Goal: Task Accomplishment & Management: Complete application form

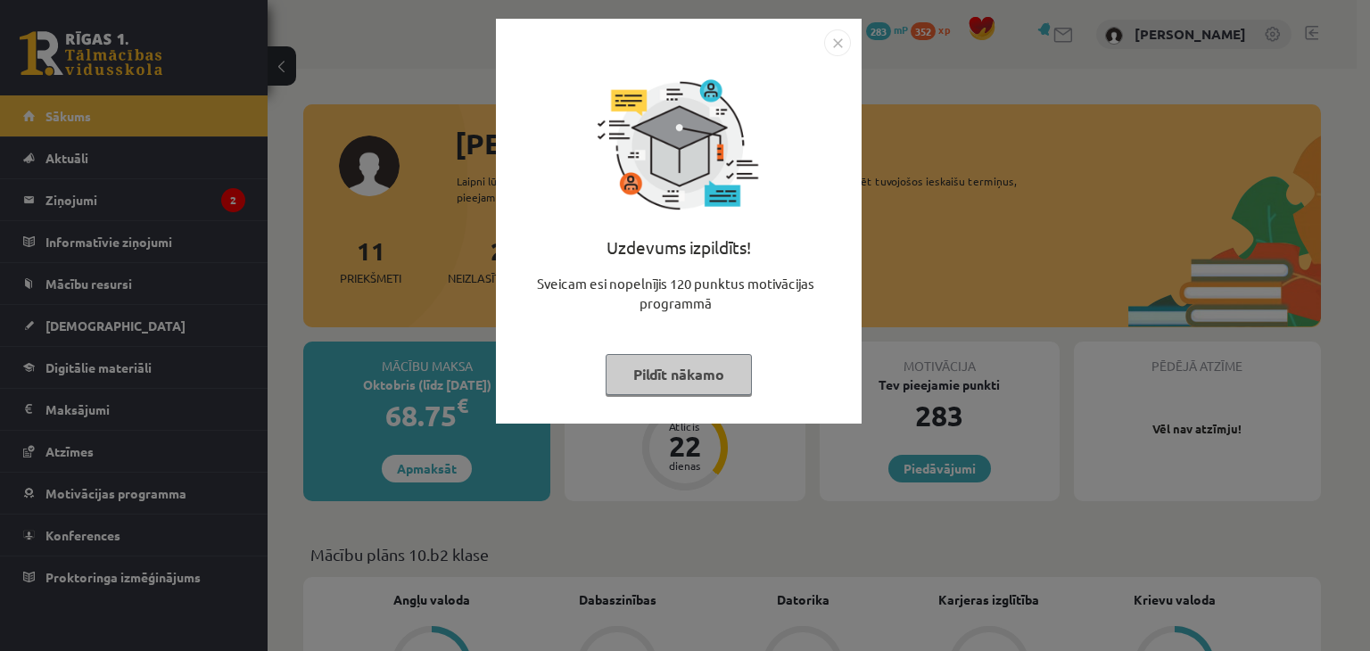
click at [684, 380] on button "Pildīt nākamo" at bounding box center [679, 374] width 146 height 41
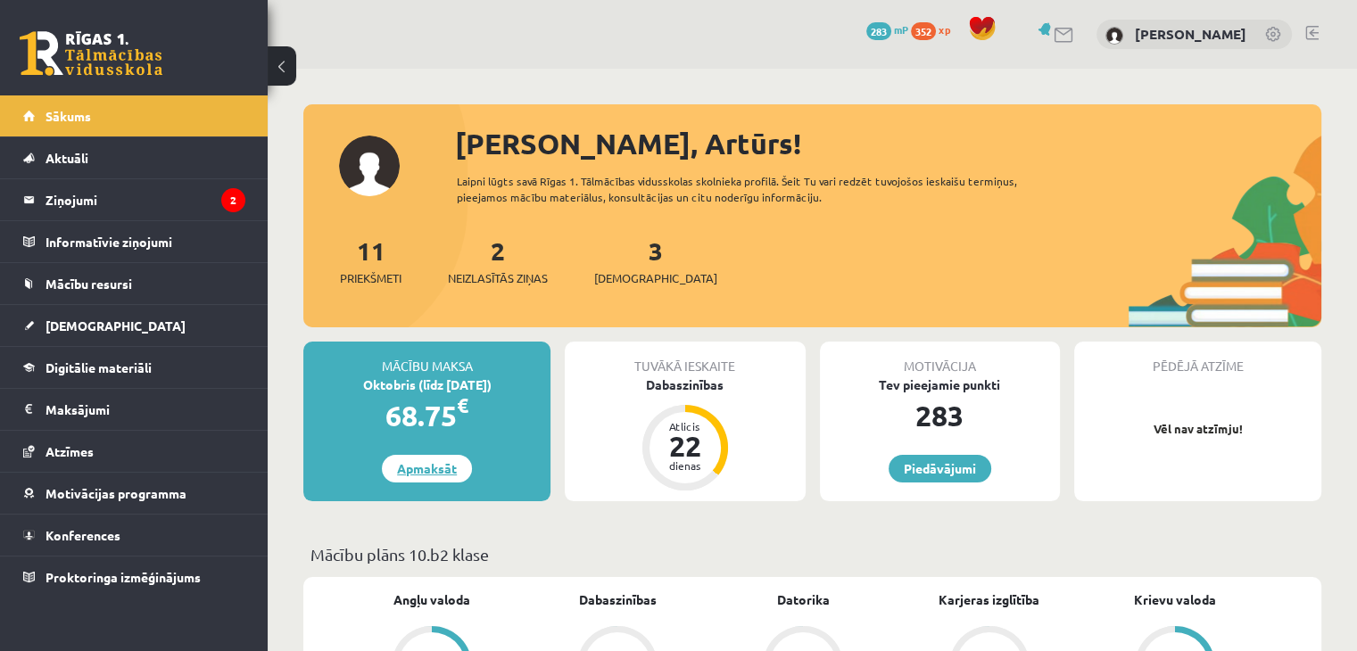
click at [425, 472] on link "Apmaksāt" at bounding box center [427, 469] width 90 height 28
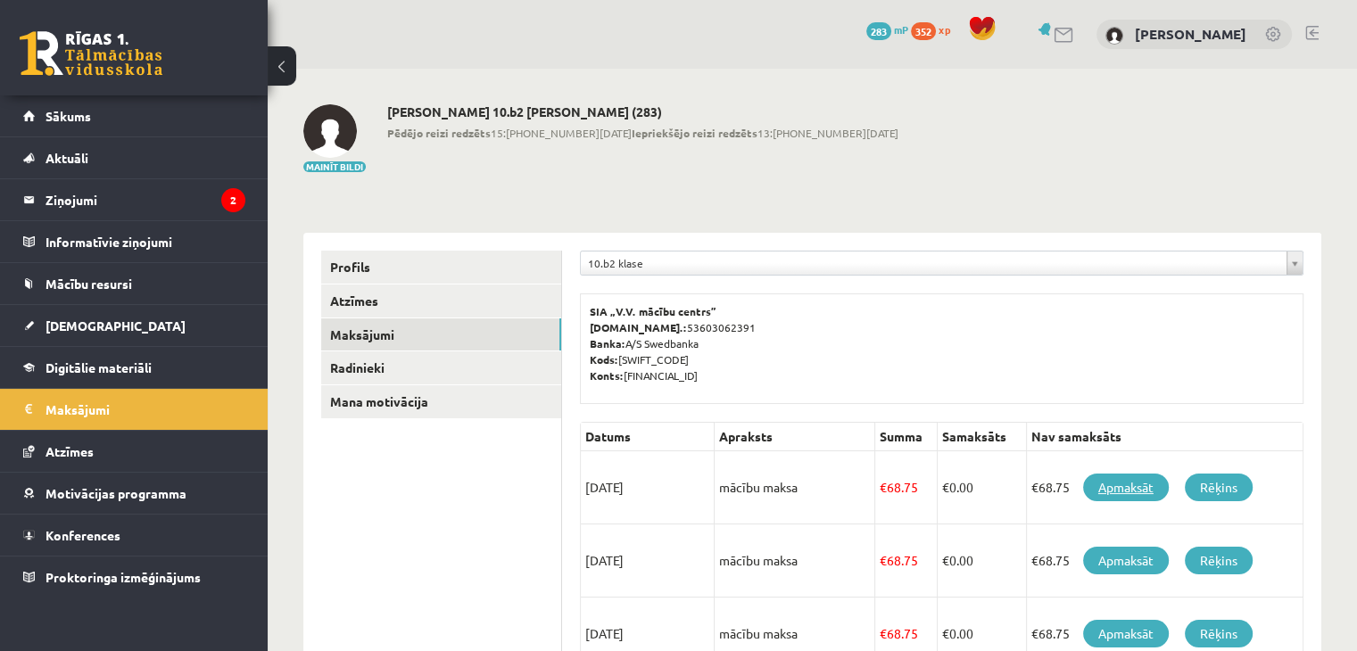
click at [1124, 487] on link "Apmaksāt" at bounding box center [1126, 488] width 86 height 28
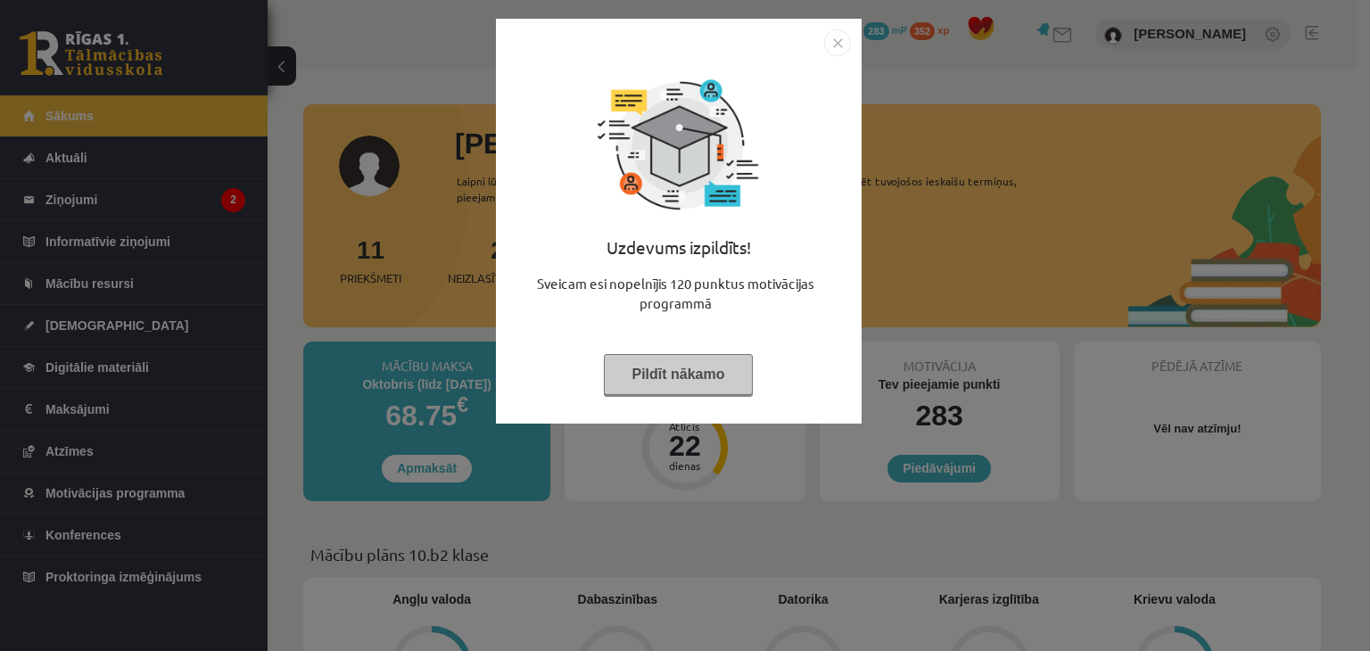
click at [670, 356] on button "Pildīt nākamo" at bounding box center [678, 374] width 148 height 41
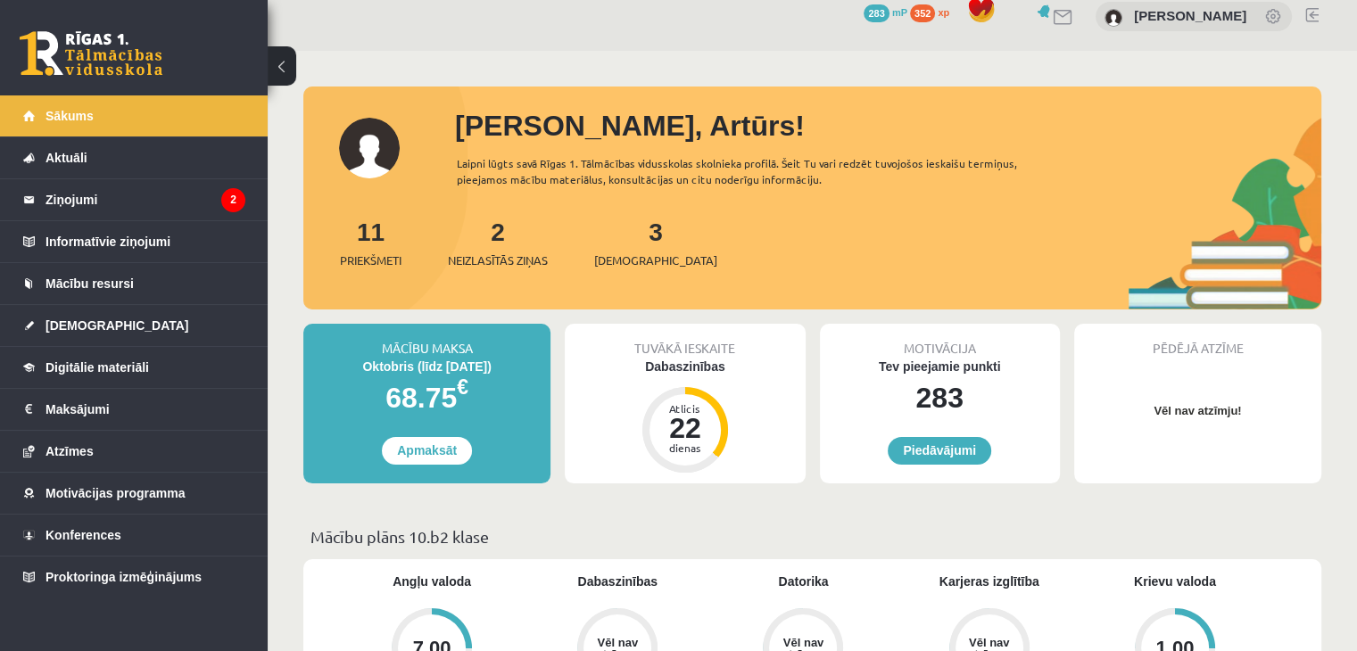
scroll to position [3, 0]
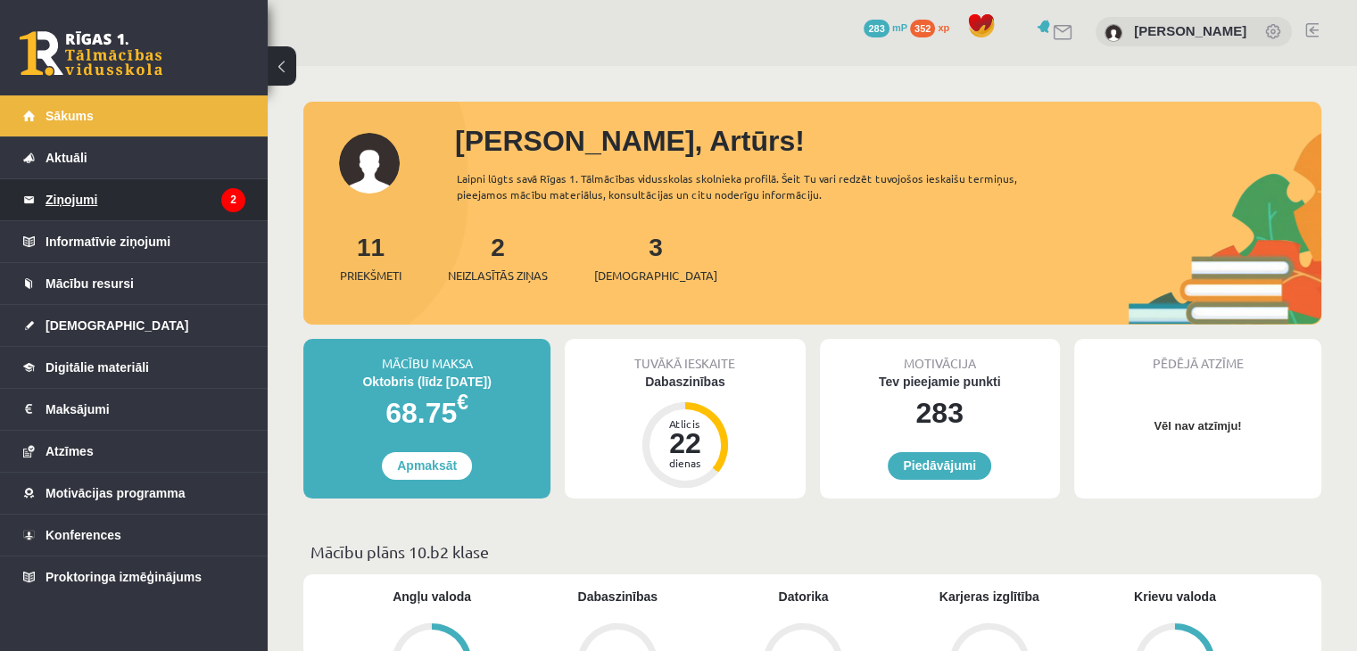
click at [212, 208] on legend "Ziņojumi 2" at bounding box center [145, 199] width 200 height 41
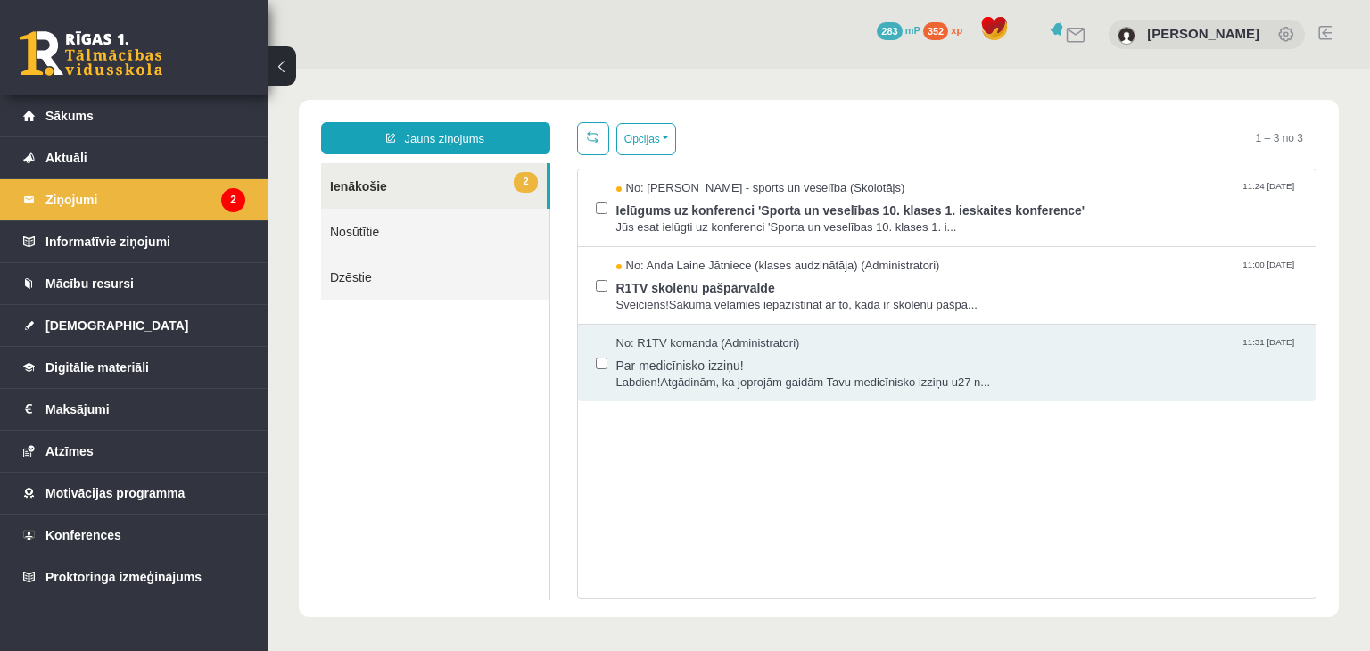
click at [500, 172] on link "2 Ienākošie" at bounding box center [434, 185] width 226 height 45
click at [864, 382] on span "Labdien!Atgādinām, ka joprojām gaidām Tavu medicīnisko izziņu u27 n..." at bounding box center [957, 383] width 682 height 17
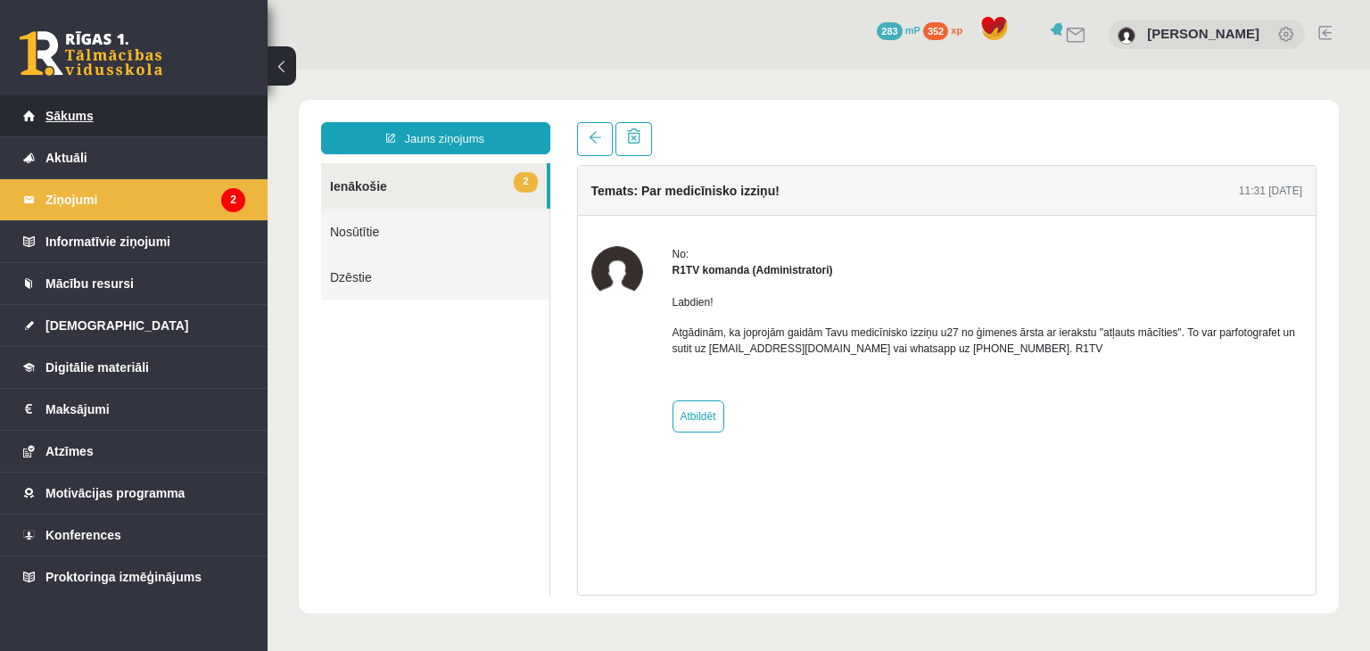
click at [125, 119] on link "Sākums" at bounding box center [134, 115] width 222 height 41
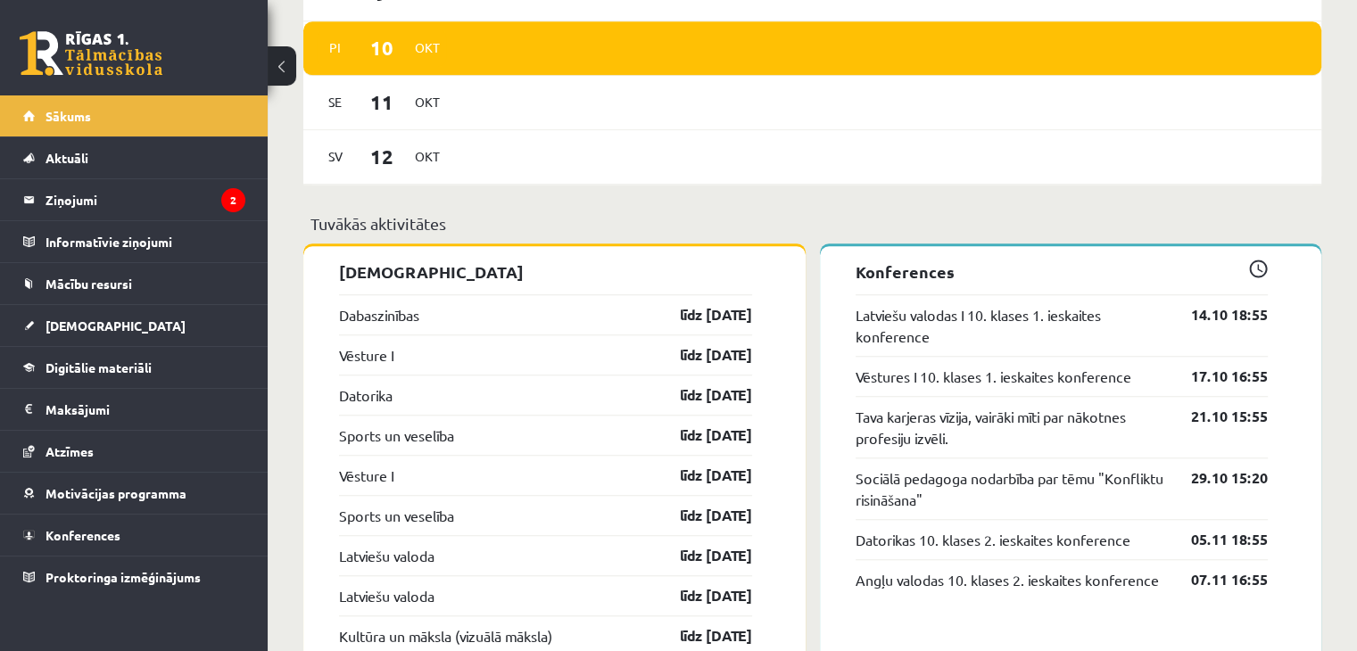
scroll to position [1420, 0]
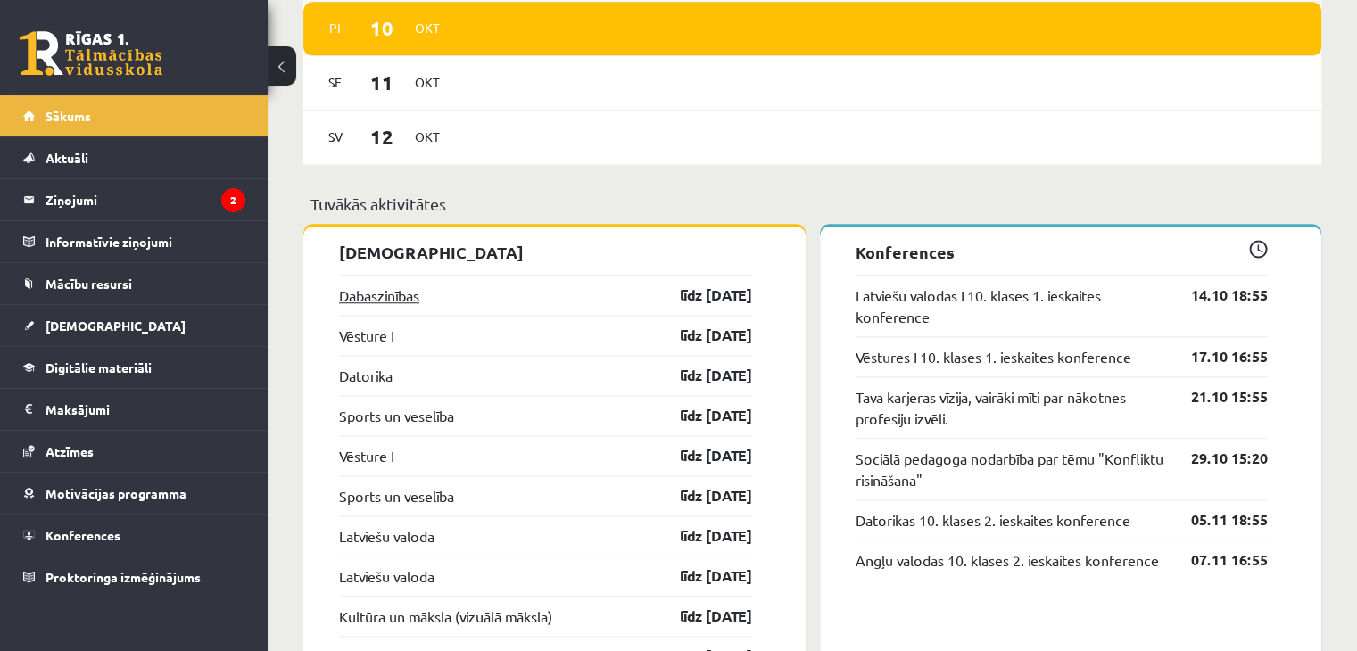
click at [379, 297] on link "Dabaszinības" at bounding box center [379, 295] width 80 height 21
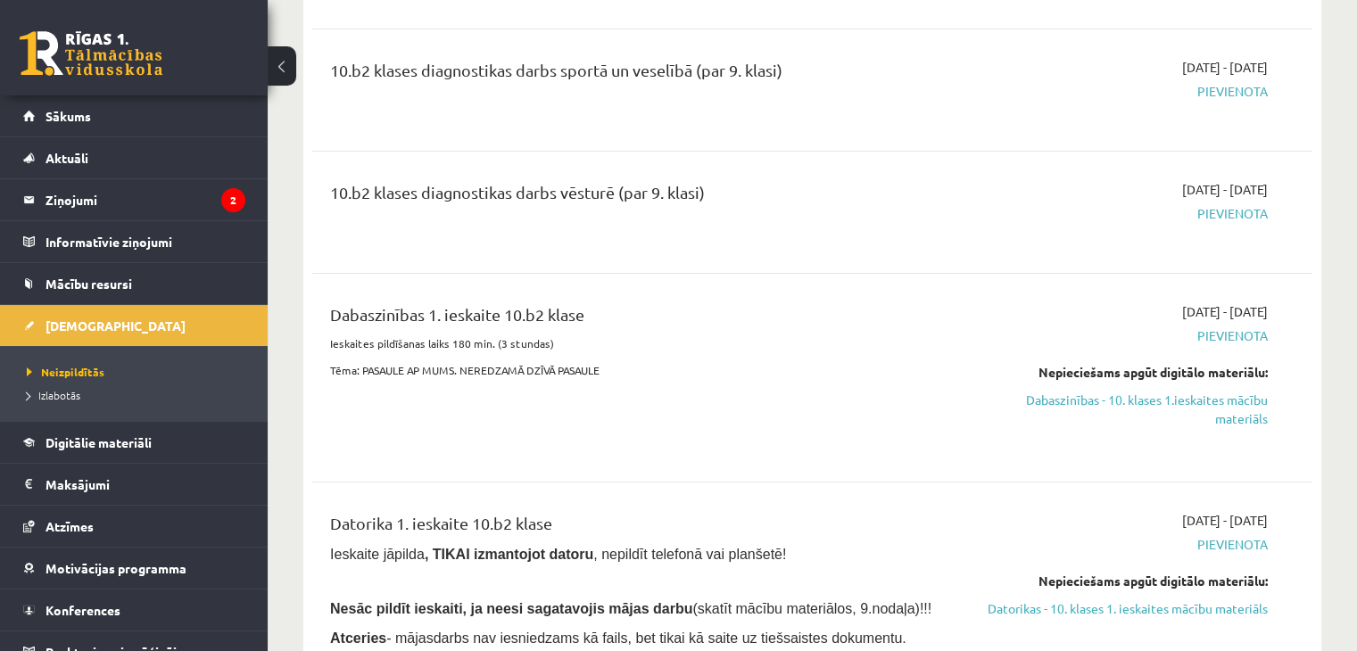
scroll to position [321, 0]
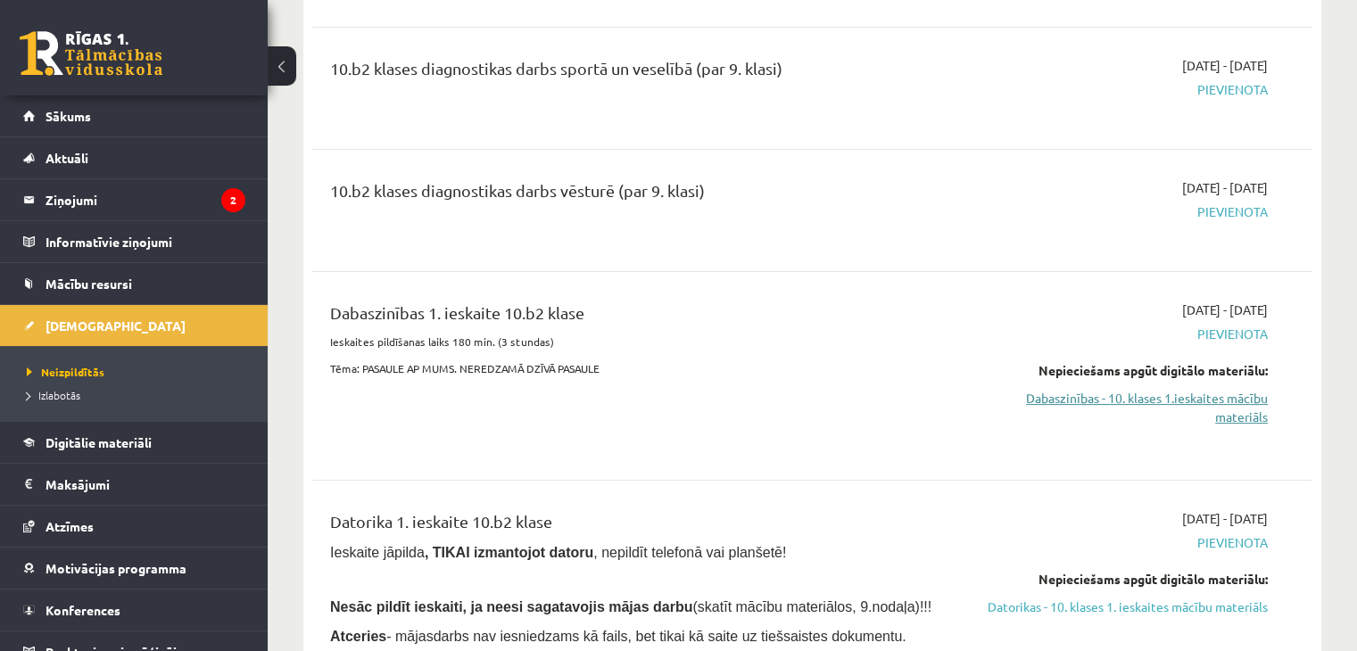
click at [1106, 401] on link "Dabaszinības - 10. klases 1.ieskaites mācību materiāls" at bounding box center [1120, 407] width 294 height 37
click at [1040, 396] on link "Dabaszinības - 10. klases 1.ieskaites mācību materiāls" at bounding box center [1120, 407] width 294 height 37
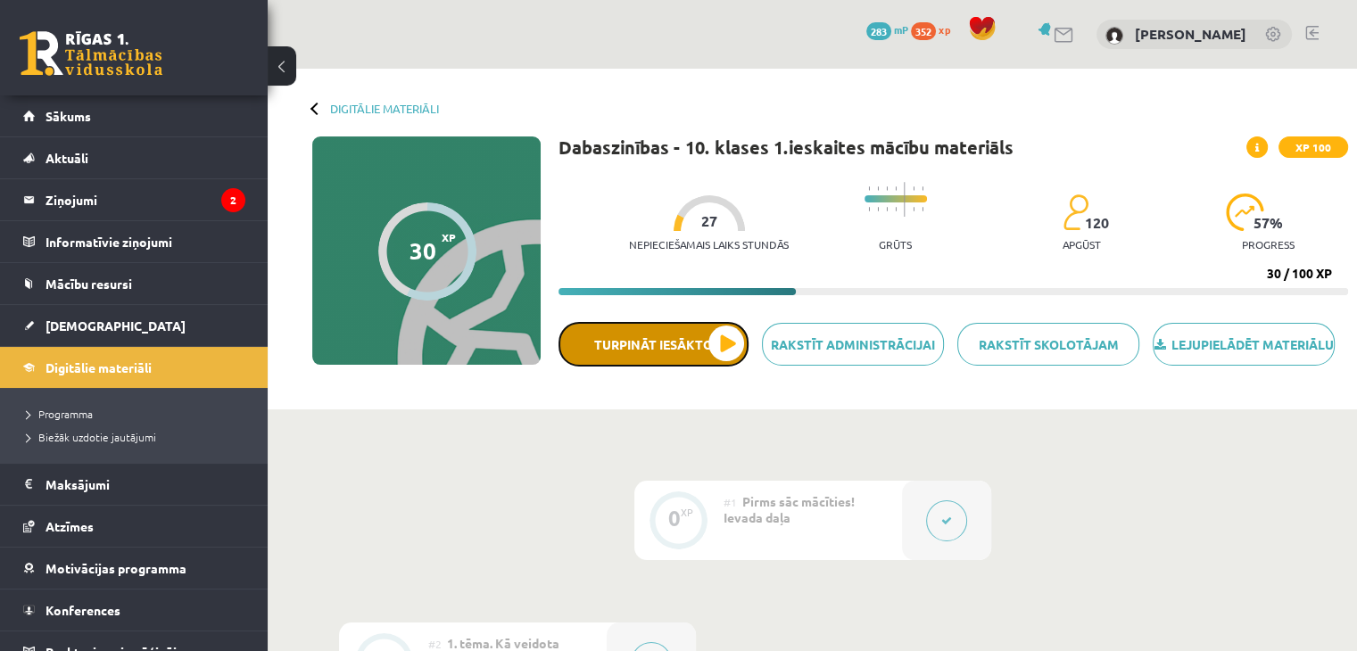
click at [704, 358] on button "Turpināt iesākto" at bounding box center [653, 344] width 190 height 45
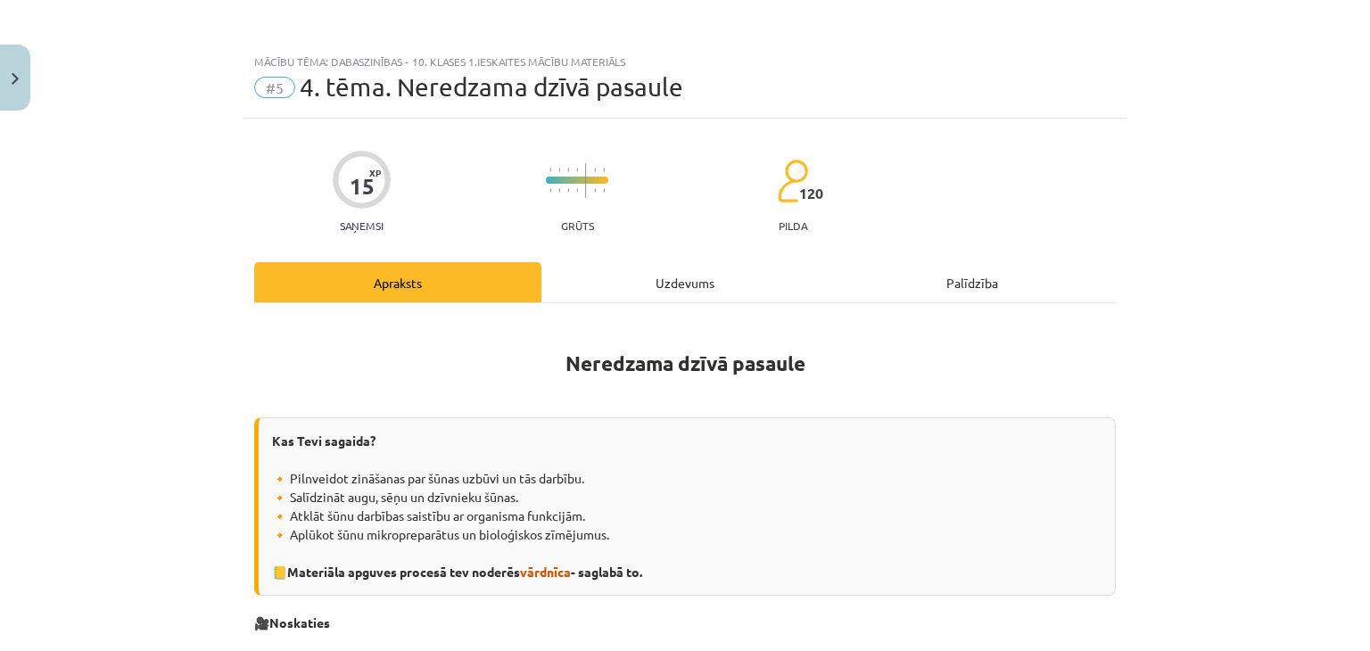
click at [1276, 337] on div "Mācību tēma: Dabaszinības - 10. klases 1.ieskaites mācību materiāls #5 4. tēma.…" at bounding box center [685, 325] width 1370 height 651
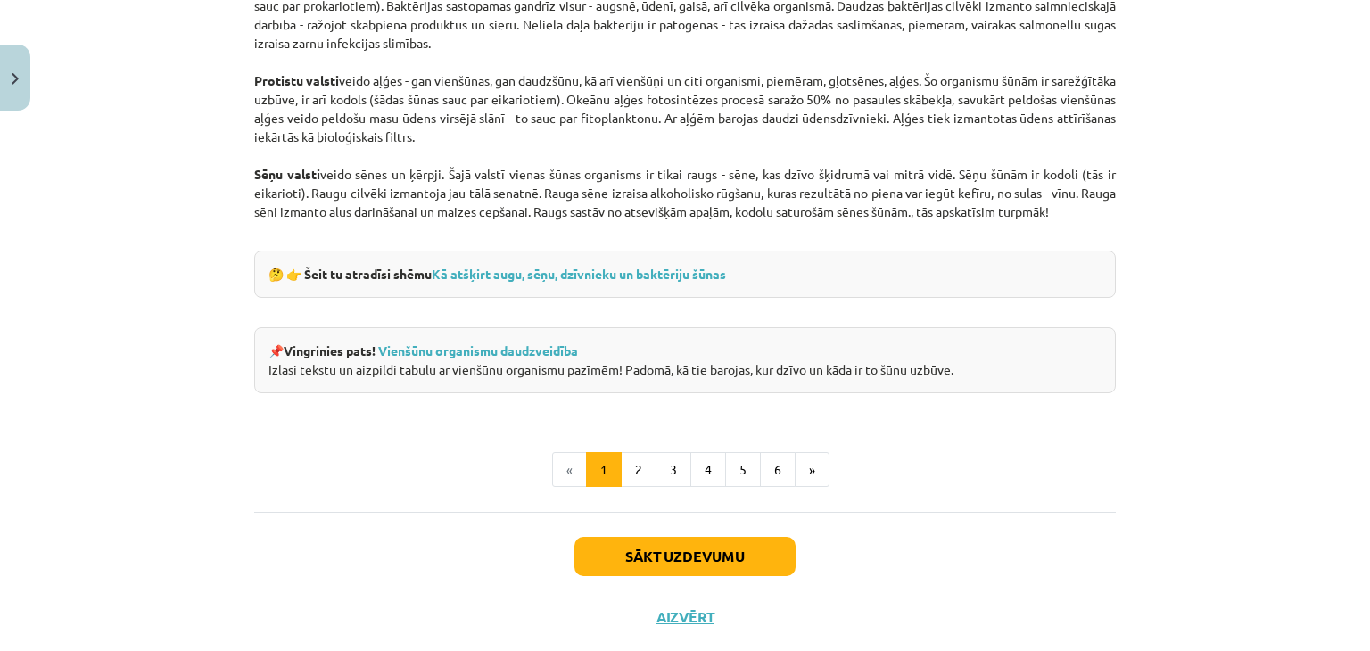
scroll to position [1677, 0]
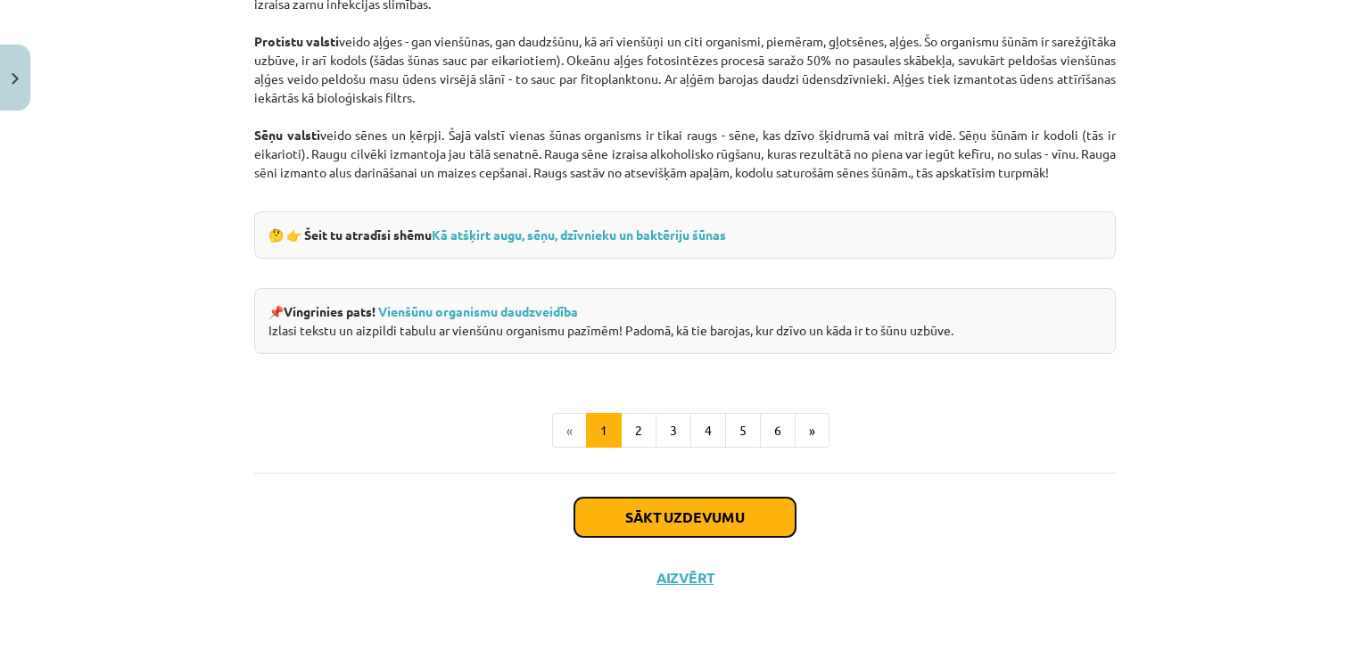
click at [746, 531] on button "Sākt uzdevumu" at bounding box center [685, 517] width 221 height 39
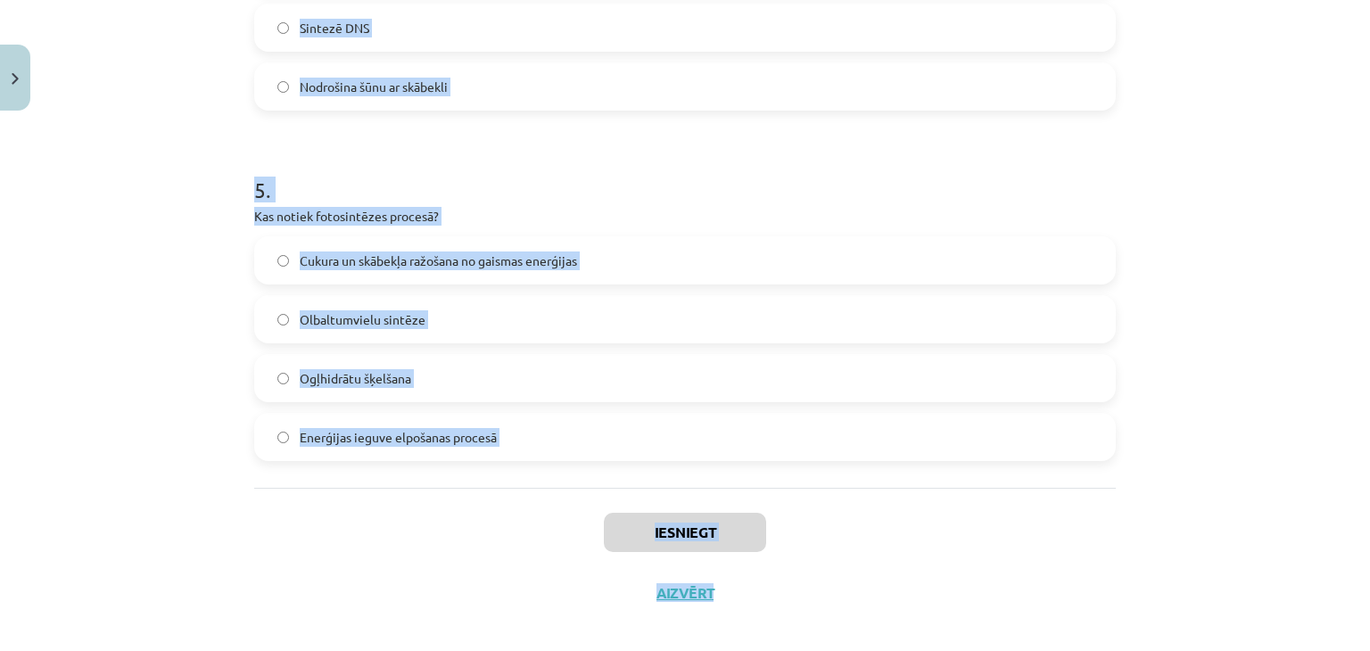
scroll to position [1627, 0]
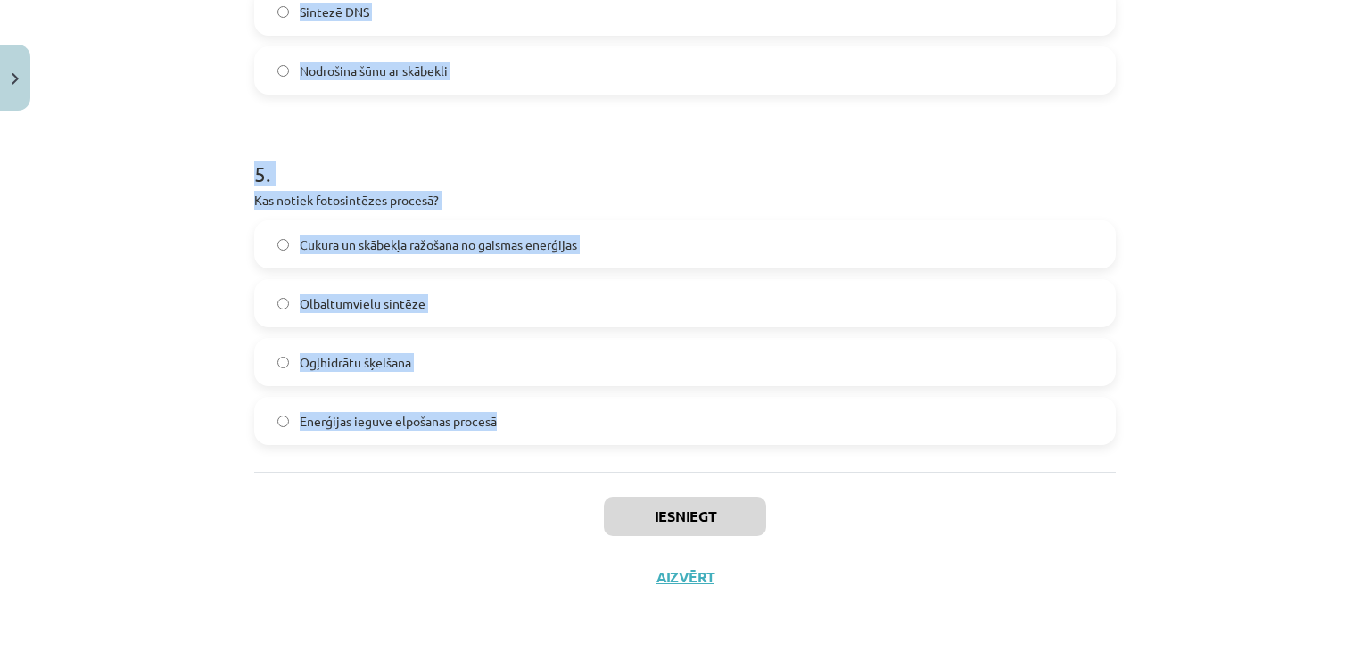
drag, startPoint x: 184, startPoint y: 330, endPoint x: 721, endPoint y: 463, distance: 553.3
click at [721, 463] on div "Mācību tēma: Dabaszinības - 10. klases 1.ieskaites mācību materiāls #5 4. tēma.…" at bounding box center [685, 325] width 1370 height 651
copy form "1 . Kura šūnas daļa ir atbildīga par enerģijas ražošanu? Ribosomas Mitohondriji…"
click at [170, 160] on div "Mācību tēma: Dabaszinības - 10. klases 1.ieskaites mācību materiāls #5 4. tēma.…" at bounding box center [685, 325] width 1370 height 651
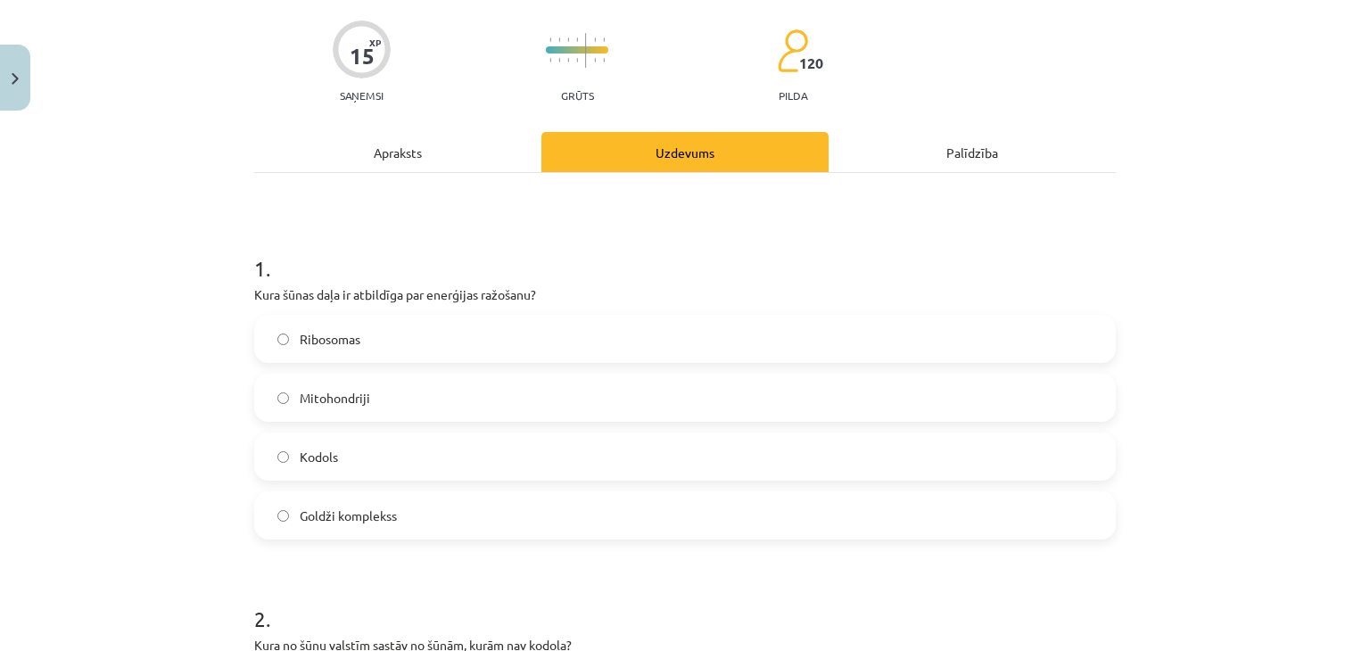
scroll to position [141, 0]
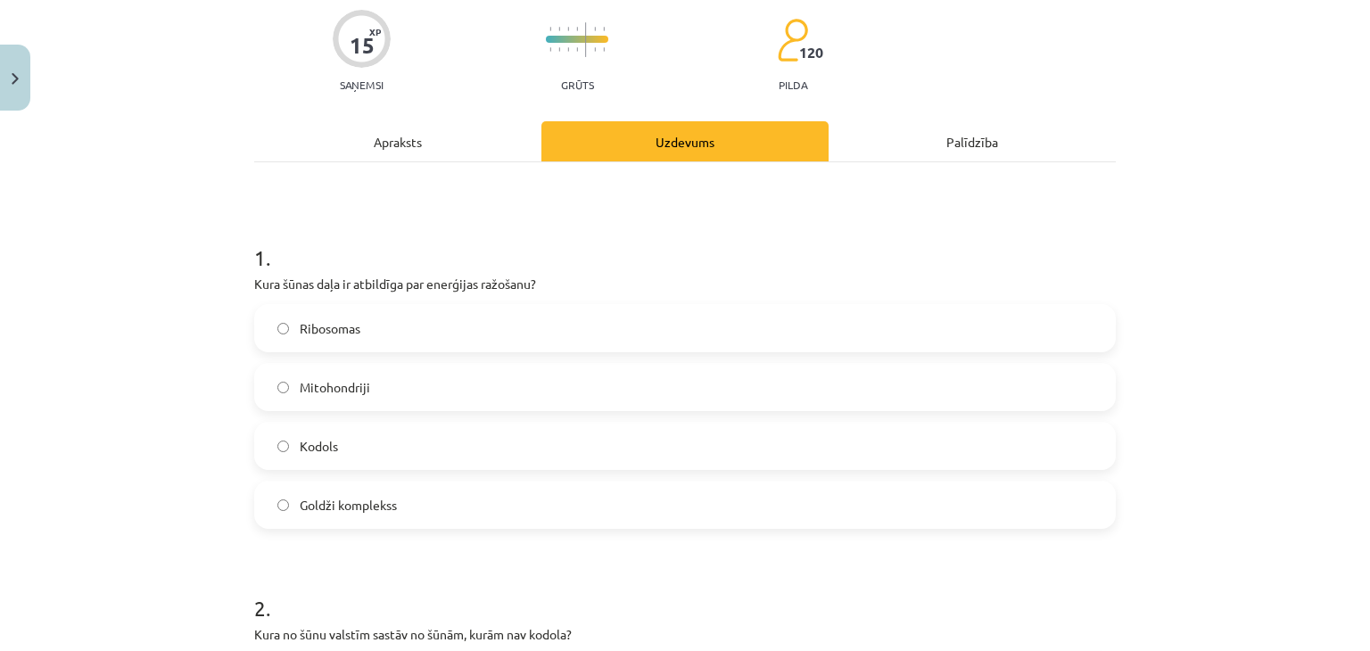
click at [358, 378] on span "Mitohondriji" at bounding box center [335, 387] width 70 height 19
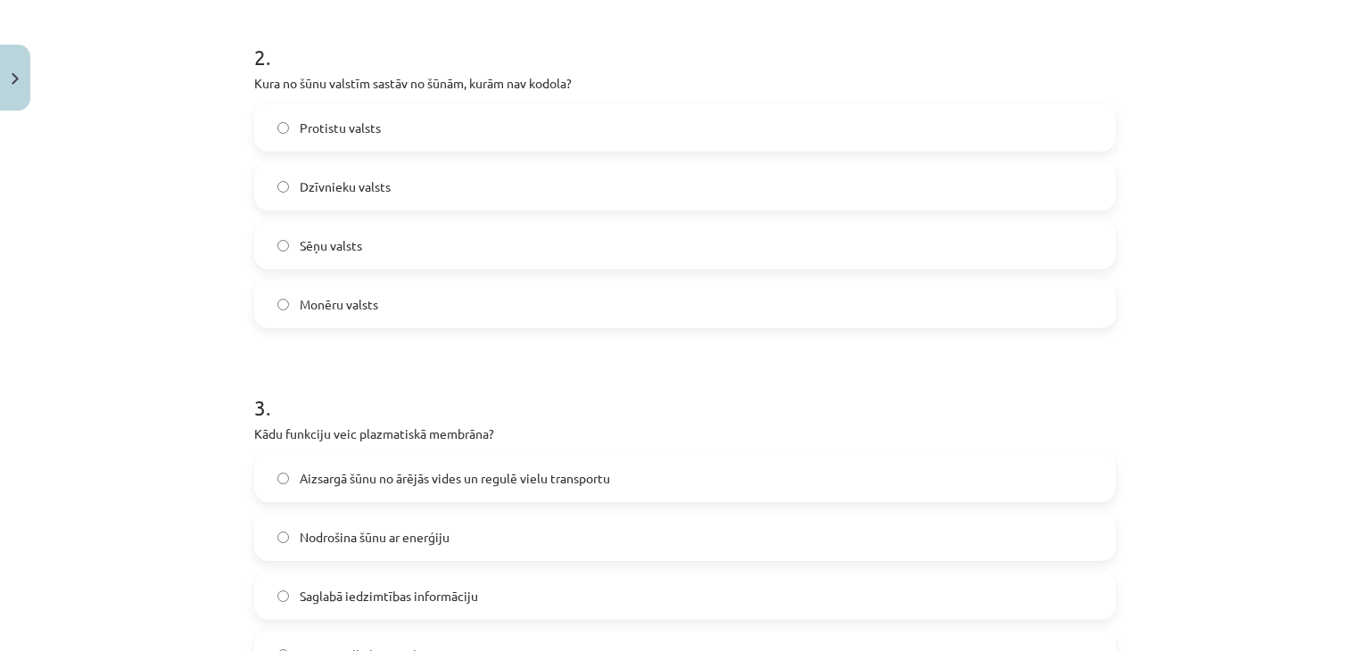
scroll to position [698, 0]
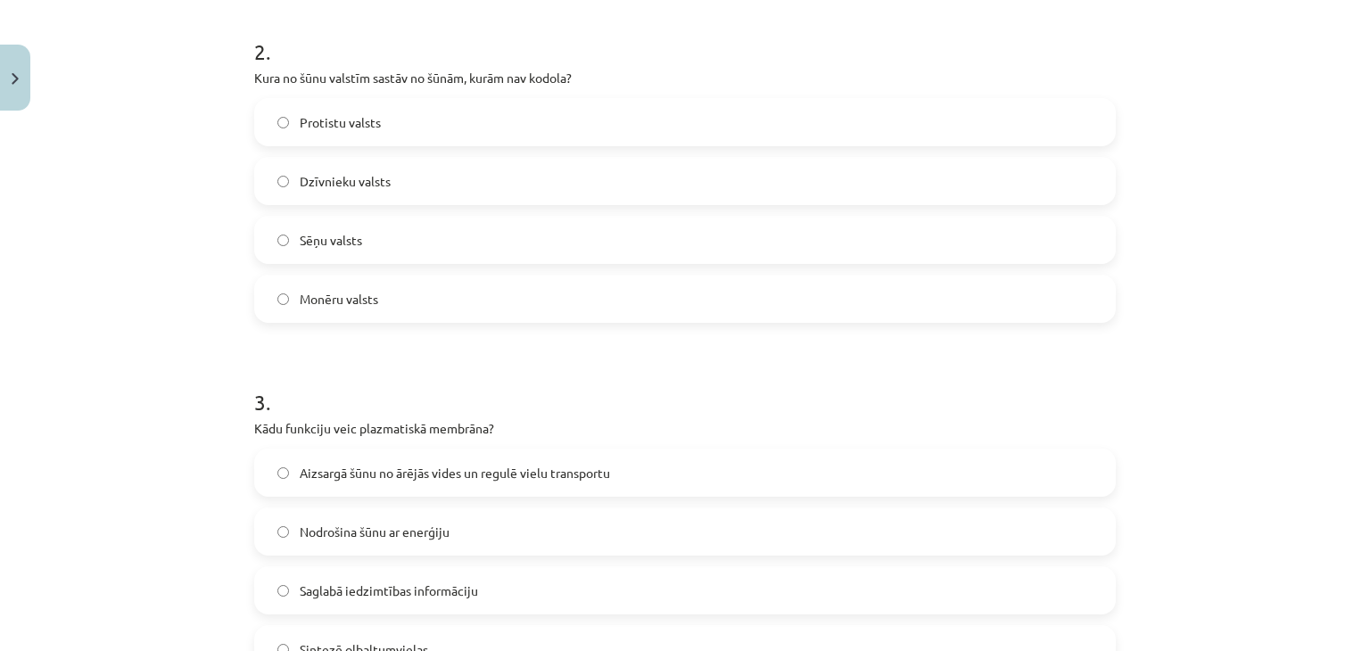
click at [347, 297] on span "Monēru valsts" at bounding box center [339, 299] width 79 height 19
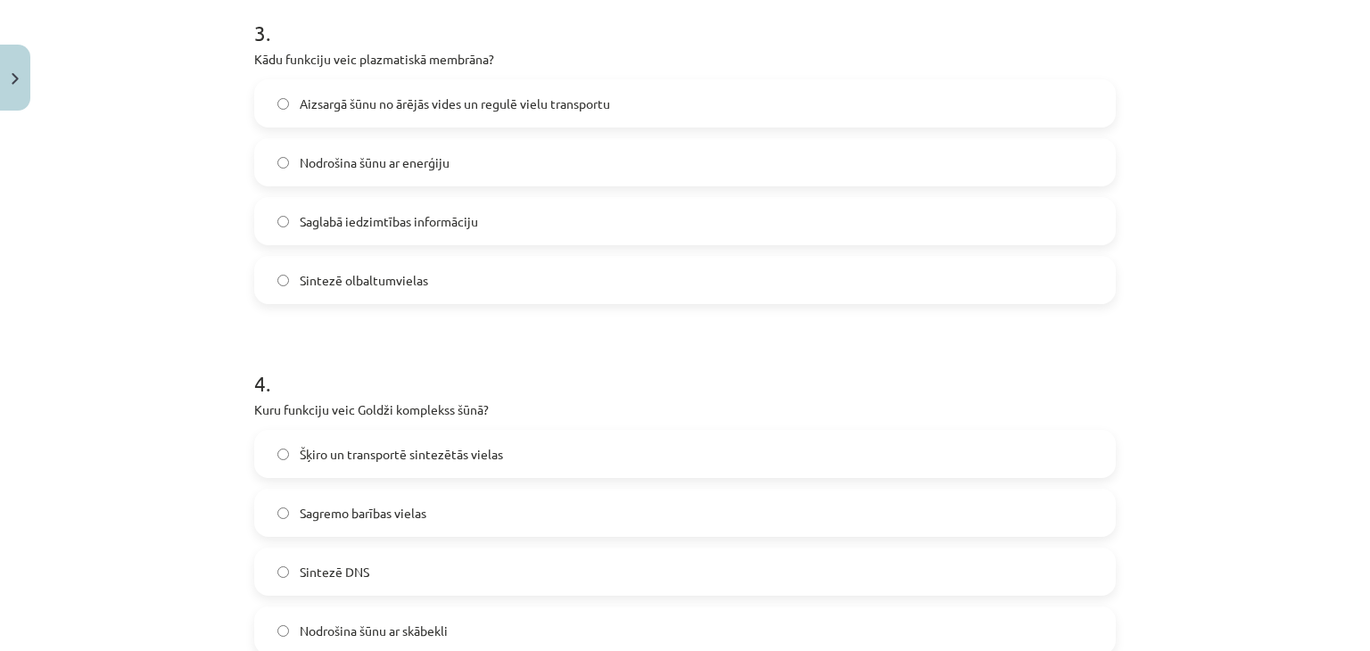
scroll to position [1079, 0]
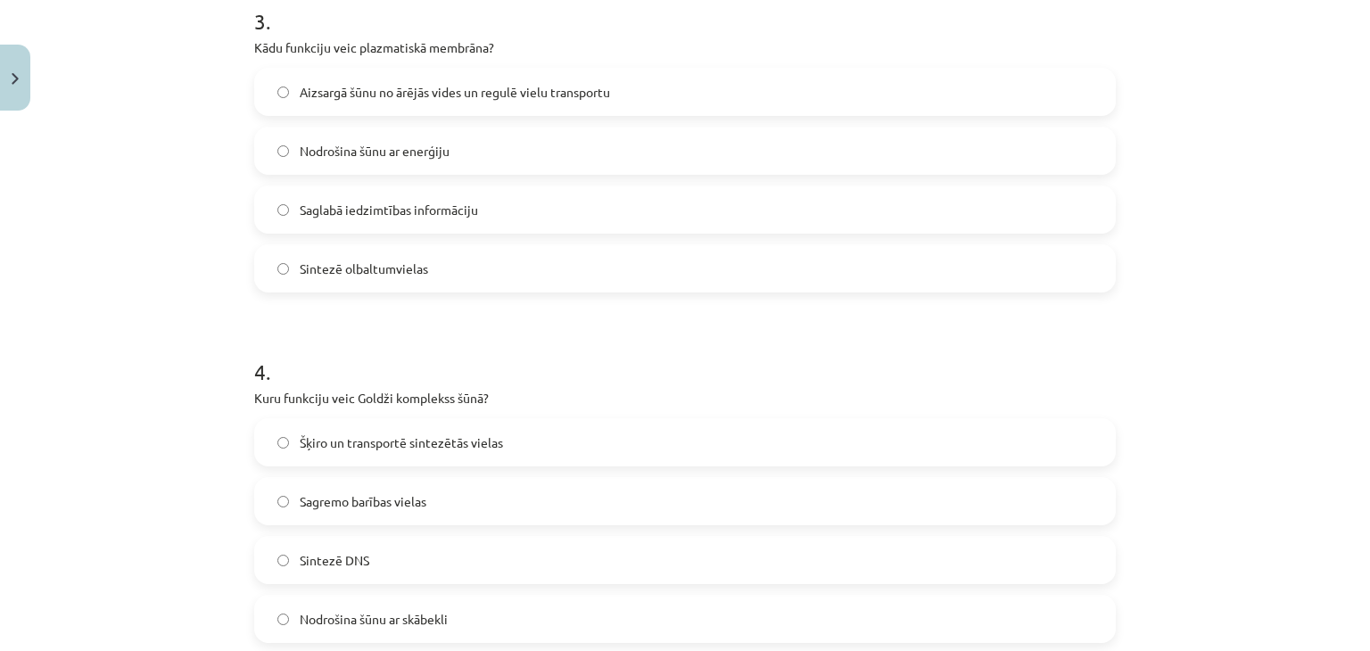
click at [312, 92] on span "Aizsargā šūnu no ārējās vides un regulē vielu transportu" at bounding box center [455, 92] width 310 height 19
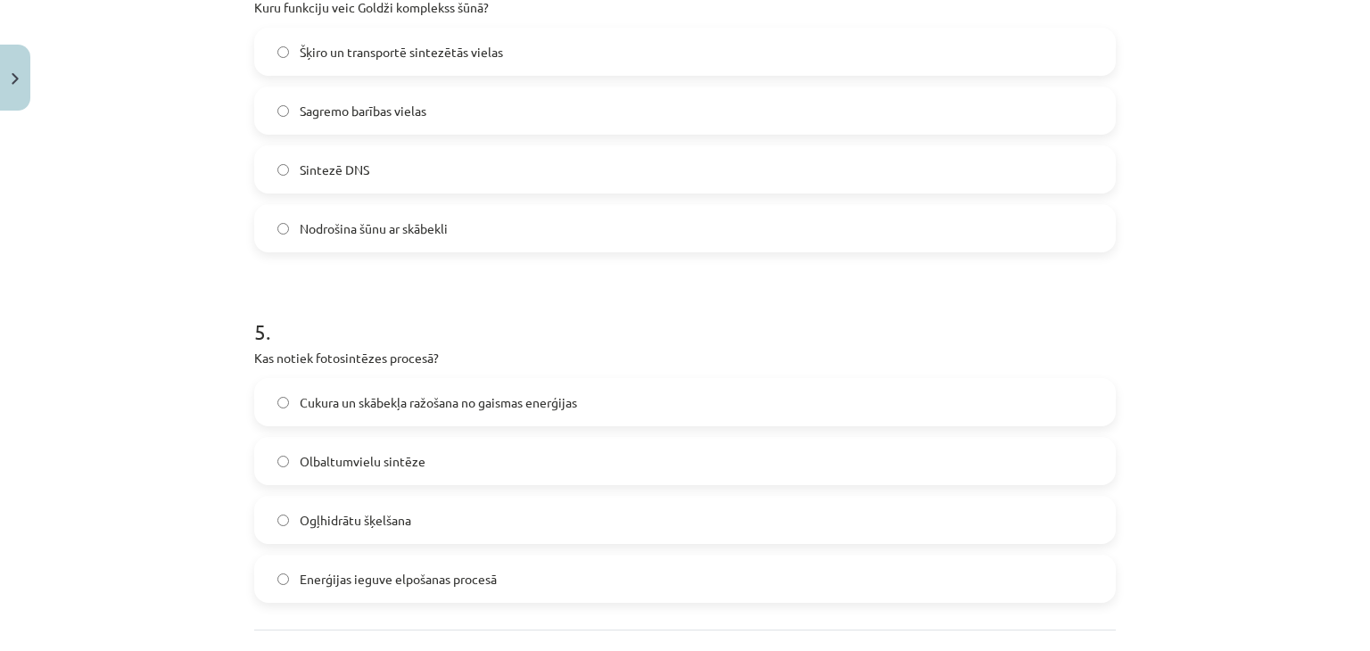
scroll to position [1471, 0]
click at [355, 416] on label "Cukura un skābekļa ražošana no gaismas enerģijas" at bounding box center [685, 400] width 858 height 45
click at [328, 61] on label "Šķiro un transportē sintezētās vielas" at bounding box center [685, 50] width 858 height 45
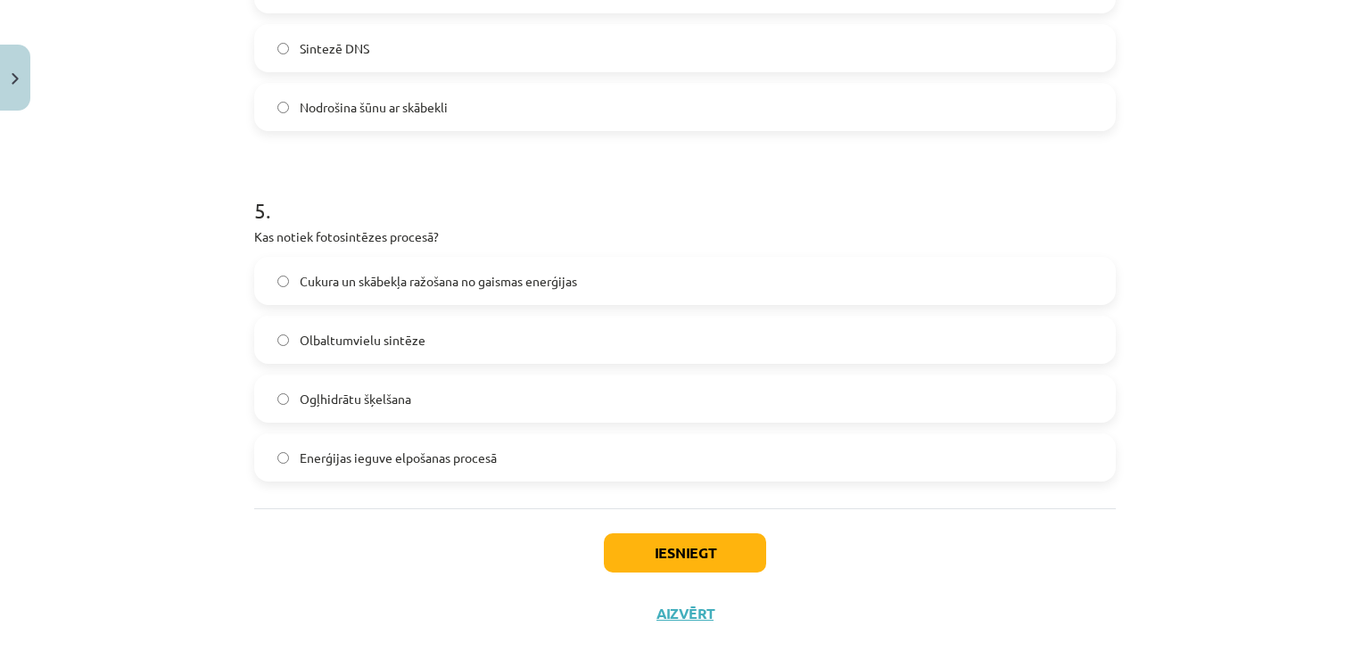
scroll to position [1627, 0]
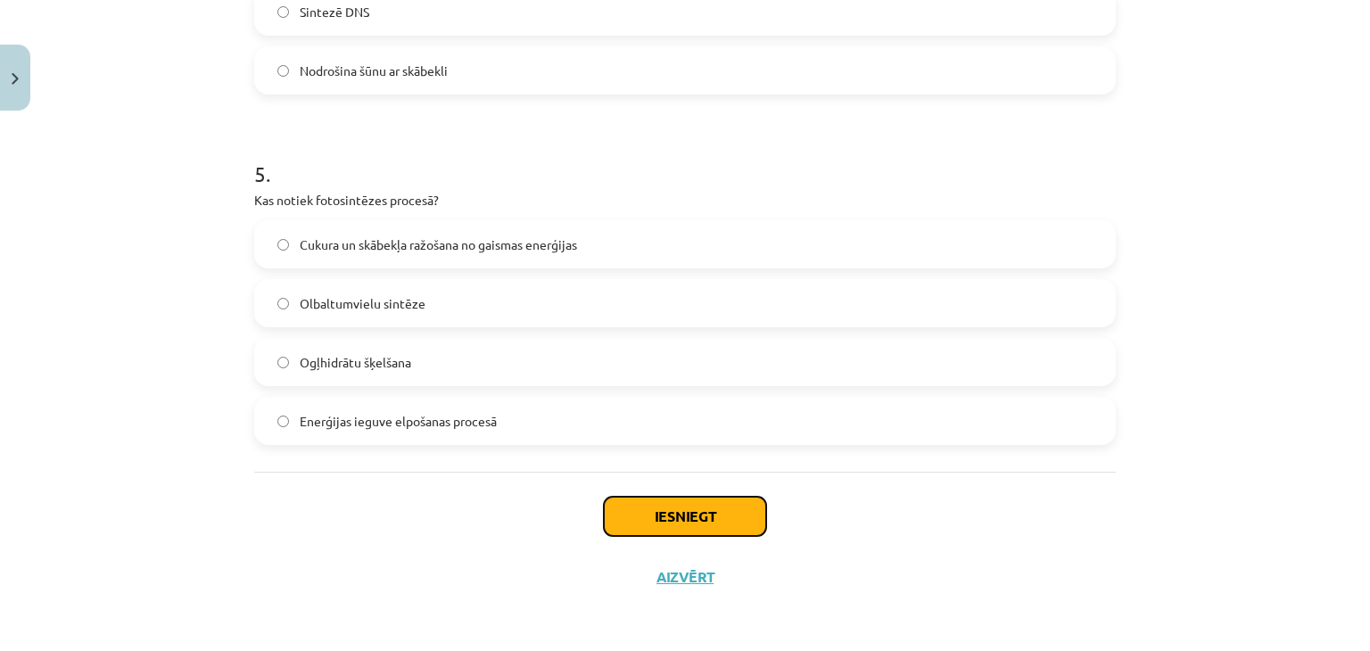
click at [718, 507] on button "Iesniegt" at bounding box center [685, 516] width 162 height 39
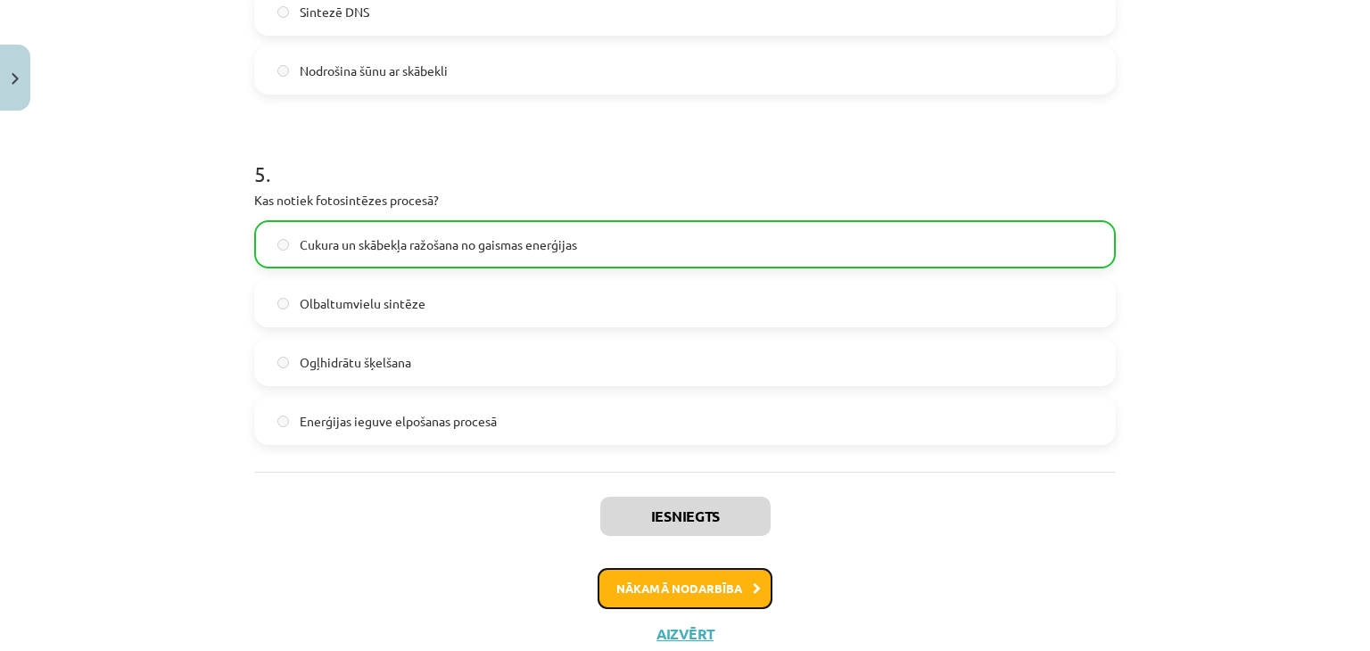
click at [749, 598] on button "Nākamā nodarbība" at bounding box center [685, 588] width 175 height 41
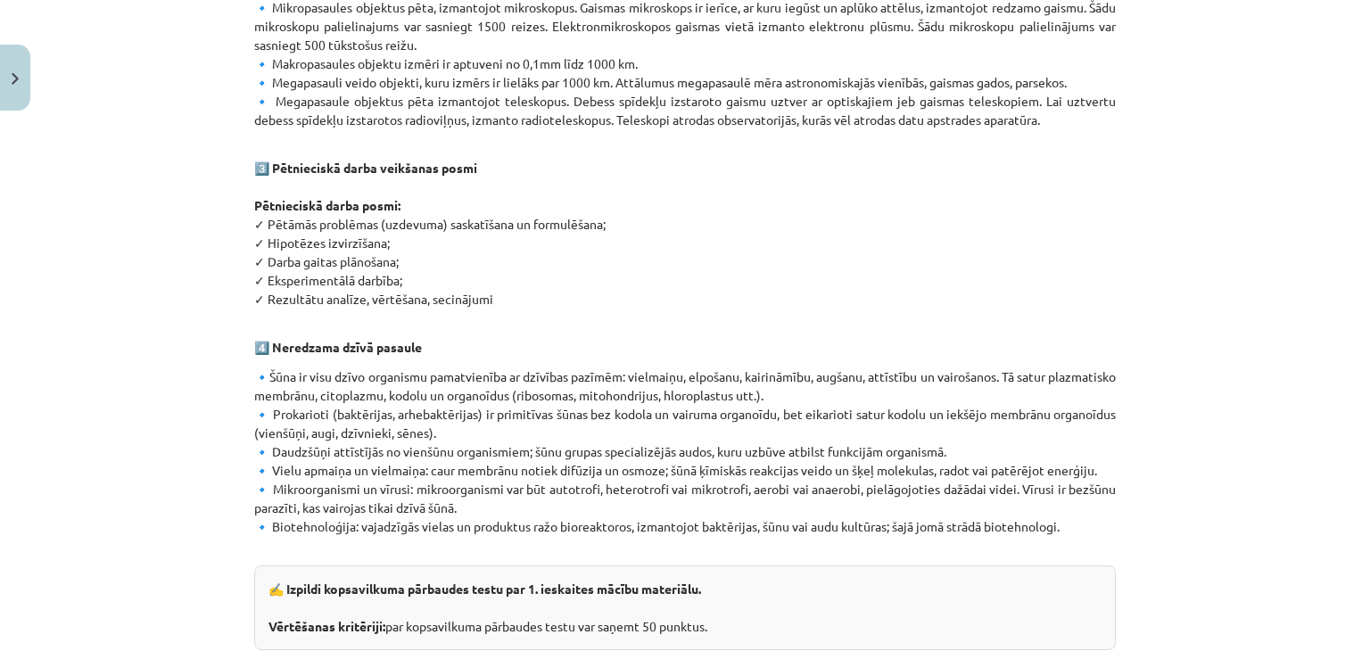
scroll to position [1063, 0]
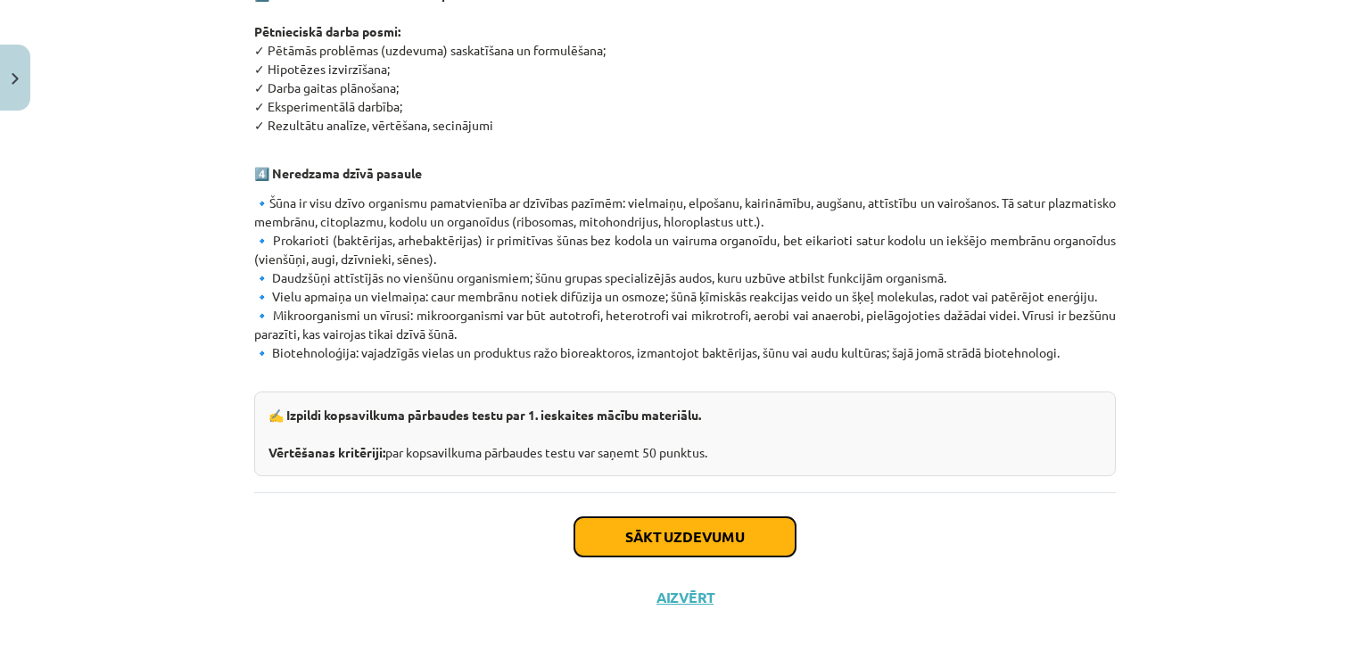
click at [743, 519] on button "Sākt uzdevumu" at bounding box center [685, 536] width 221 height 39
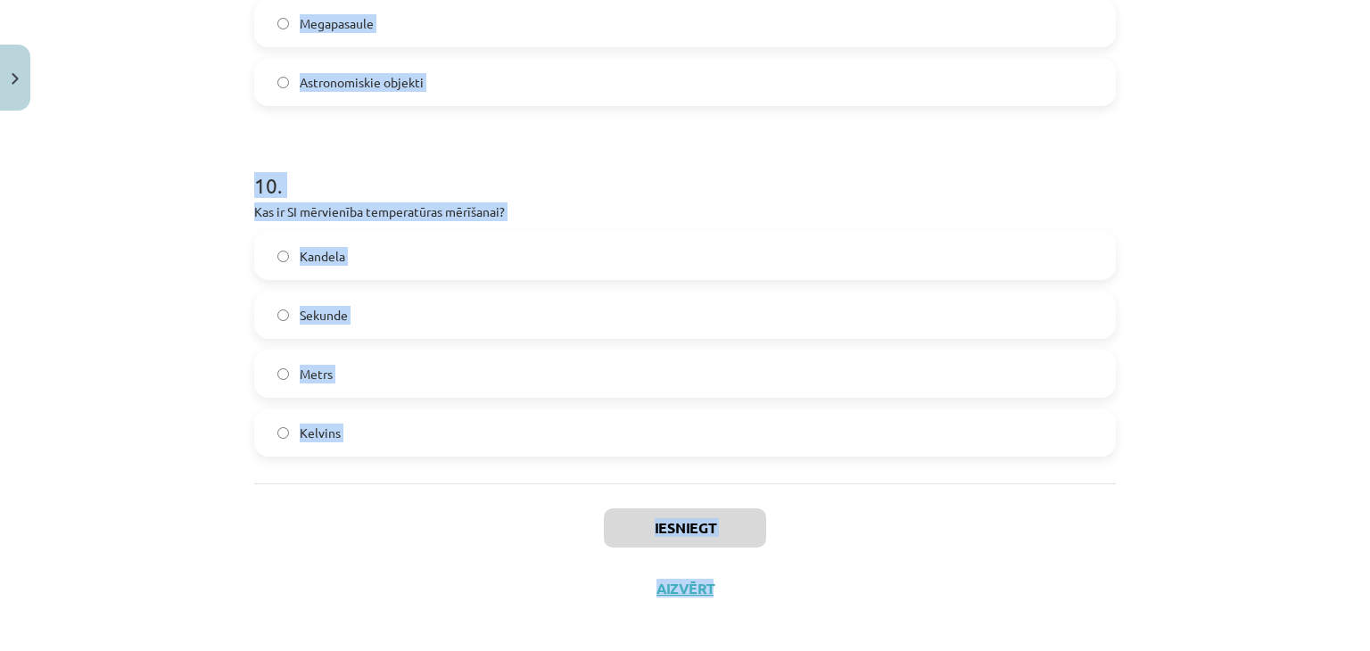
scroll to position [3380, 0]
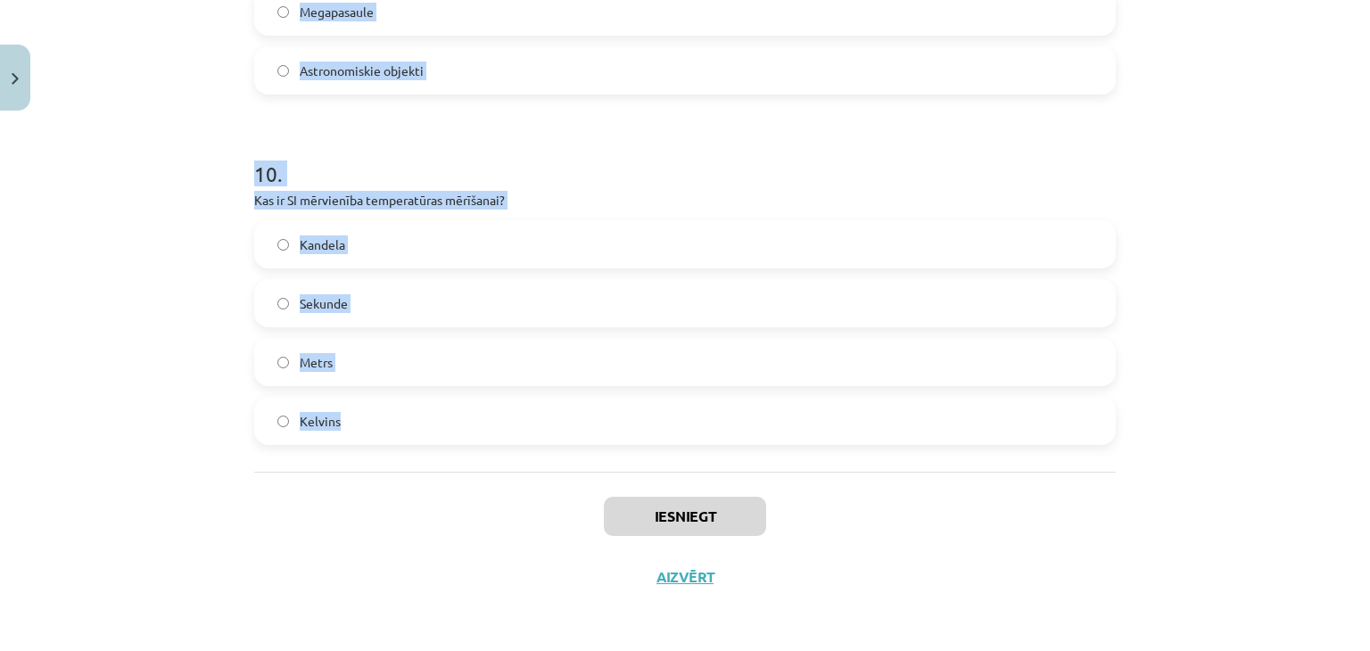
drag, startPoint x: 241, startPoint y: 347, endPoint x: 645, endPoint y: 451, distance: 417.4
copy form "1 . Kas ir īpaši raksturīgs augu šūnām, salīdzinot ar dzīvnieku šūnām? Hloropla…"
click at [624, 194] on p "Kas ir SI mērvienība temperatūras mērīšanai?" at bounding box center [685, 200] width 862 height 19
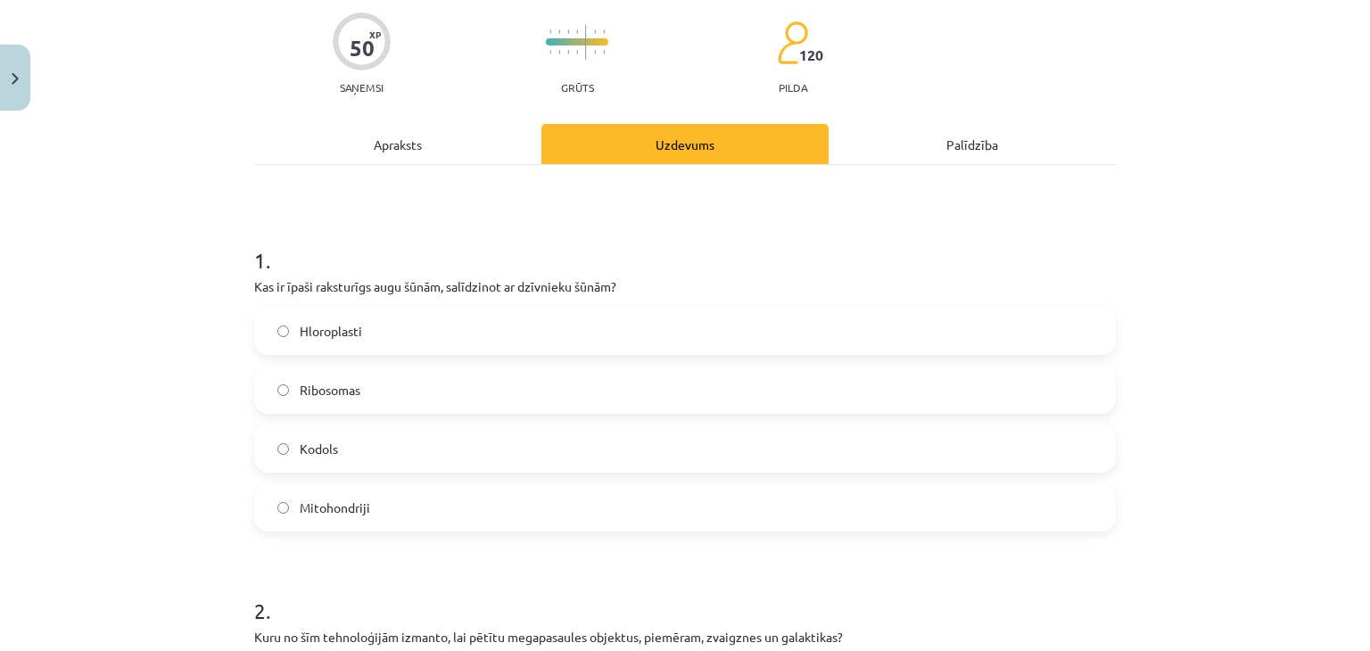
scroll to position [128, 0]
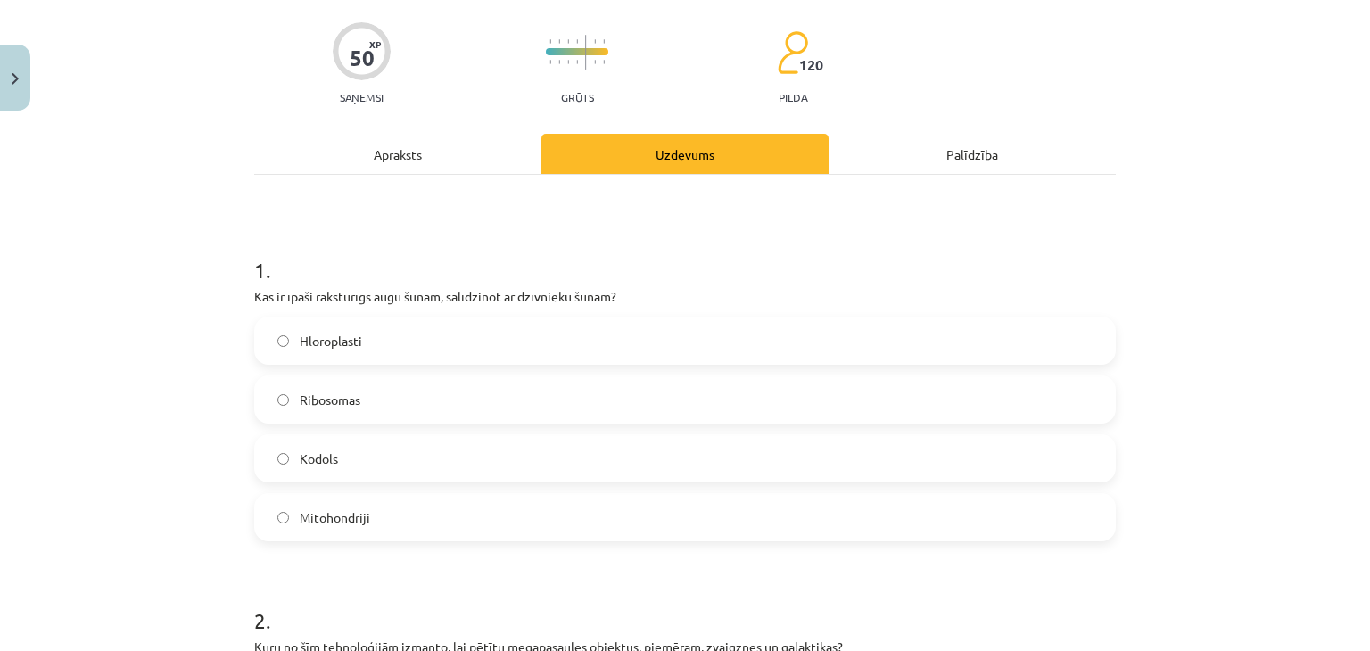
click at [266, 335] on label "Hloroplasti" at bounding box center [685, 340] width 858 height 45
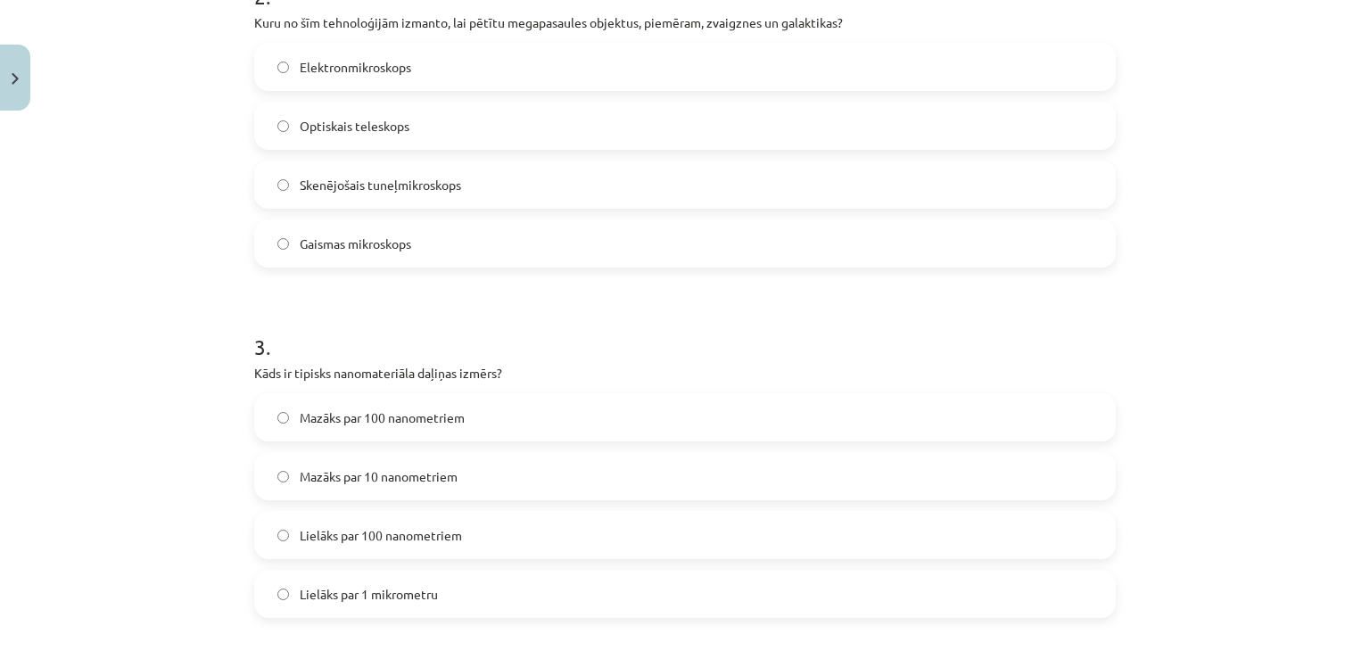
scroll to position [762, 0]
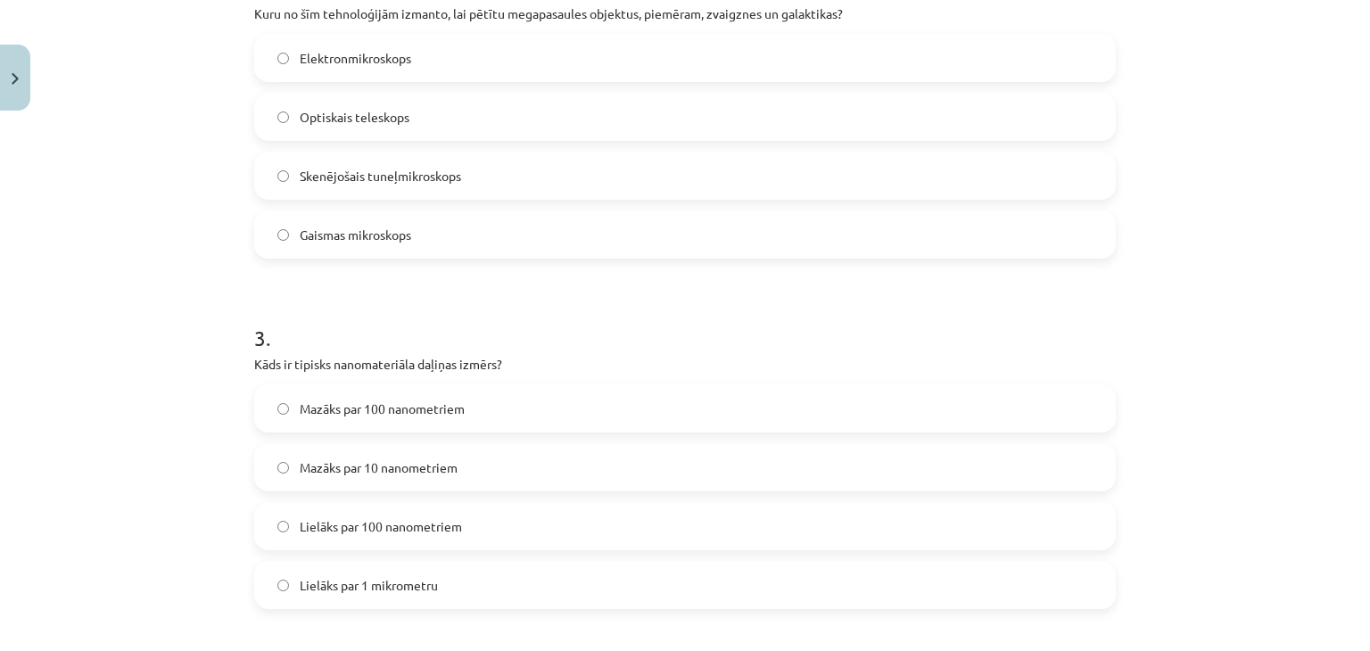
click at [288, 112] on label "Optiskais teleskops" at bounding box center [685, 117] width 858 height 45
click at [339, 409] on span "Mazāks par 100 nanometriem" at bounding box center [382, 409] width 165 height 19
click at [733, 348] on h1 "3 ." at bounding box center [685, 321] width 862 height 55
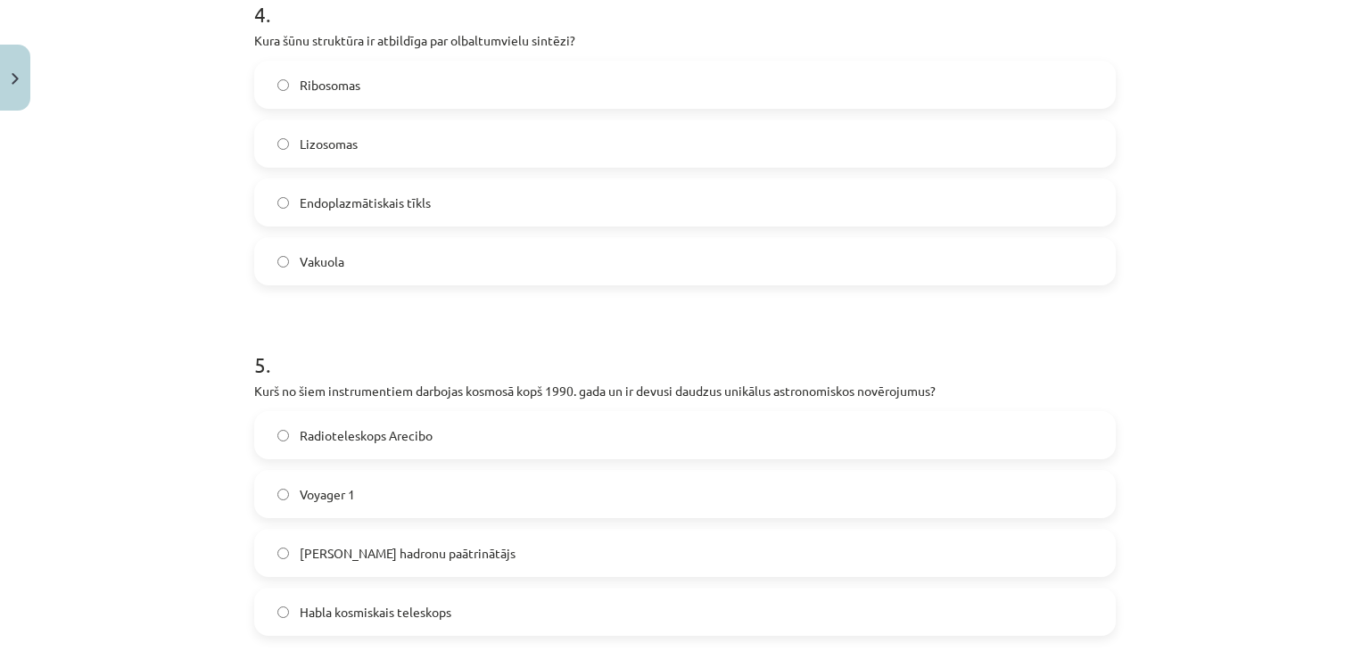
scroll to position [1445, 0]
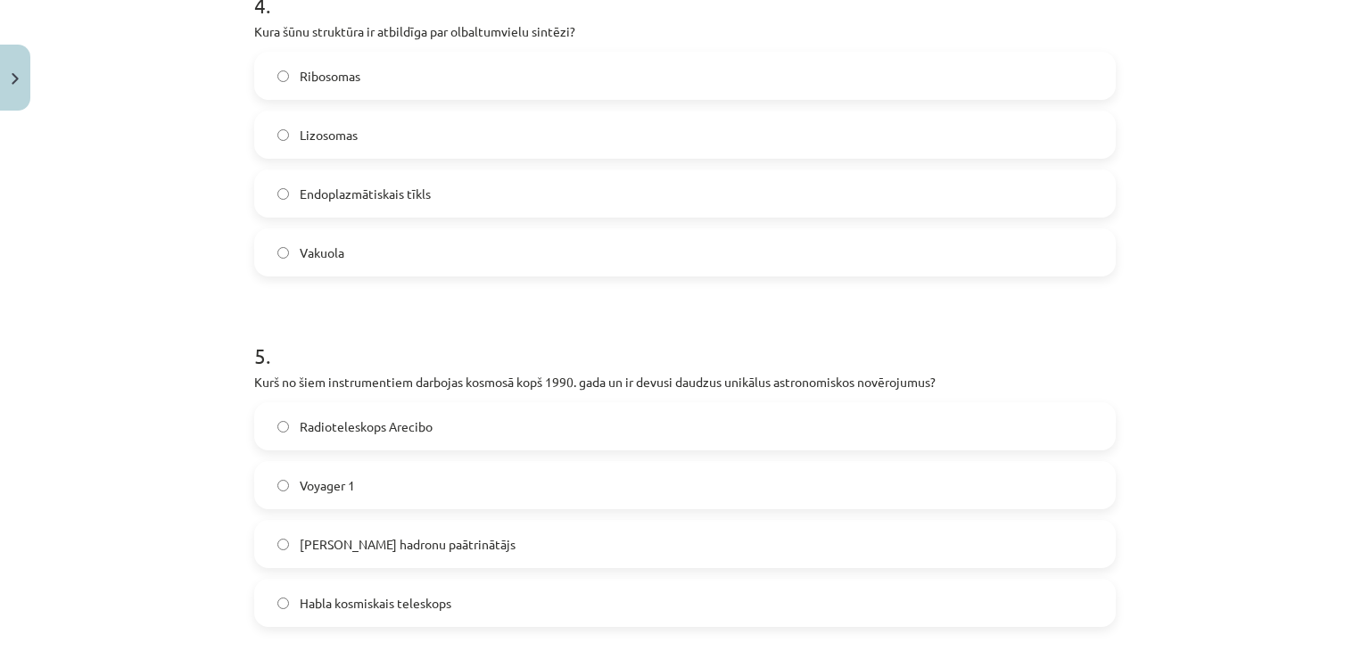
click at [316, 74] on span "Ribosomas" at bounding box center [330, 76] width 61 height 19
click at [455, 600] on label "Habla kosmiskais teleskops" at bounding box center [685, 603] width 858 height 45
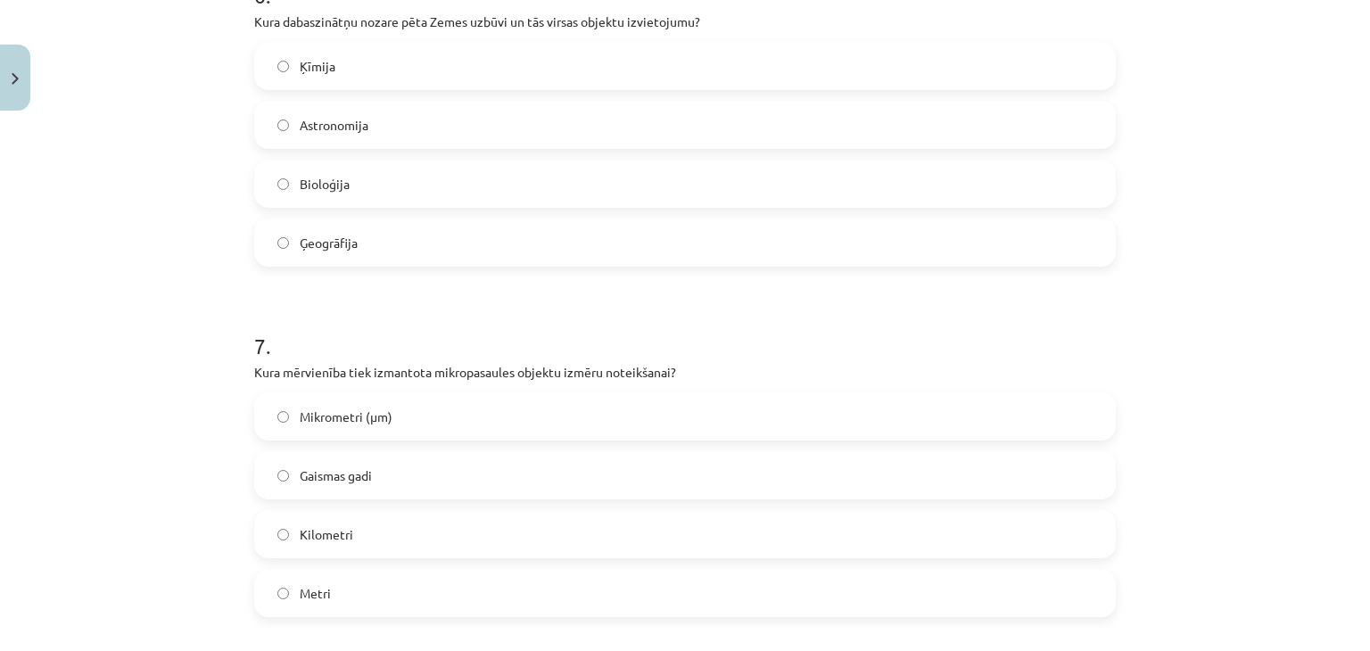
scroll to position [2185, 0]
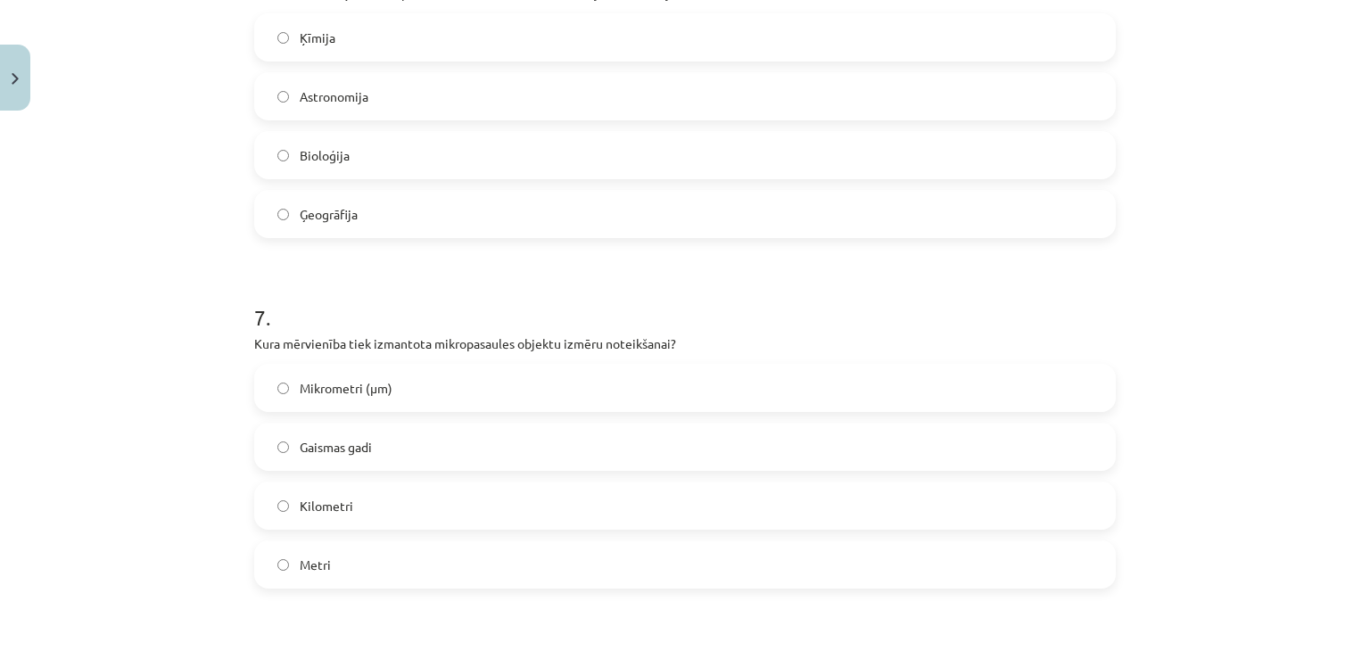
click at [348, 368] on label "Mikrometri (μm)" at bounding box center [685, 388] width 858 height 45
click at [390, 208] on label "Ģeogrāfija" at bounding box center [685, 214] width 858 height 45
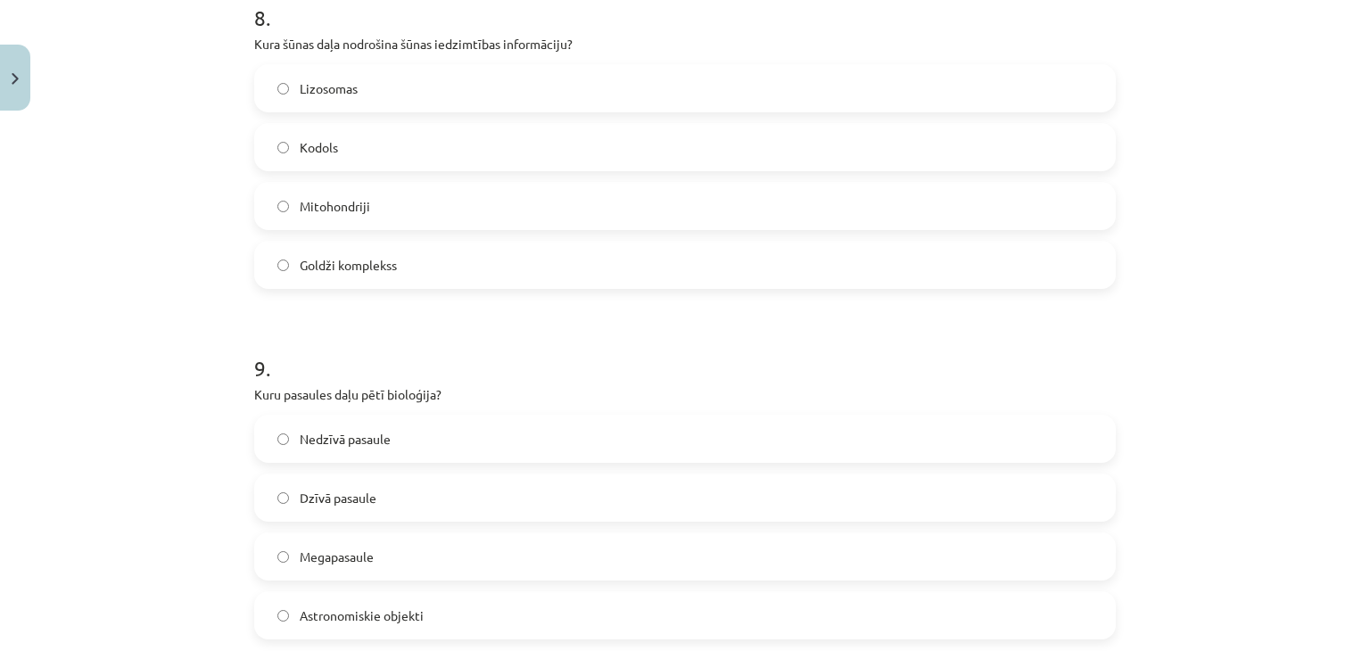
scroll to position [2841, 0]
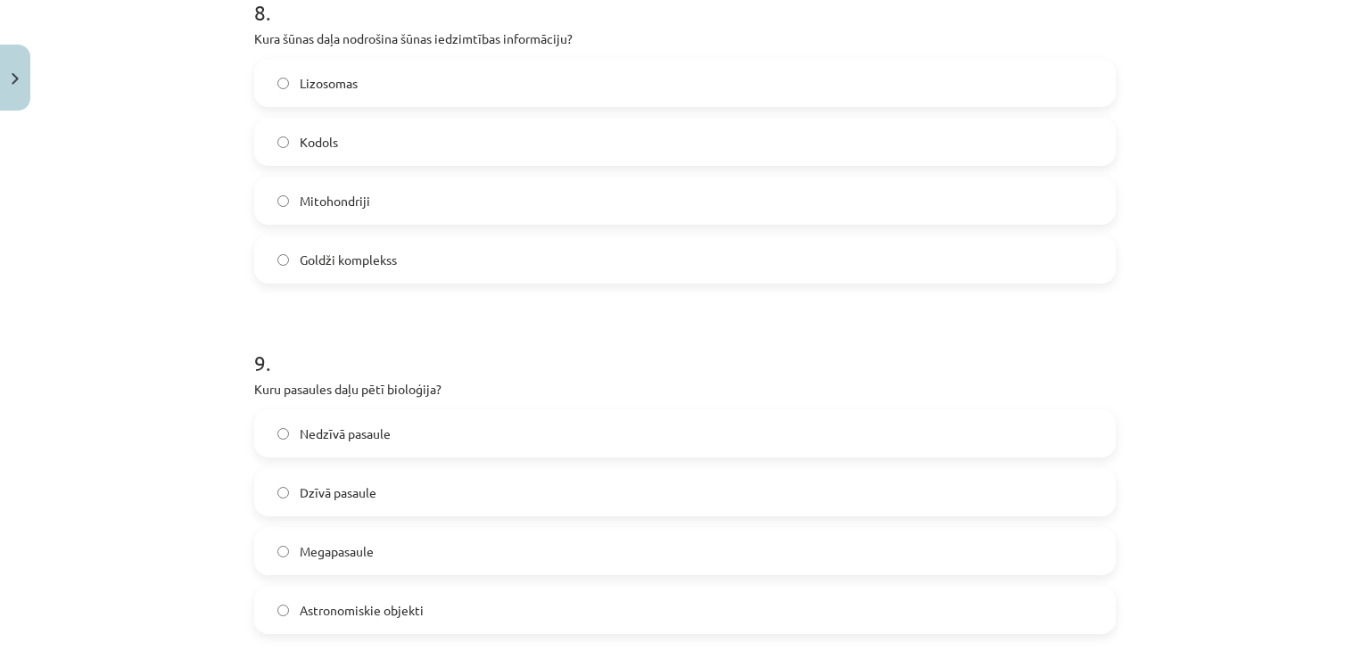
click at [341, 142] on label "Kodols" at bounding box center [685, 142] width 858 height 45
click at [369, 492] on span "Dzīvā pasaule" at bounding box center [338, 493] width 77 height 19
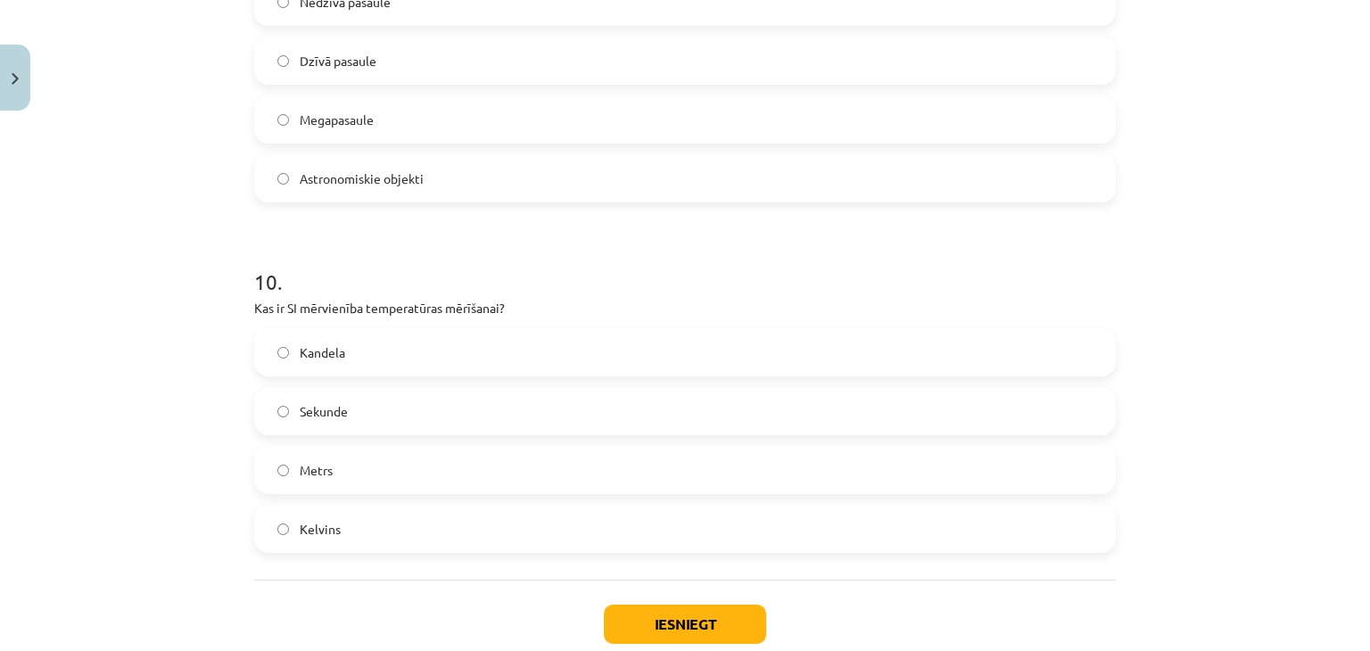
scroll to position [3380, 0]
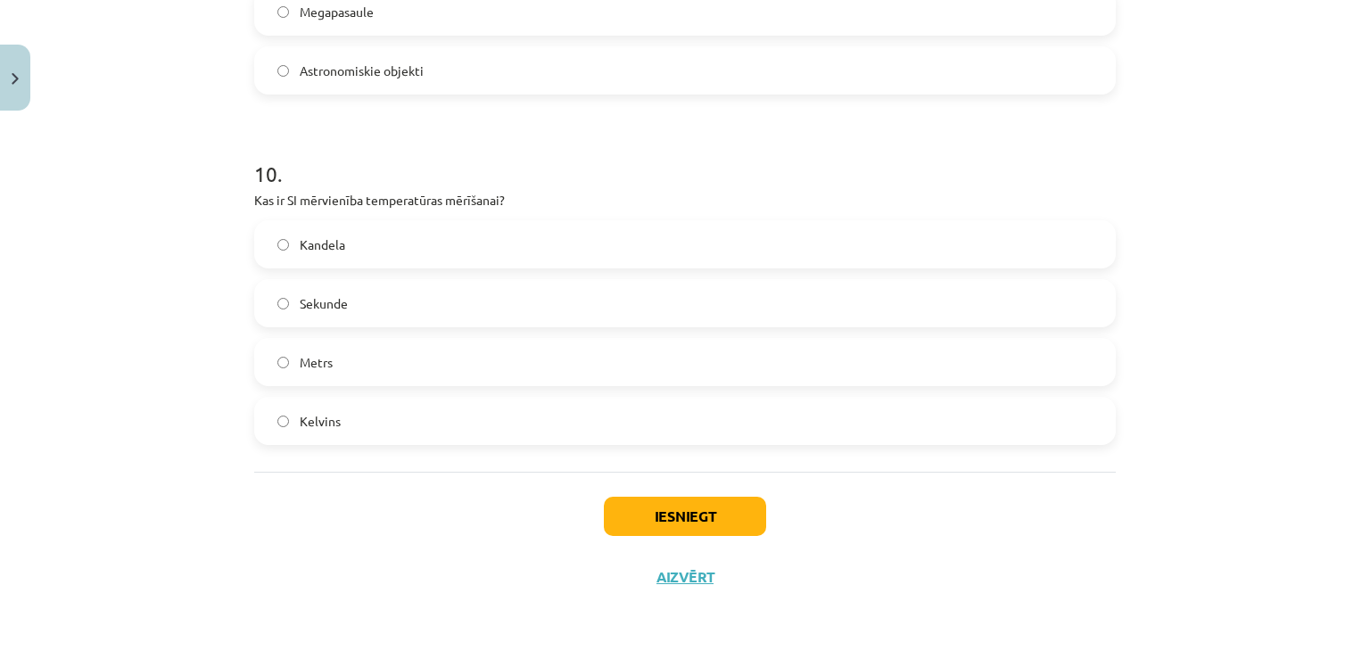
click at [390, 424] on label "Kelvins" at bounding box center [685, 421] width 858 height 45
click at [680, 504] on button "Iesniegt" at bounding box center [685, 516] width 162 height 39
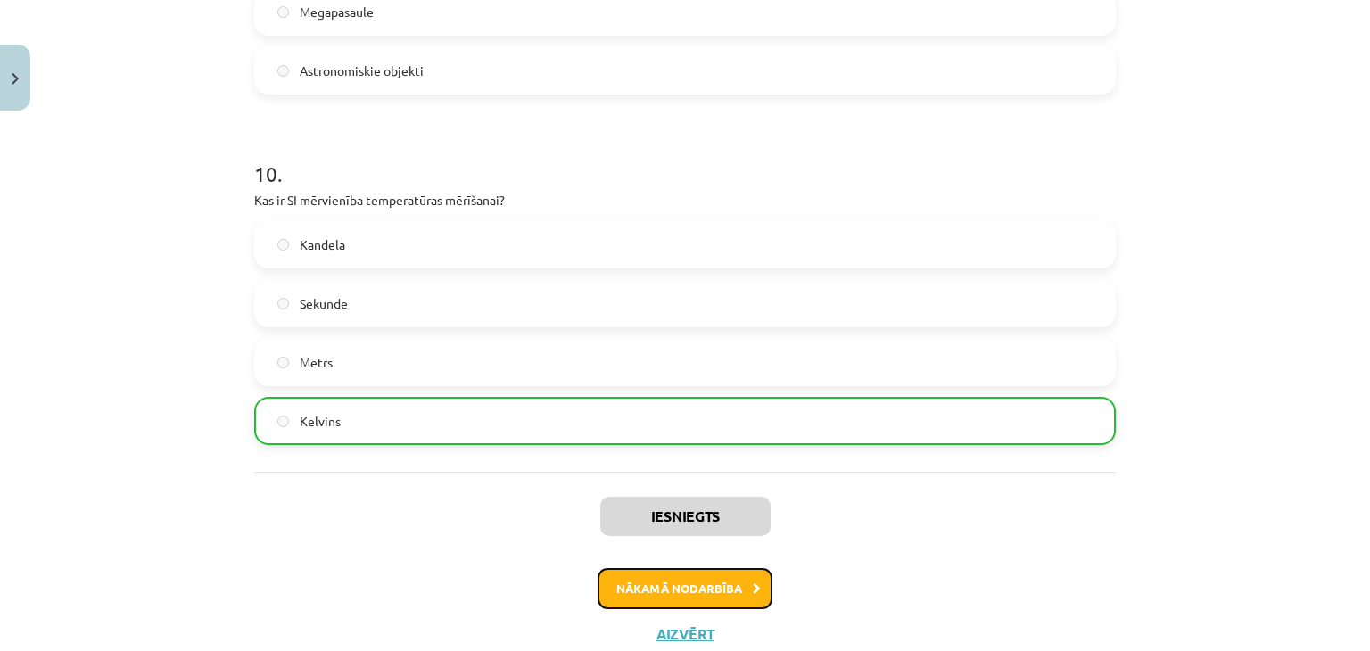
click at [680, 583] on button "Nākamā nodarbība" at bounding box center [685, 588] width 175 height 41
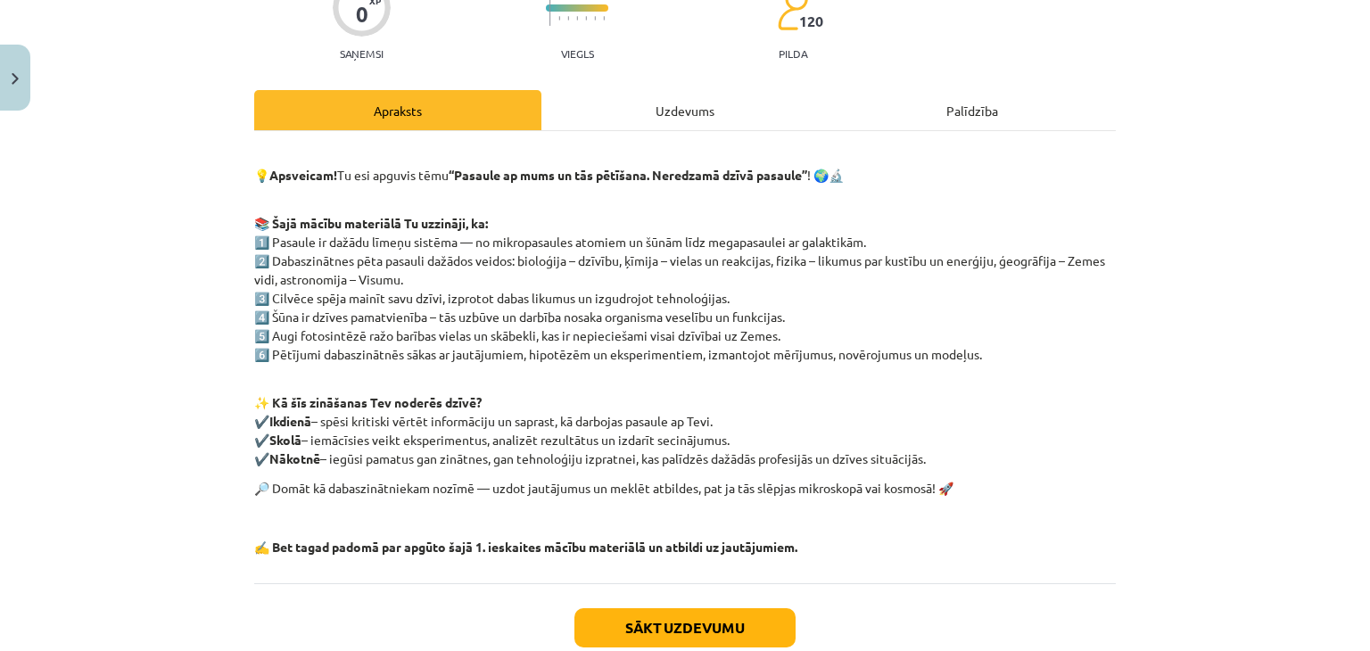
scroll to position [285, 0]
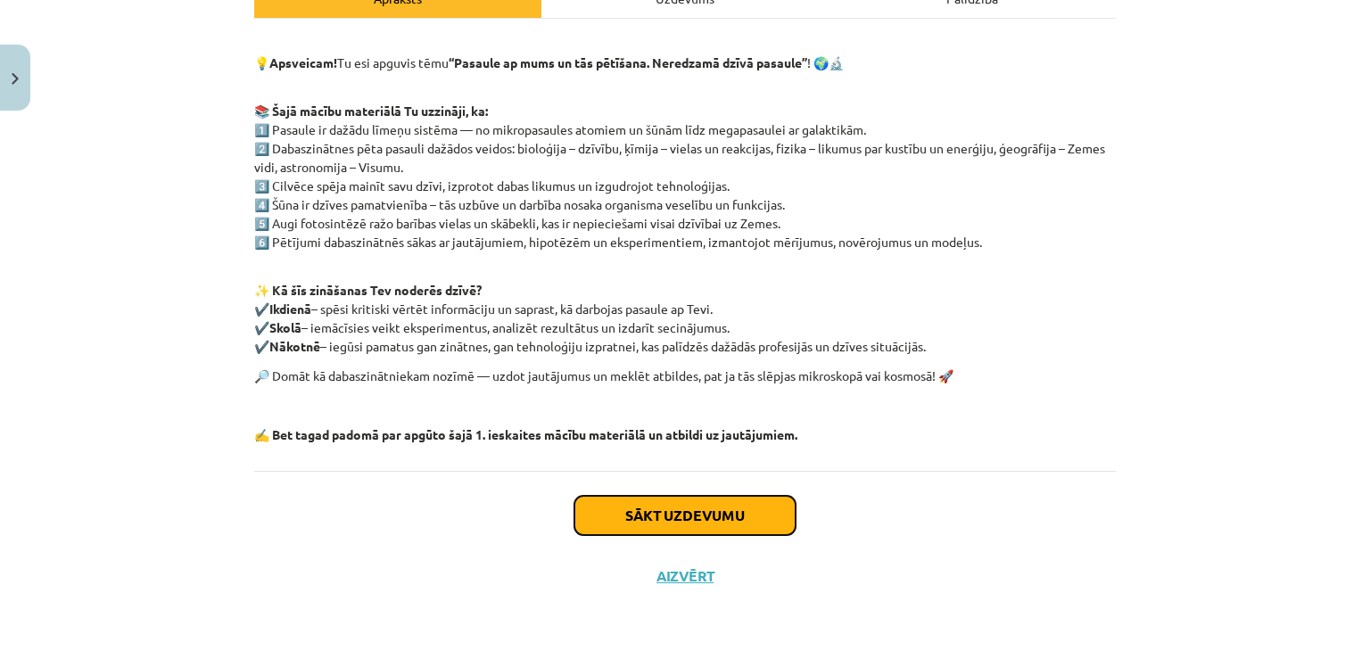
click at [711, 511] on button "Sākt uzdevumu" at bounding box center [685, 515] width 221 height 39
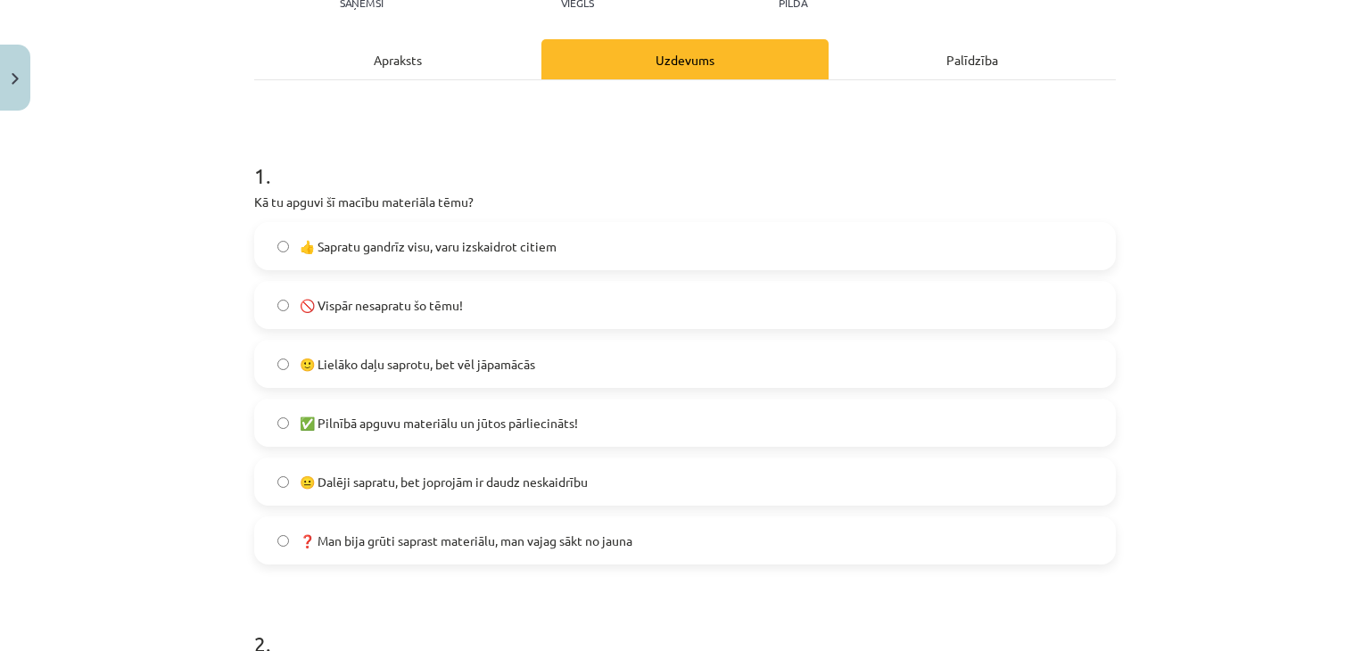
scroll to position [268, 0]
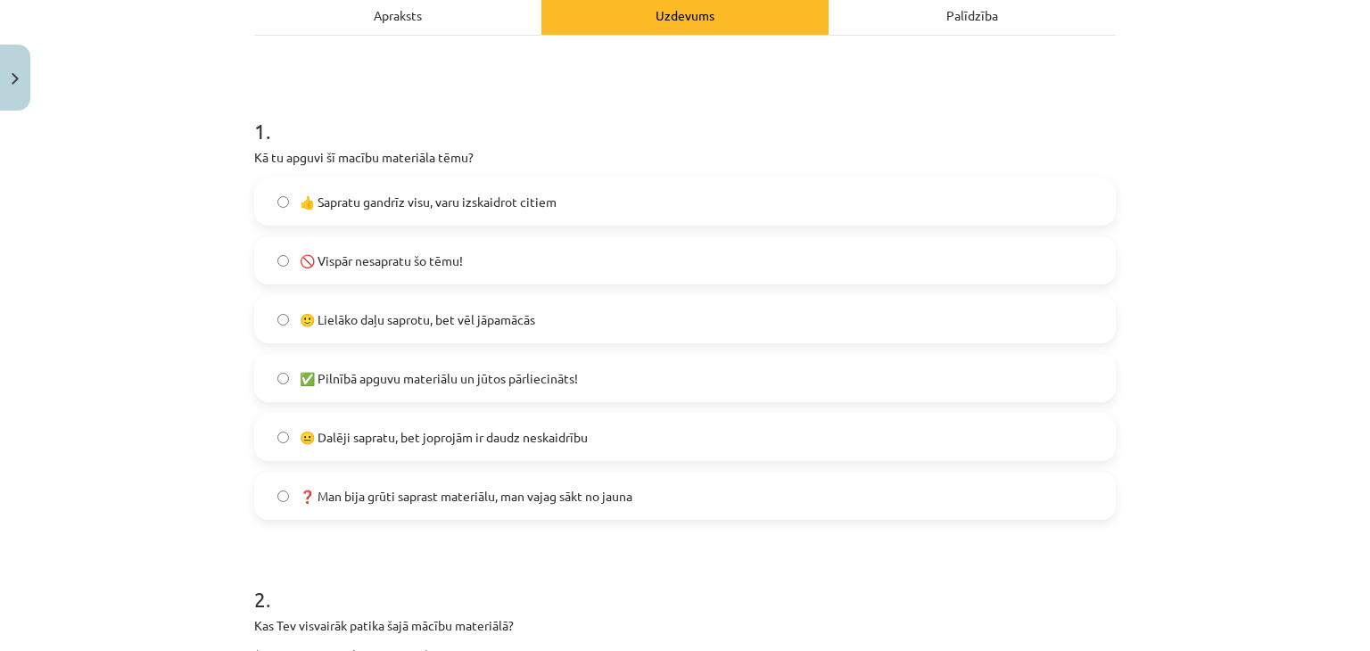
click at [701, 227] on div "👍 Sapratu gandrīz visu, varu izskaidrot citiem 🚫 Vispār nesapratu šo tēmu! 🙂 Li…" at bounding box center [685, 349] width 862 height 343
click at [703, 211] on label "👍 Sapratu gandrīz visu, varu izskaidrot citiem" at bounding box center [685, 201] width 858 height 45
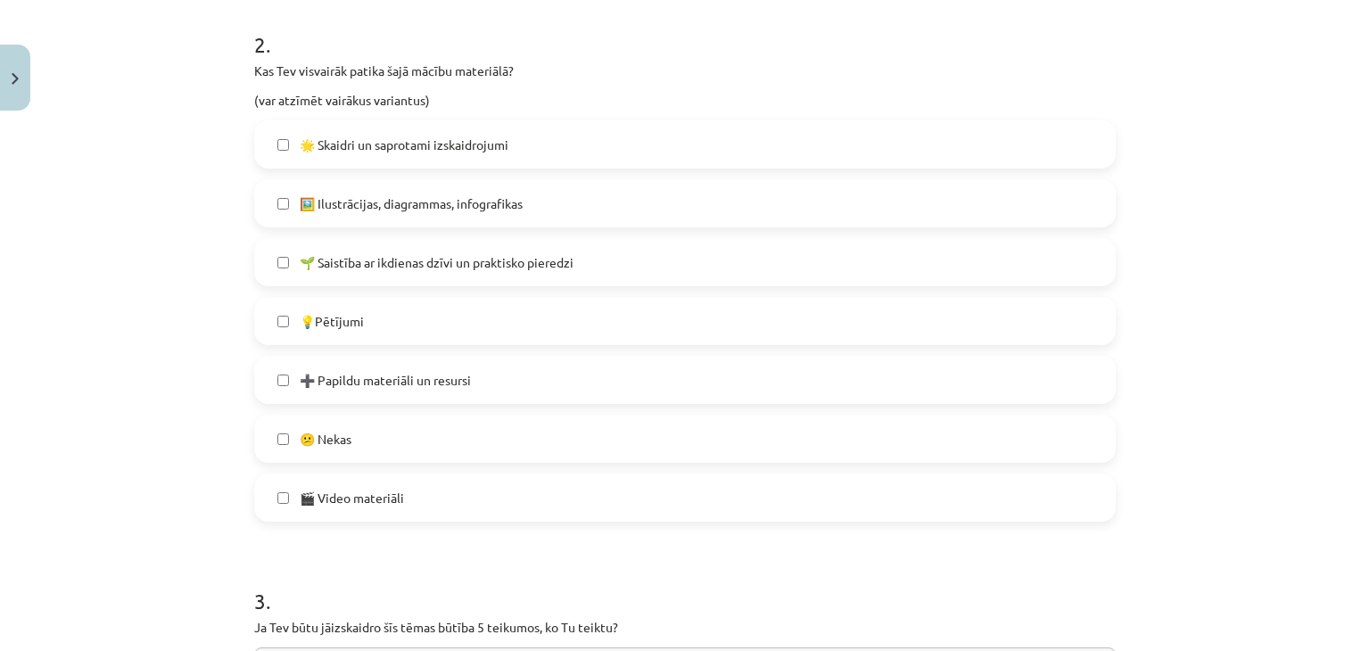
scroll to position [827, 0]
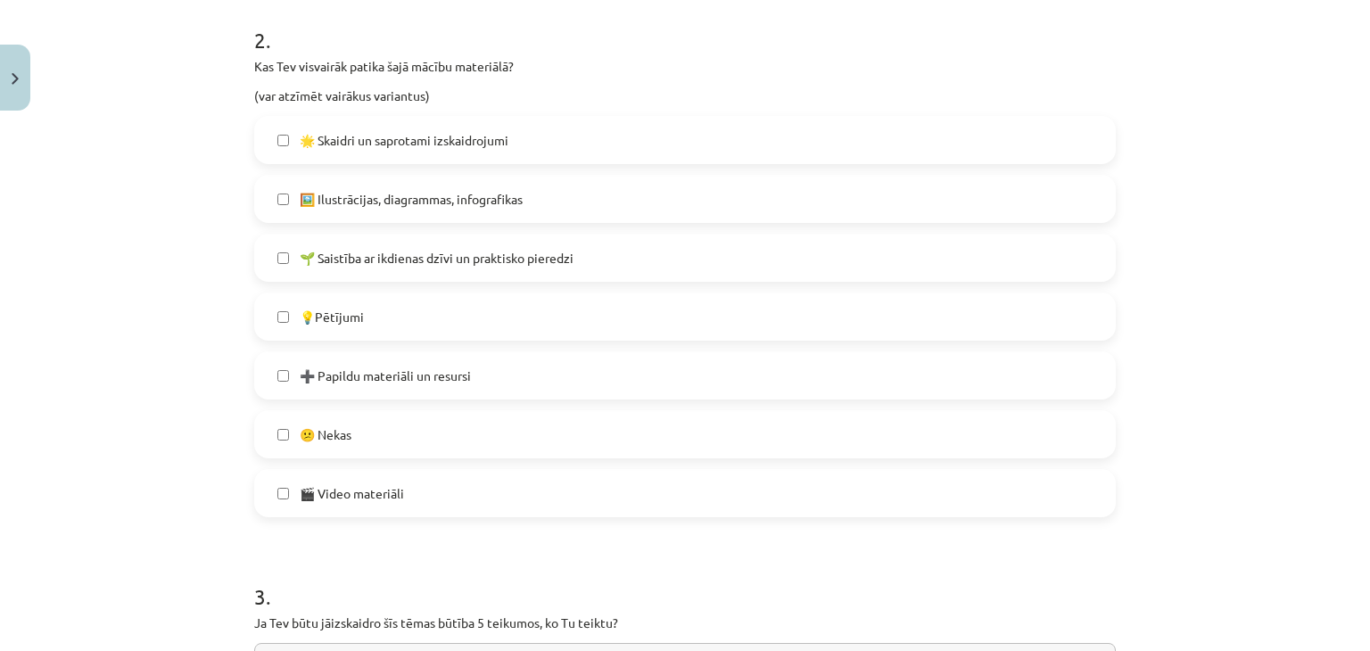
click at [797, 145] on label "🌟 Skaidri un saprotami izskaidrojumi" at bounding box center [685, 140] width 858 height 45
click at [526, 272] on label "🌱 Saistība ar ikdienas dzīvi un praktisko pieredzi" at bounding box center [685, 258] width 858 height 45
click at [458, 308] on label "💡Pētījumi" at bounding box center [685, 316] width 858 height 45
click at [435, 265] on span "🌱 Saistība ar ikdienas dzīvi un praktisko pieredzi" at bounding box center [437, 258] width 274 height 19
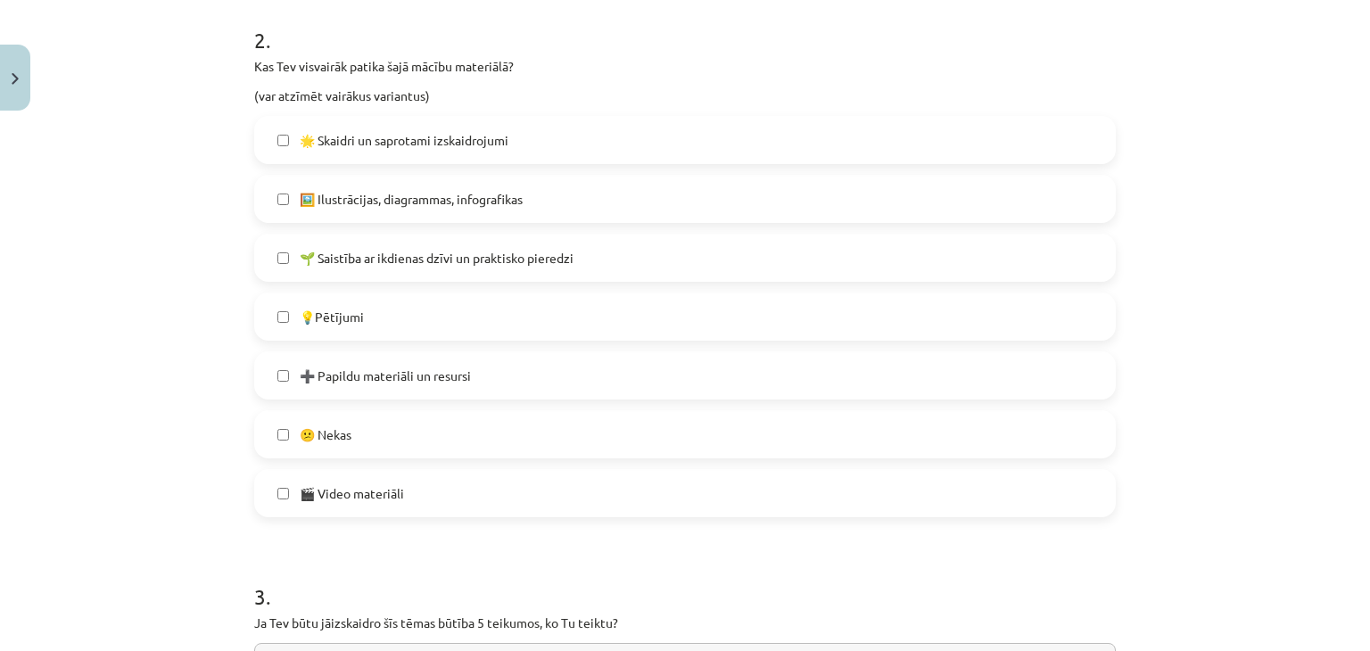
click at [402, 217] on label "🖼️ Ilustrācijas, diagrammas, infografikas" at bounding box center [685, 199] width 858 height 45
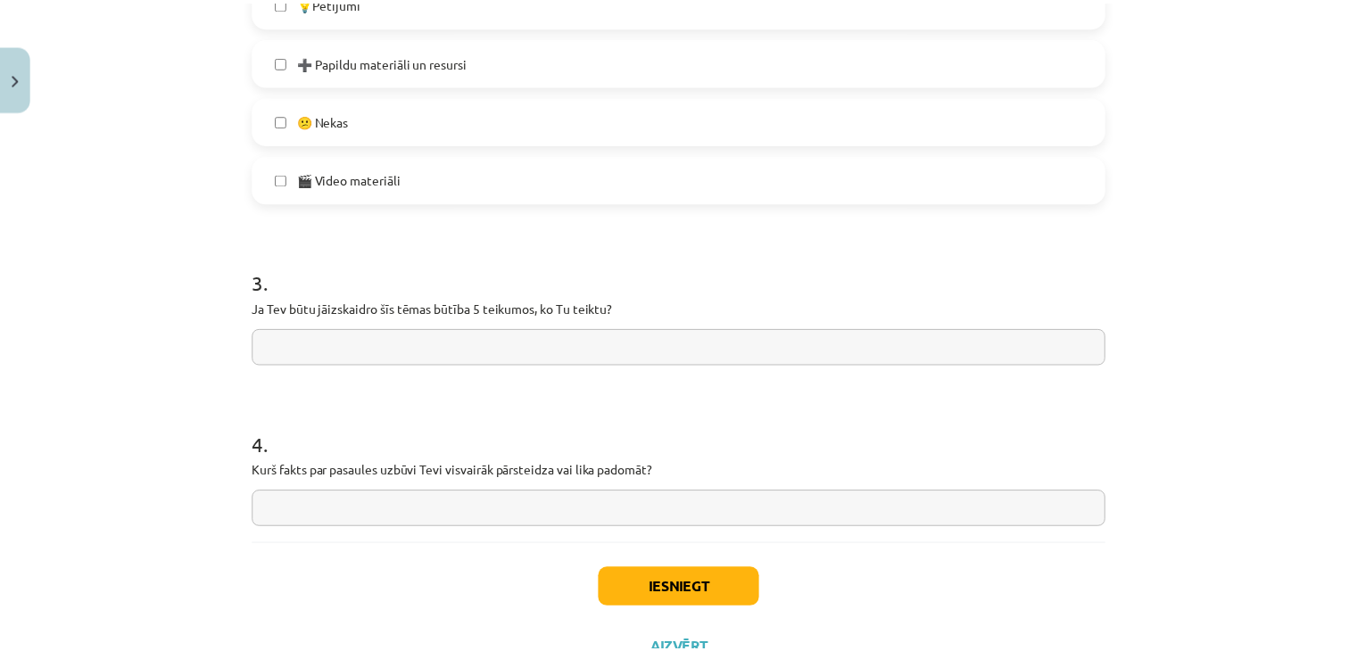
scroll to position [1213, 0]
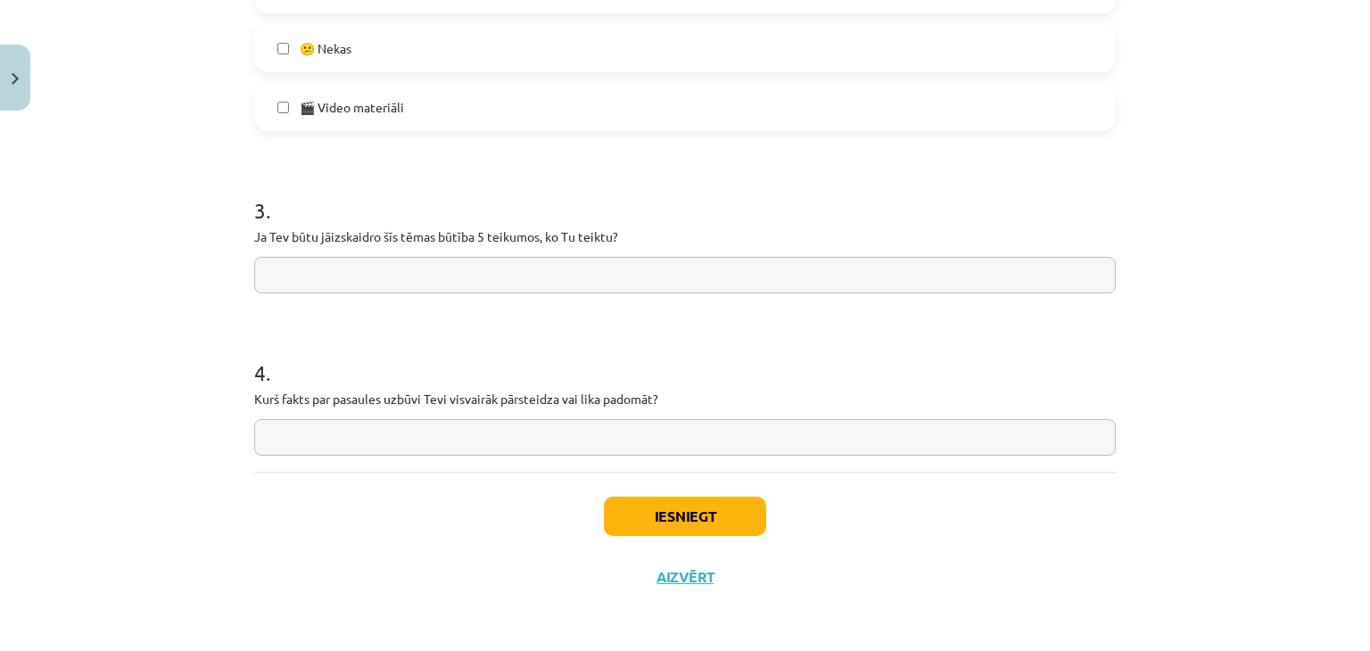
click at [421, 265] on input "text" at bounding box center [685, 275] width 862 height 37
type input "******"
click at [653, 501] on button "Iesniegt" at bounding box center [685, 516] width 162 height 39
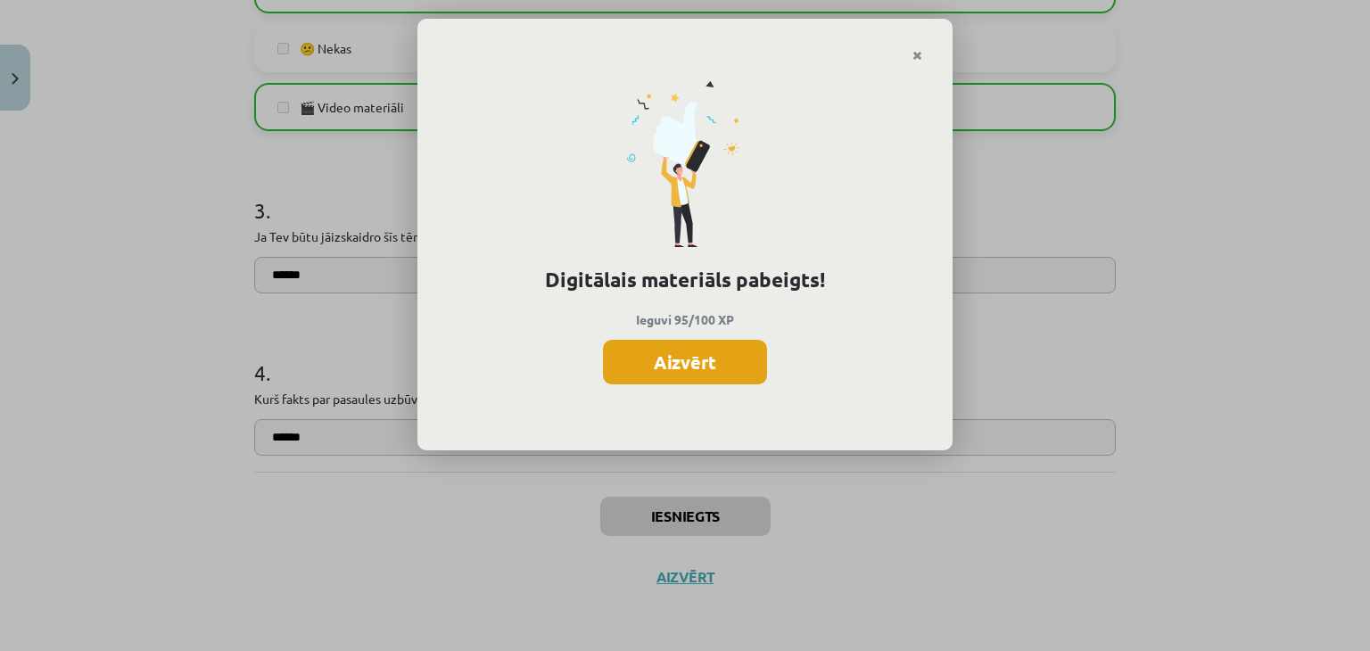
click at [687, 379] on button "Aizvērt" at bounding box center [685, 362] width 164 height 45
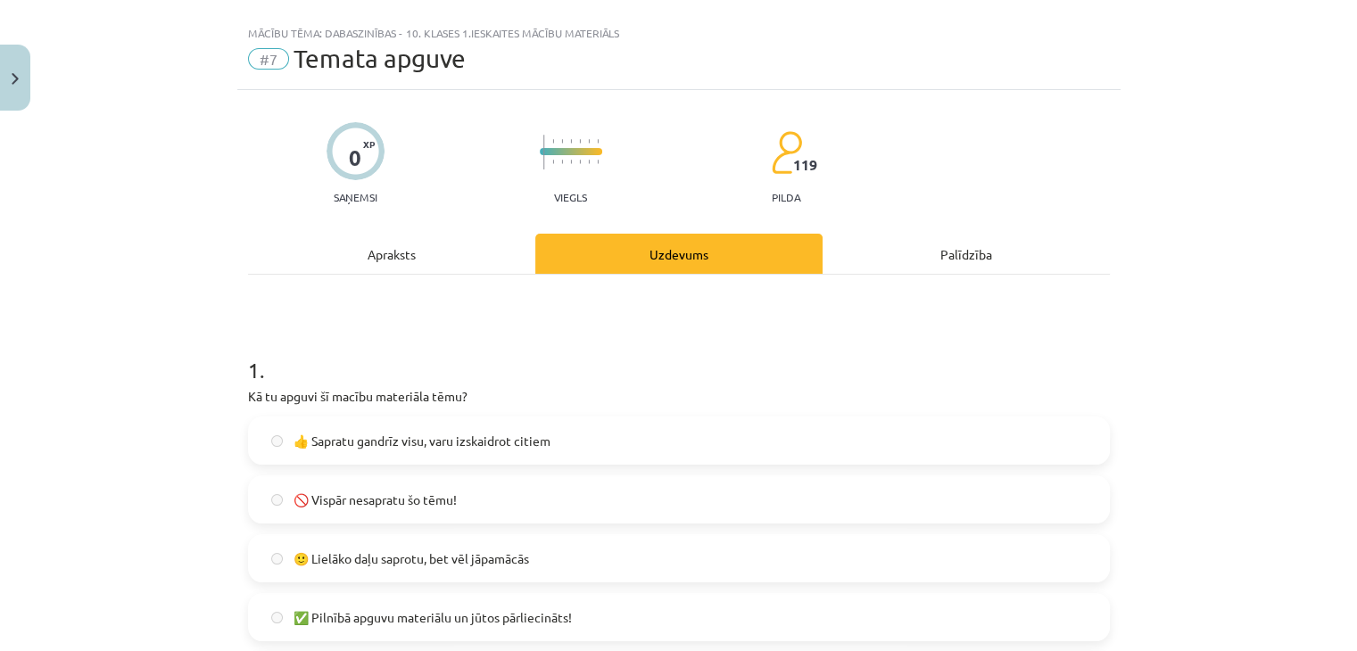
scroll to position [0, 0]
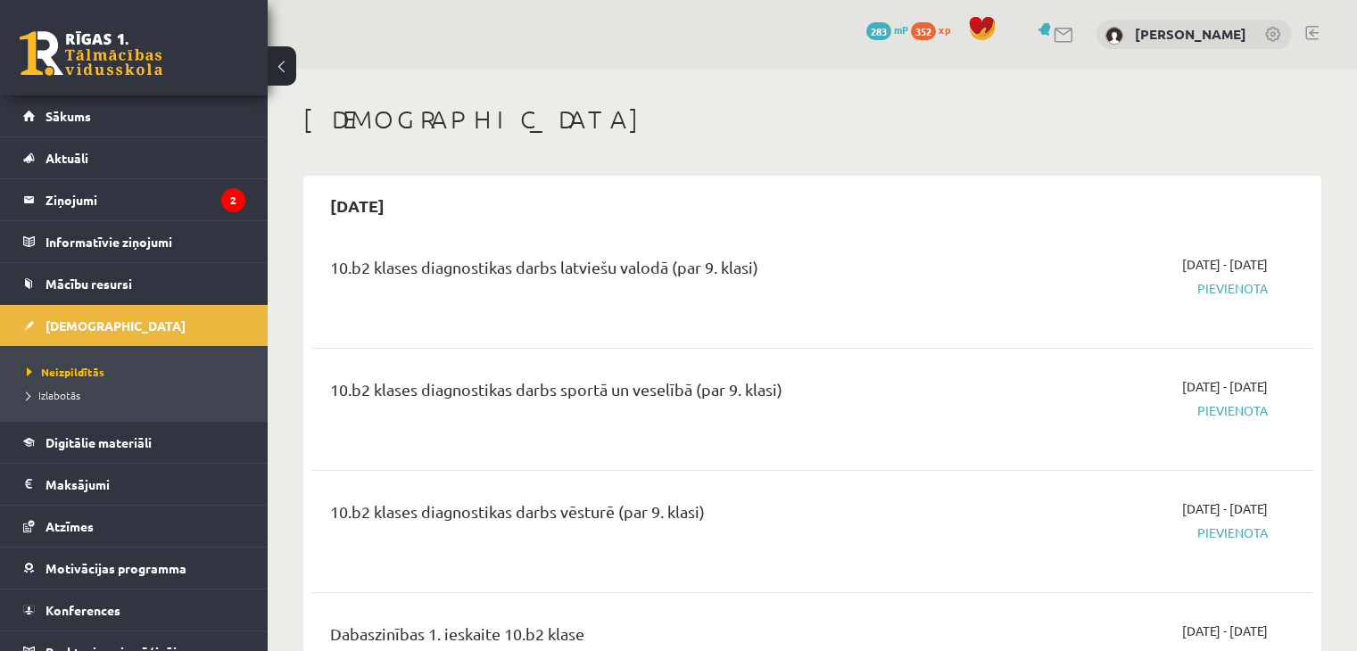
scroll to position [321, 0]
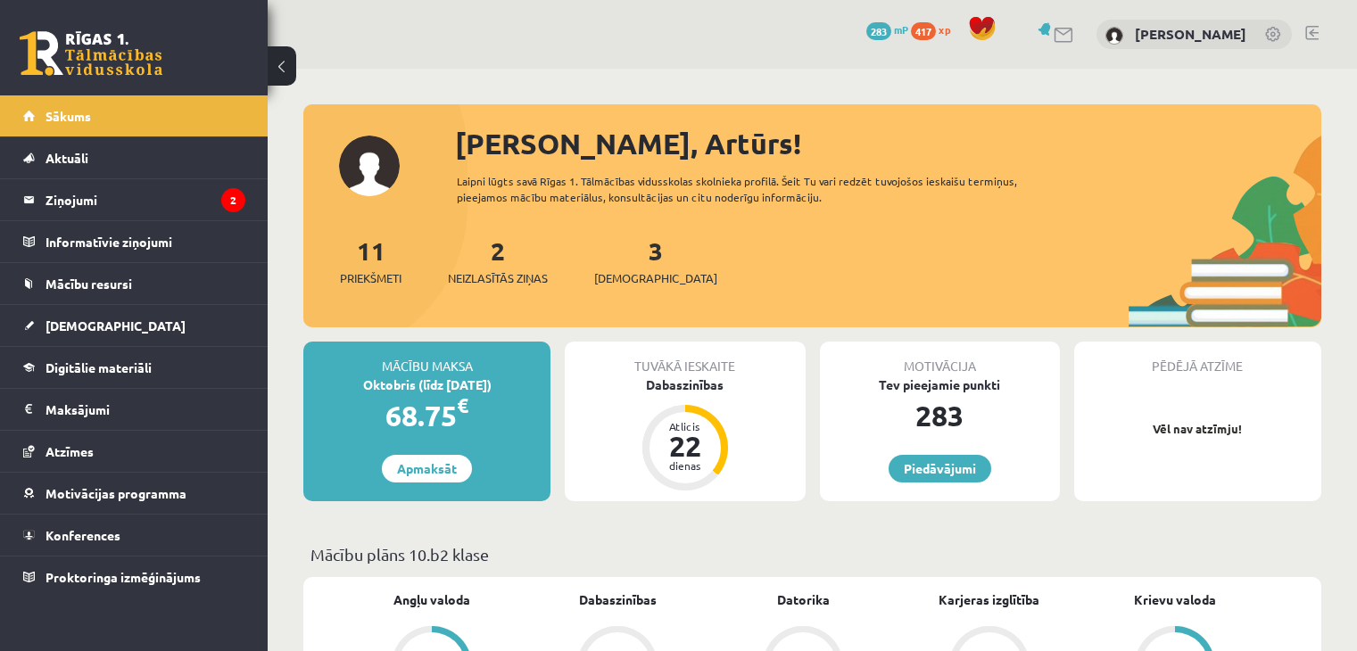
scroll to position [1420, 0]
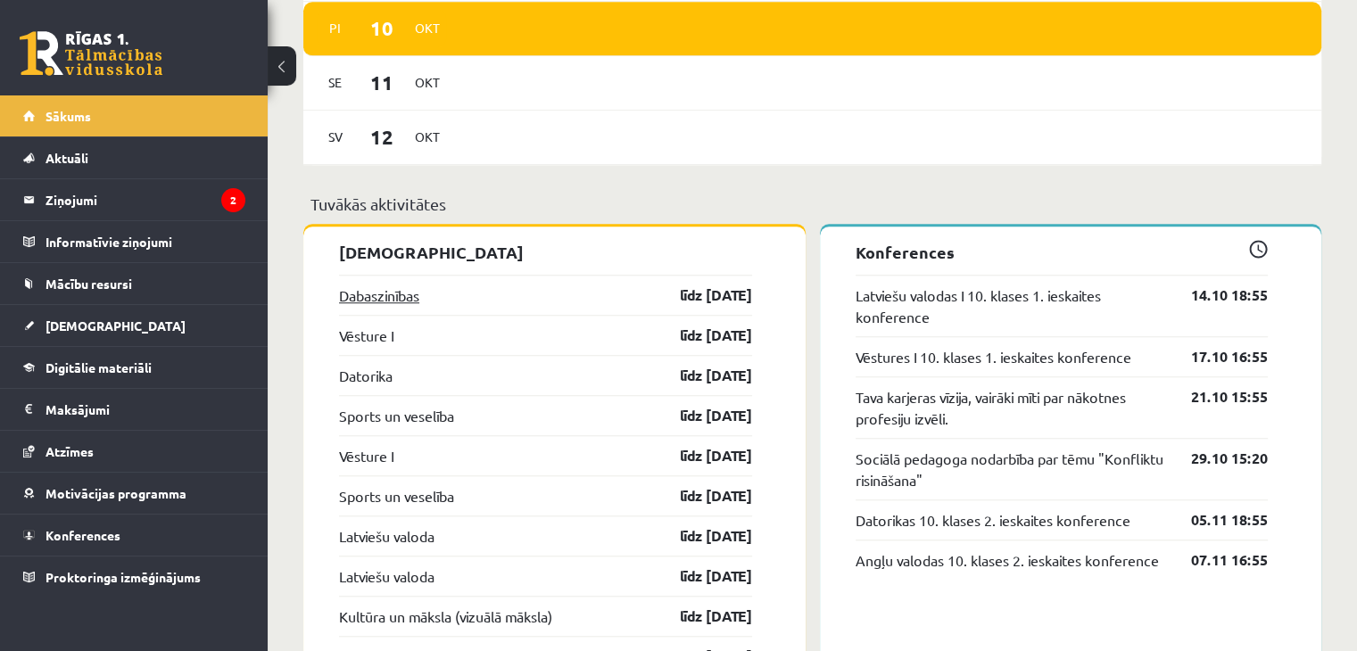
click at [403, 297] on link "Dabaszinības" at bounding box center [379, 295] width 80 height 21
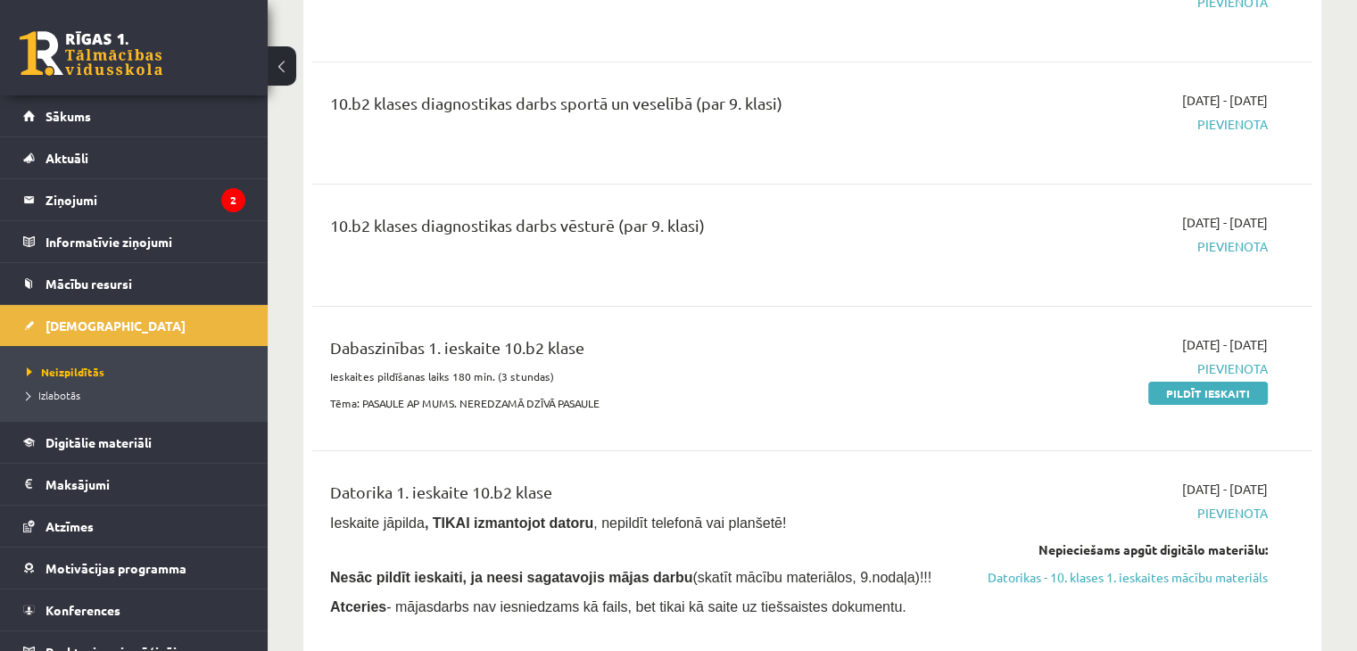
scroll to position [321, 0]
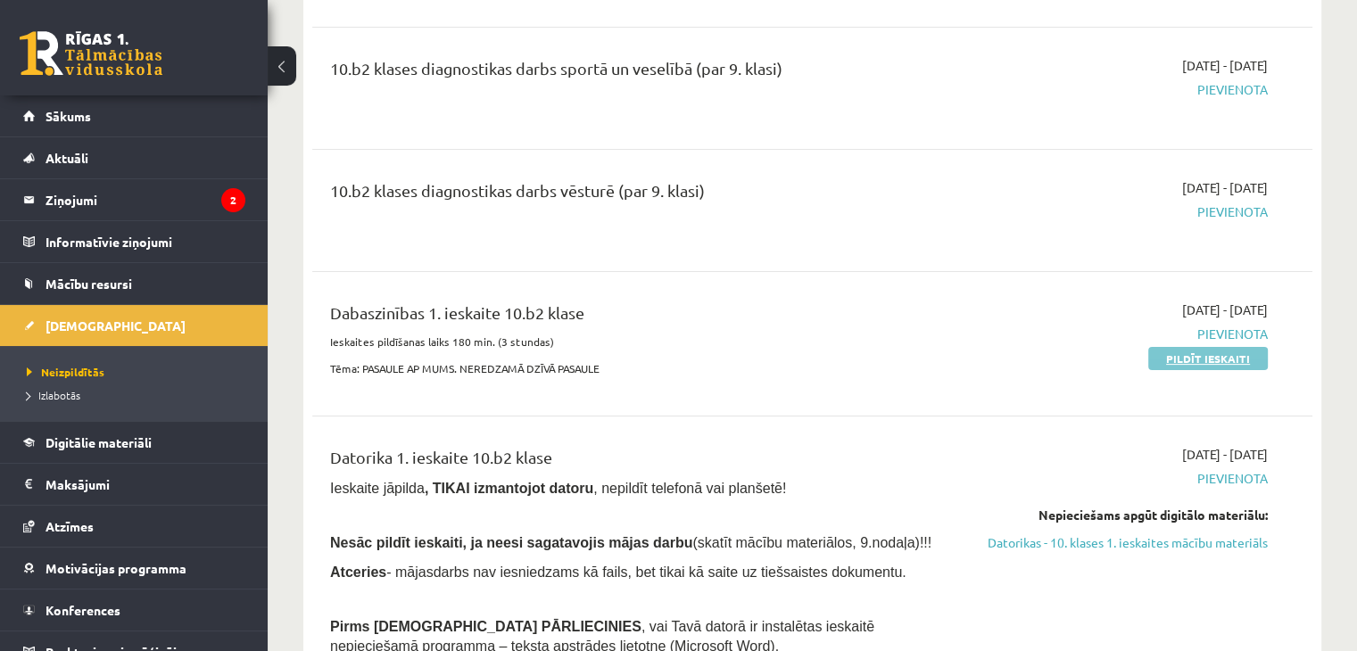
click at [1188, 357] on link "Pildīt ieskaiti" at bounding box center [1208, 358] width 120 height 23
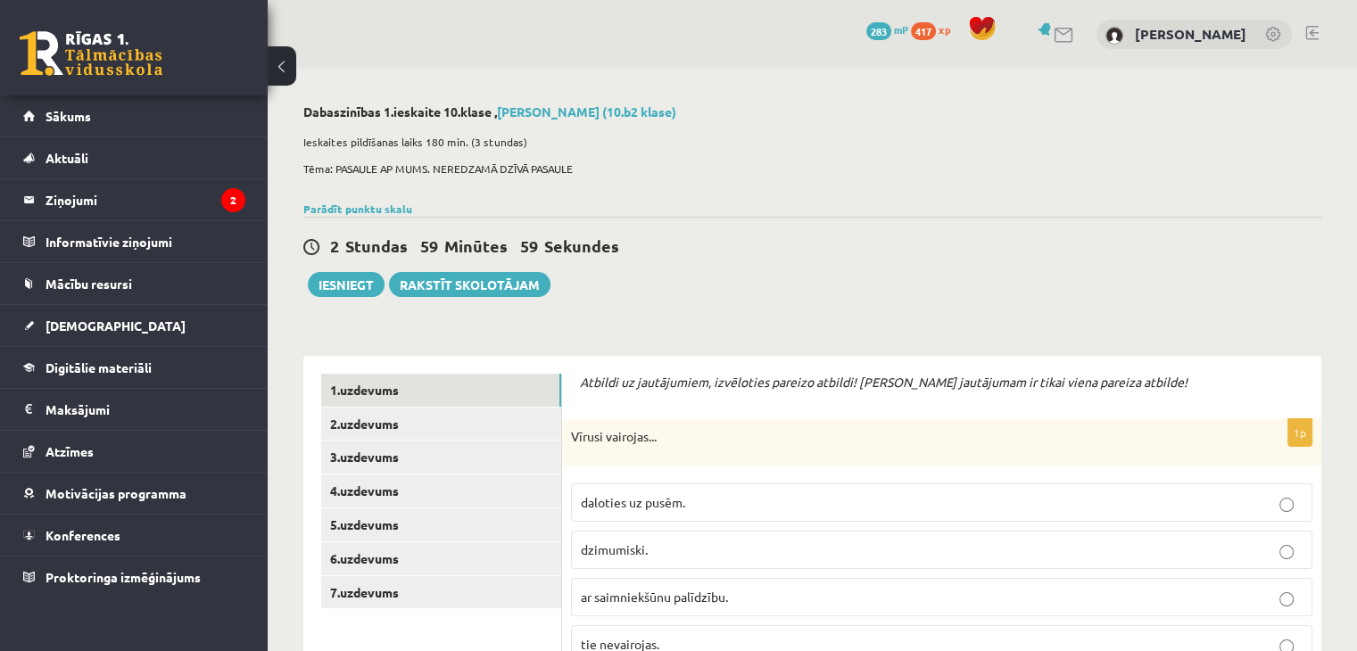
click at [906, 294] on div "2 Stundas 59 Minūtes 59 Sekundes Iesniegt Rakstīt skolotājam" at bounding box center [812, 257] width 1018 height 80
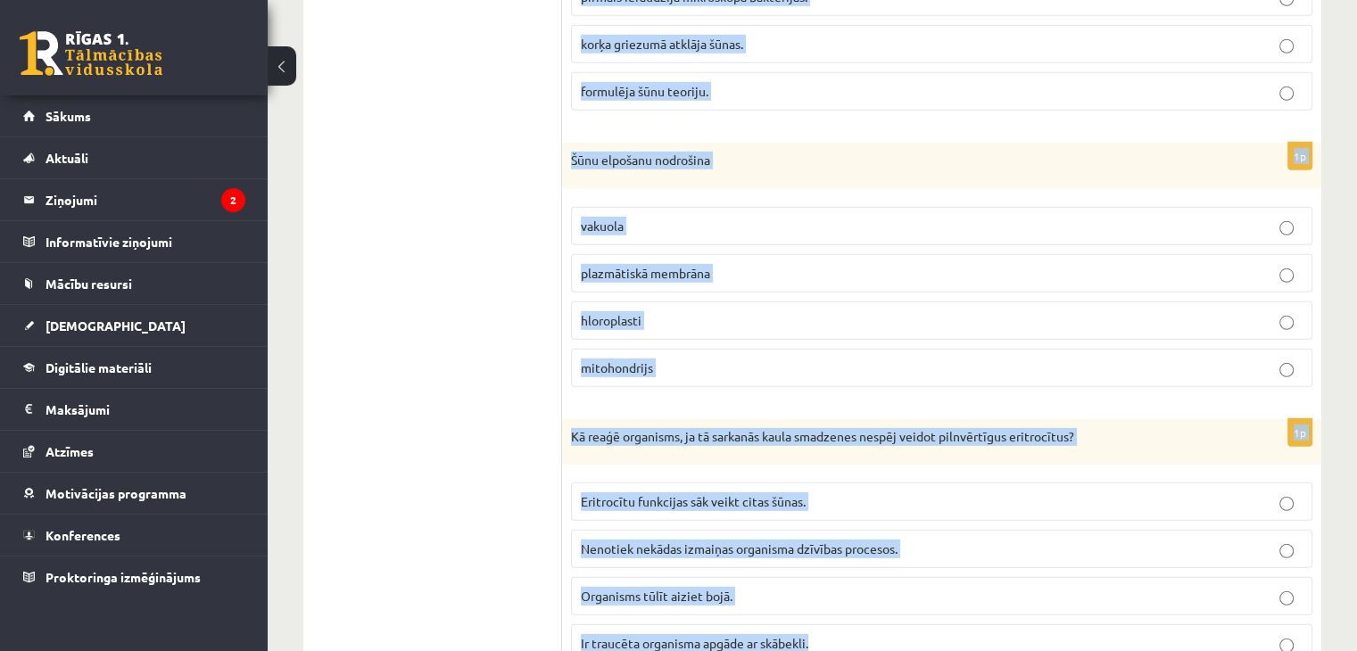
scroll to position [5319, 0]
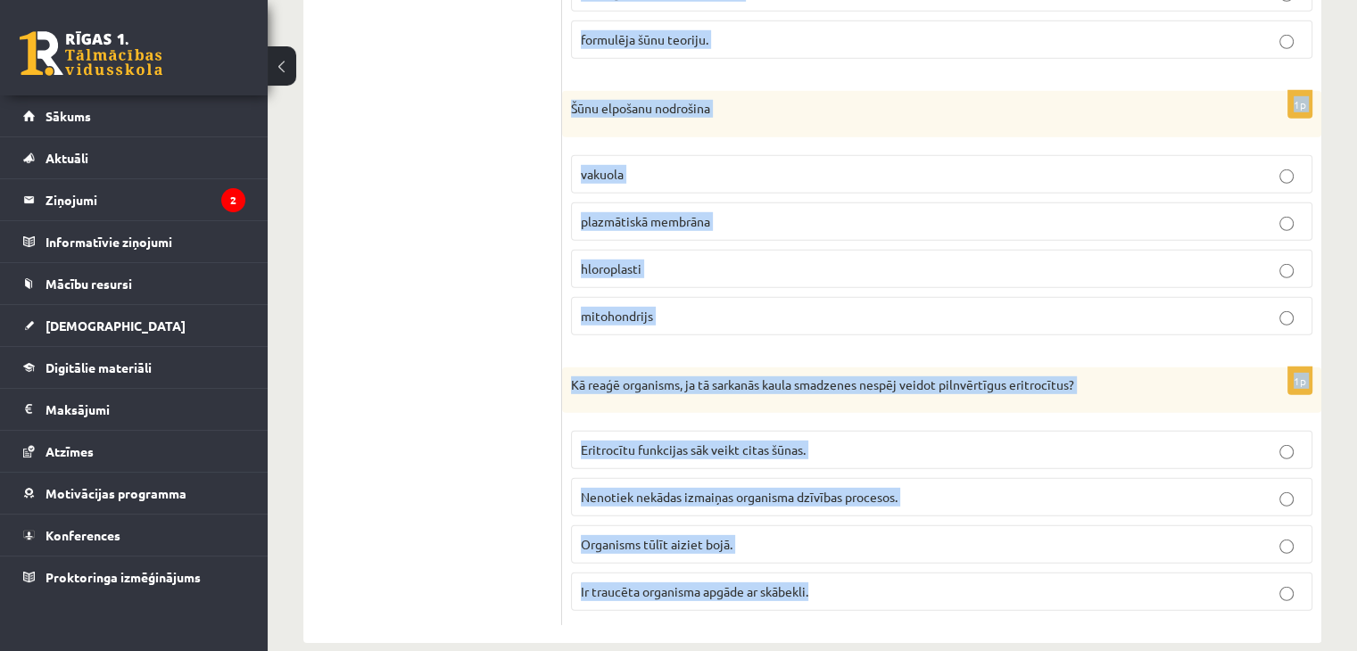
drag, startPoint x: 567, startPoint y: 90, endPoint x: 889, endPoint y: 612, distance: 613.3
copy form "Loremi dolorsit... ametcons ad elits. doeiusmodt. in utlaboreetdo magnaaliq. en…"
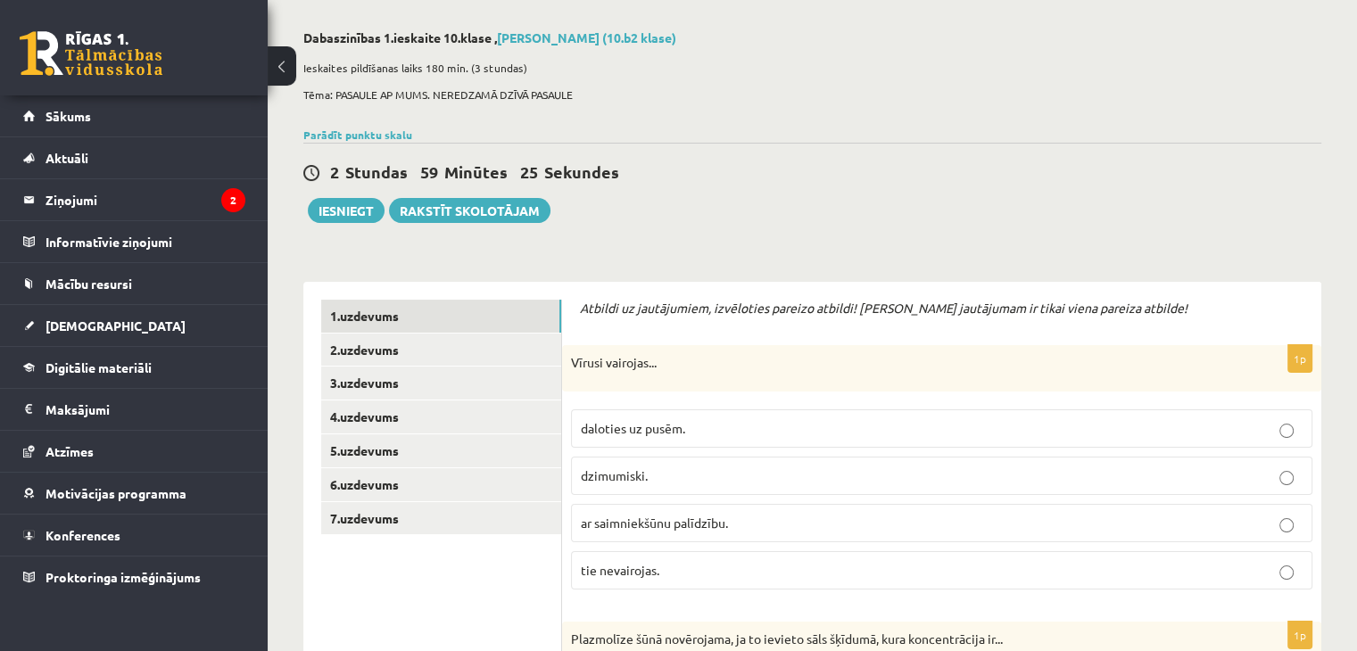
scroll to position [46, 0]
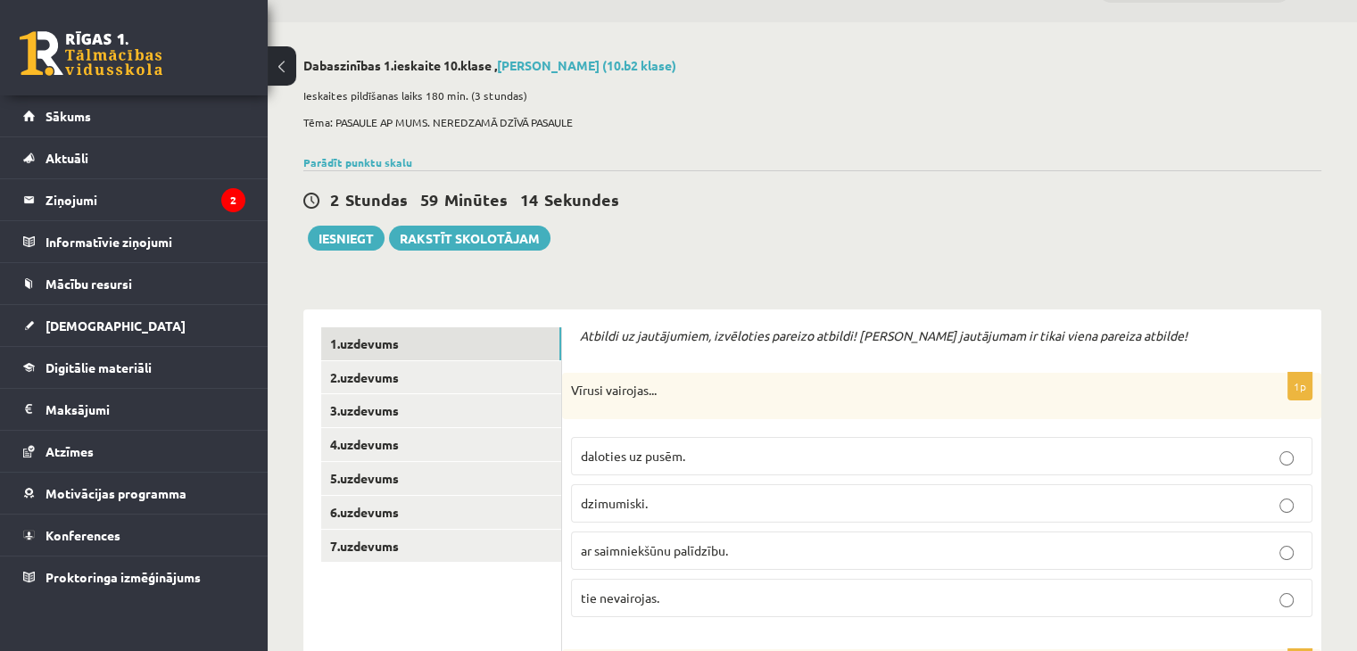
click at [682, 552] on span "ar saimniekšūnu palīdzību." at bounding box center [654, 550] width 147 height 16
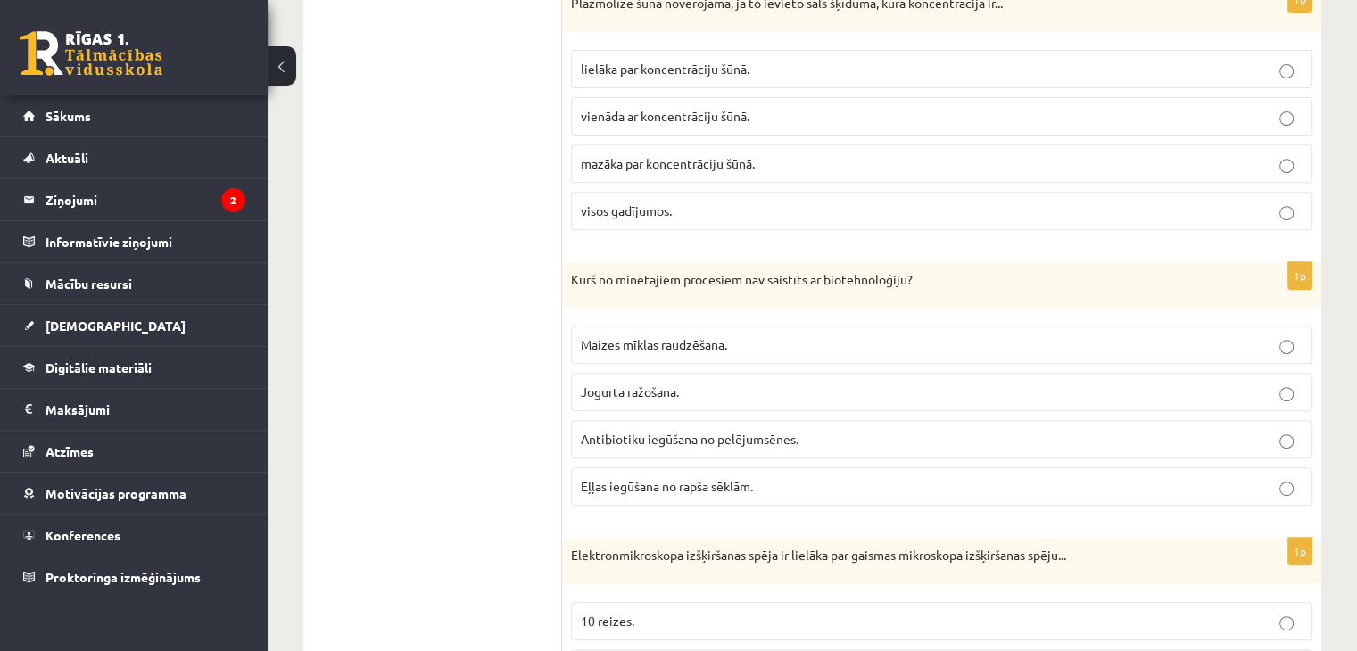
scroll to position [712, 0]
click at [621, 72] on p "lielāka par koncentrāciju šūnā." at bounding box center [942, 67] width 722 height 19
click at [659, 483] on span "Eļļas iegūšana no rapša sēklām." at bounding box center [667, 484] width 172 height 16
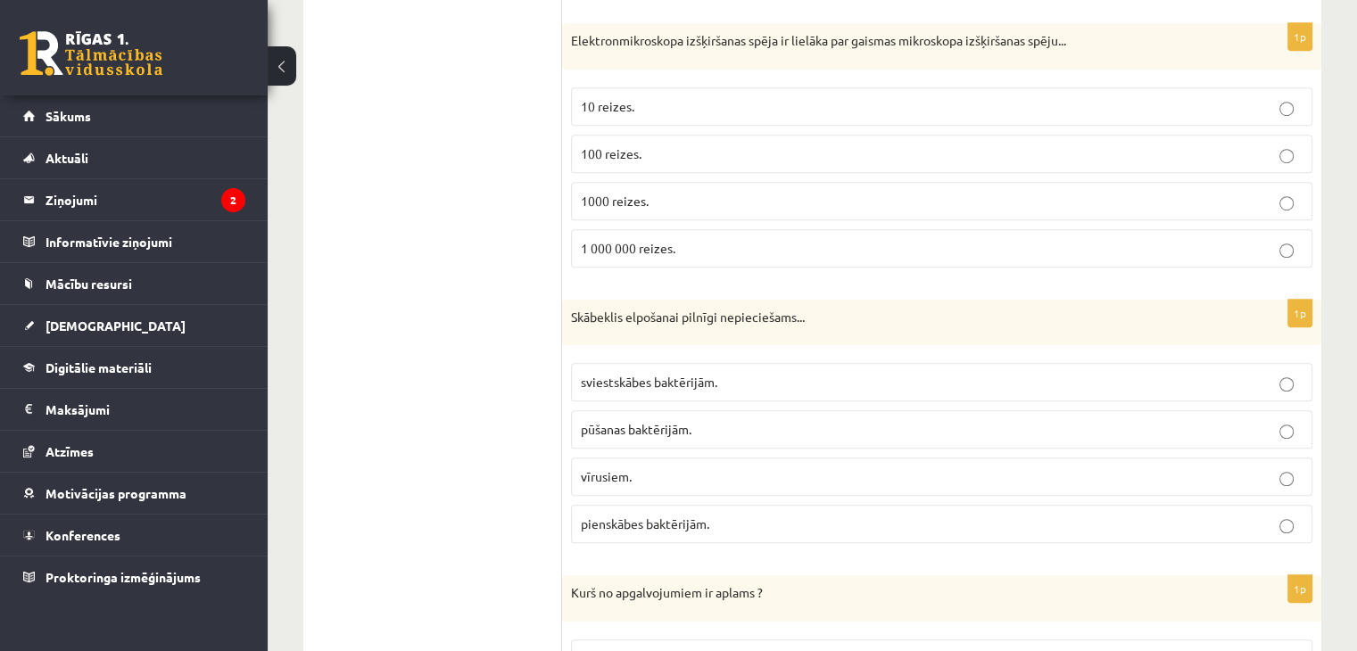
scroll to position [1236, 0]
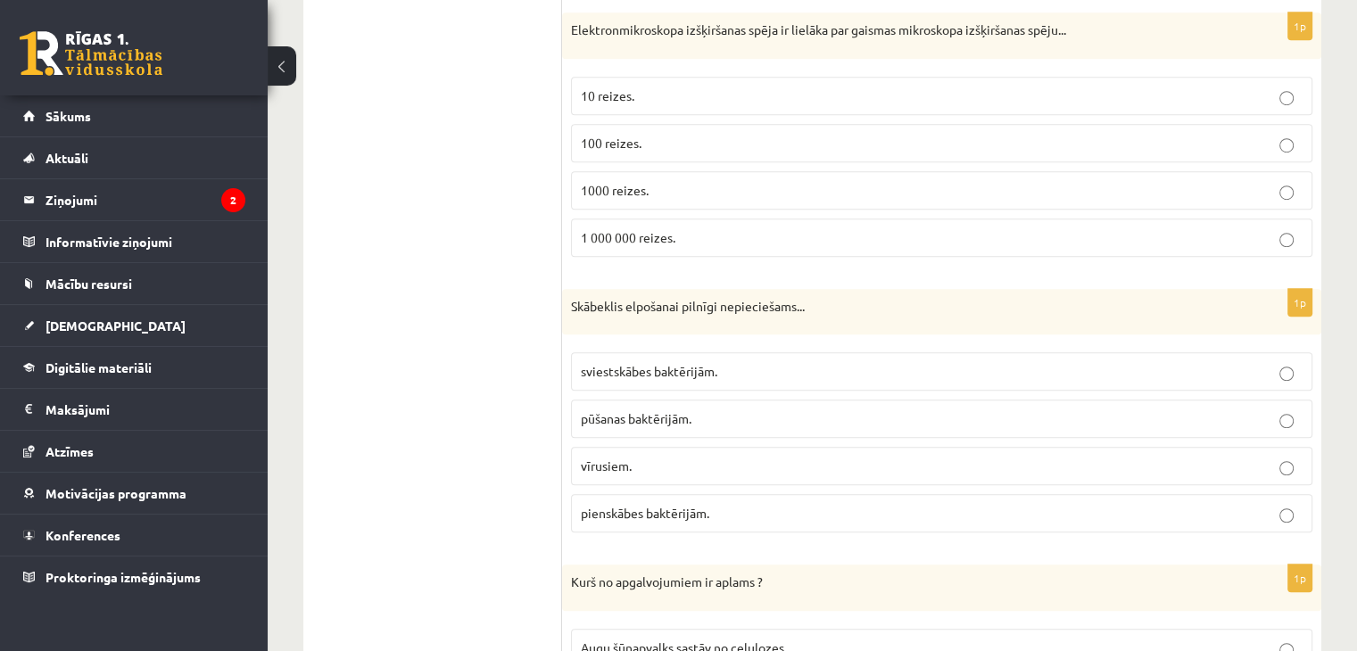
click at [660, 197] on label "1000 reizes." at bounding box center [941, 190] width 741 height 38
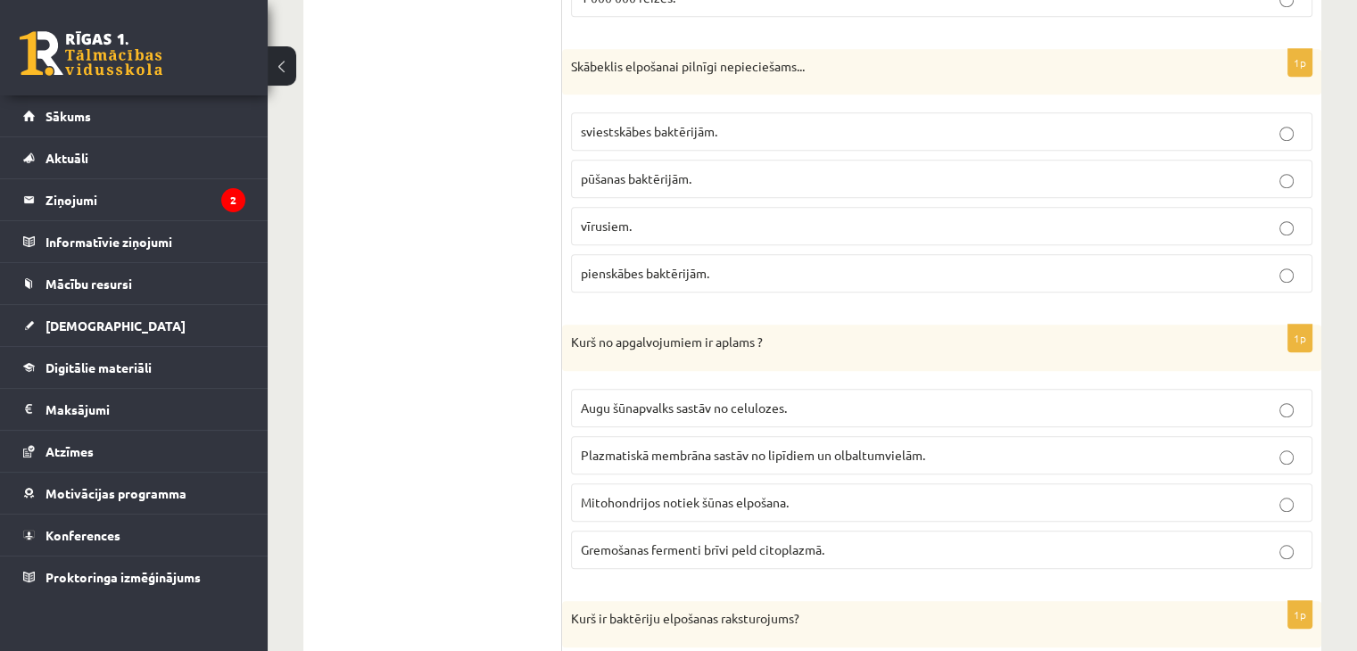
scroll to position [1485, 0]
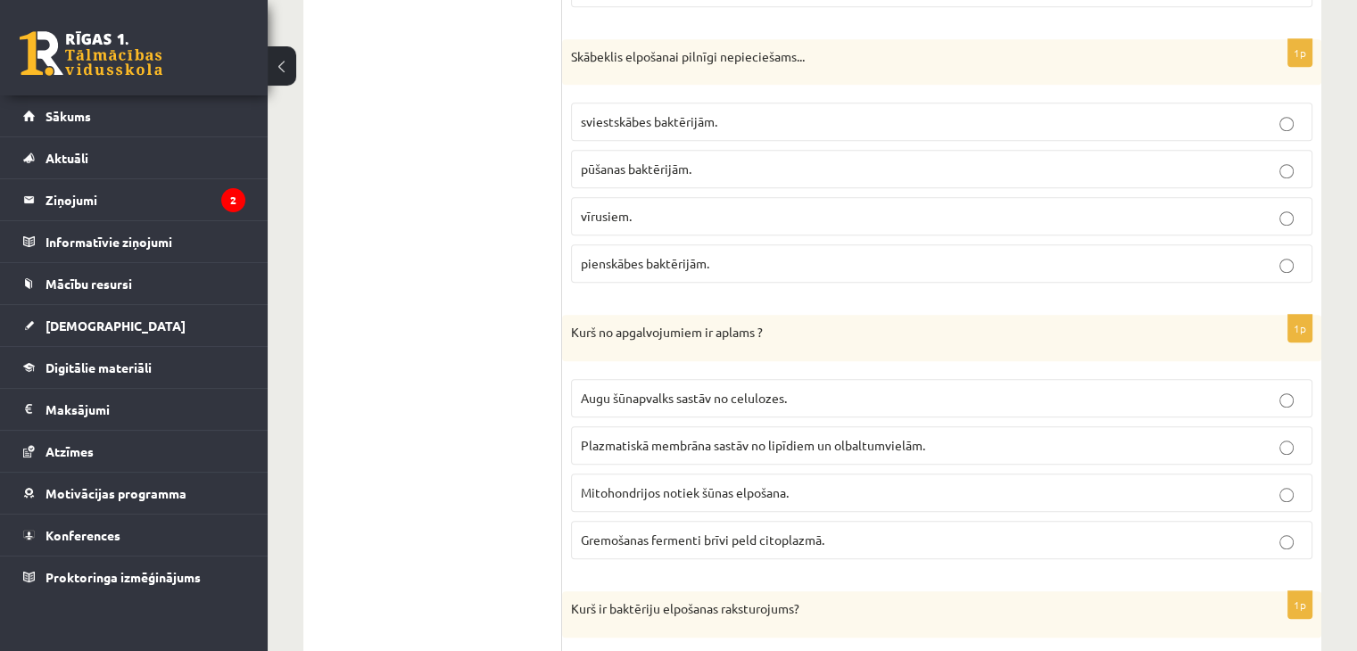
click at [616, 265] on p "pienskābes baktērijām." at bounding box center [942, 263] width 722 height 19
click at [646, 532] on span "Gremošanas fermenti brīvi peld citoplazmā." at bounding box center [703, 540] width 244 height 16
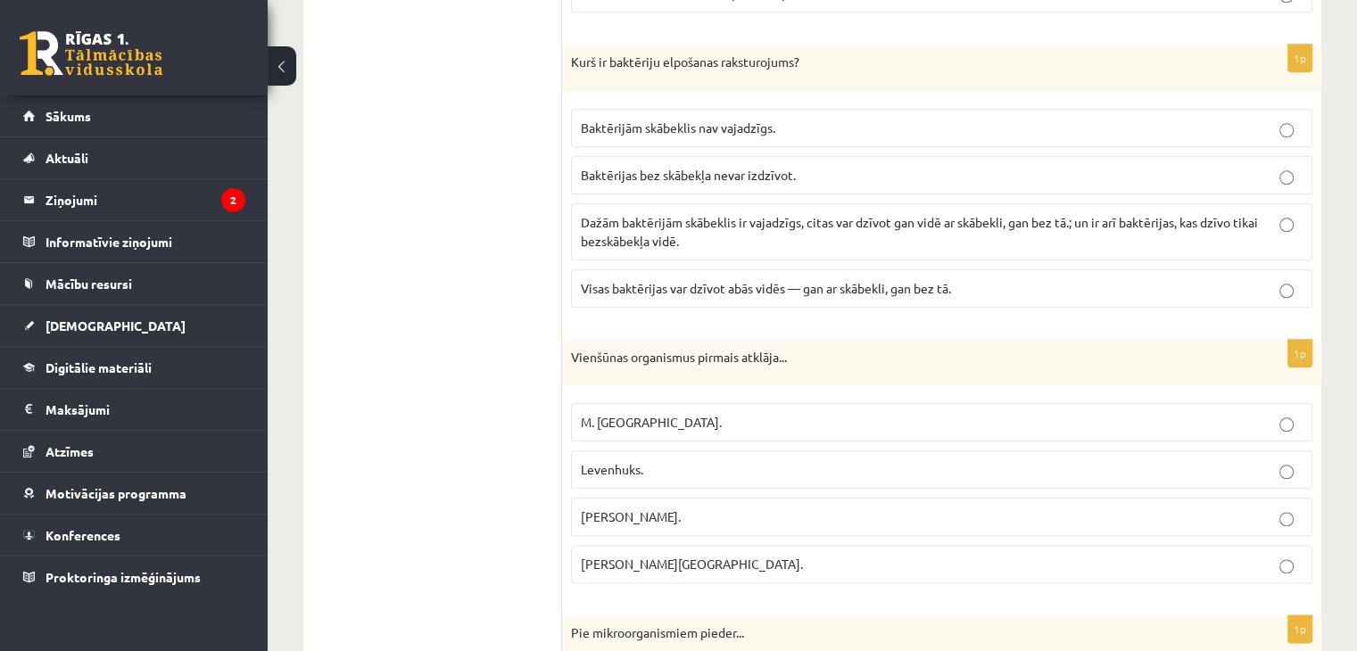
scroll to position [2056, 0]
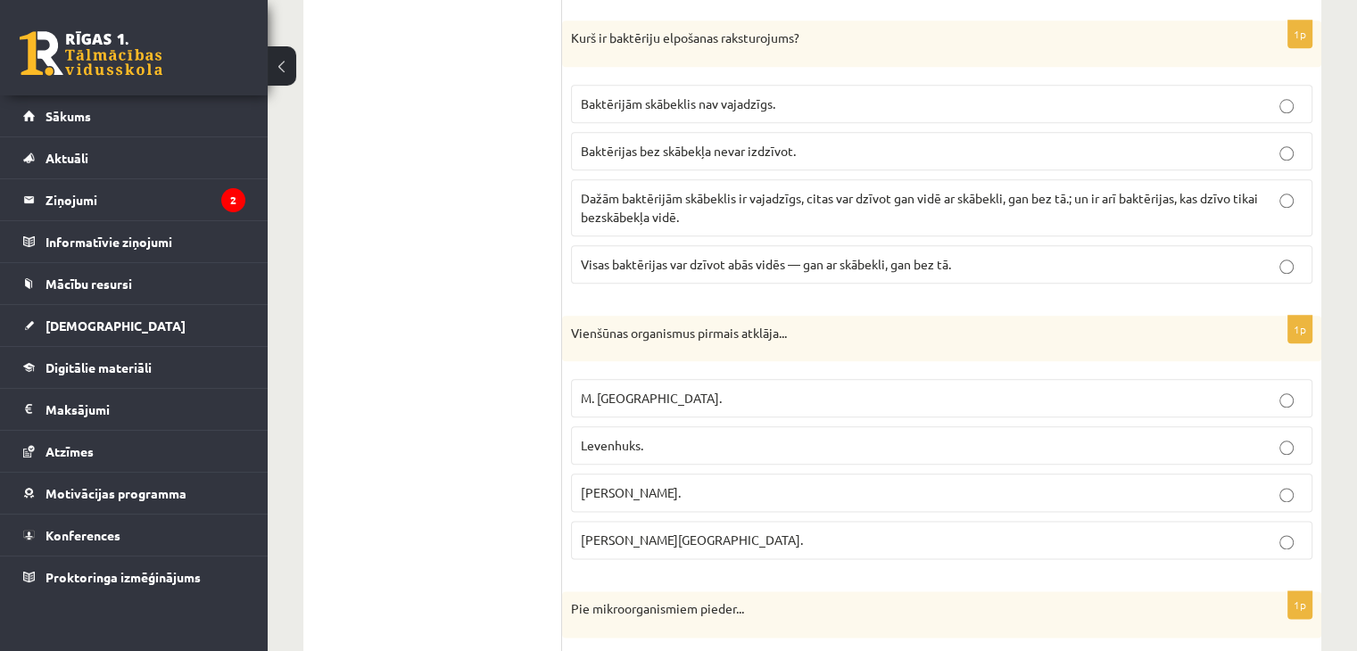
click at [614, 209] on span "Dažām baktērijām skābeklis ir vajadzīgs, citas var dzīvot gan vidē ar skābekli,…" at bounding box center [919, 207] width 677 height 35
click at [671, 440] on p "Levenhuks." at bounding box center [942, 445] width 722 height 19
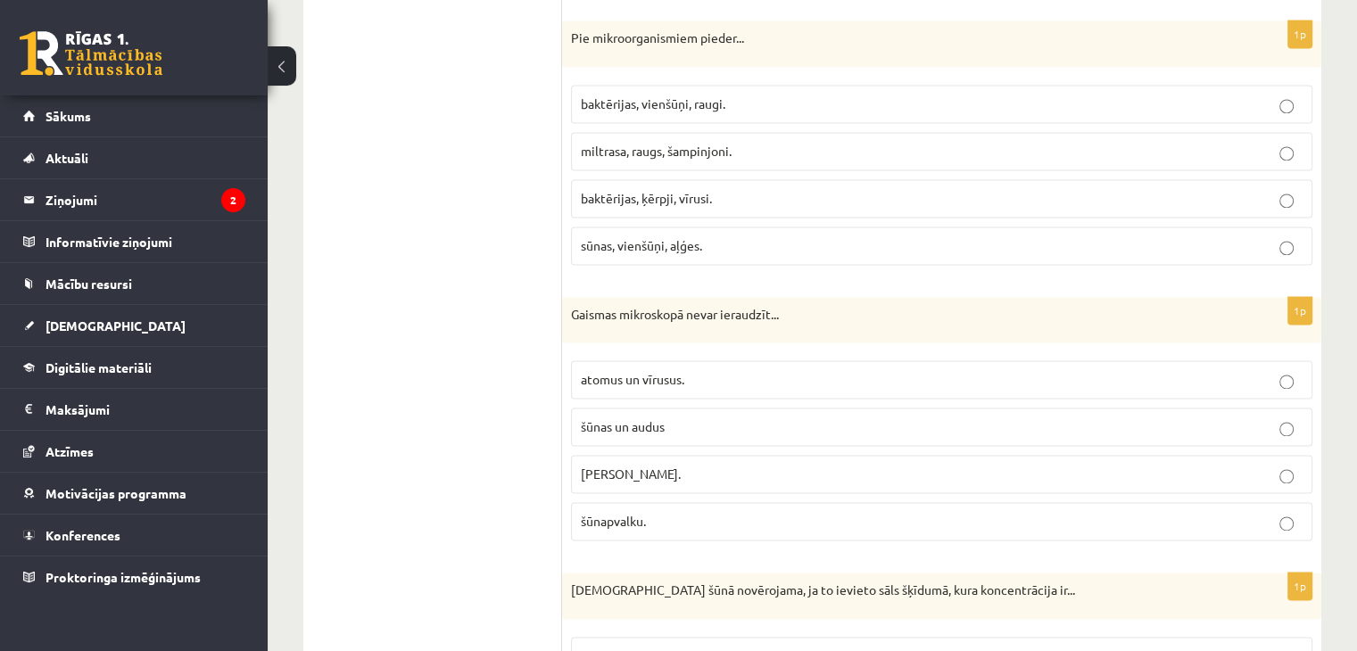
scroll to position [2663, 0]
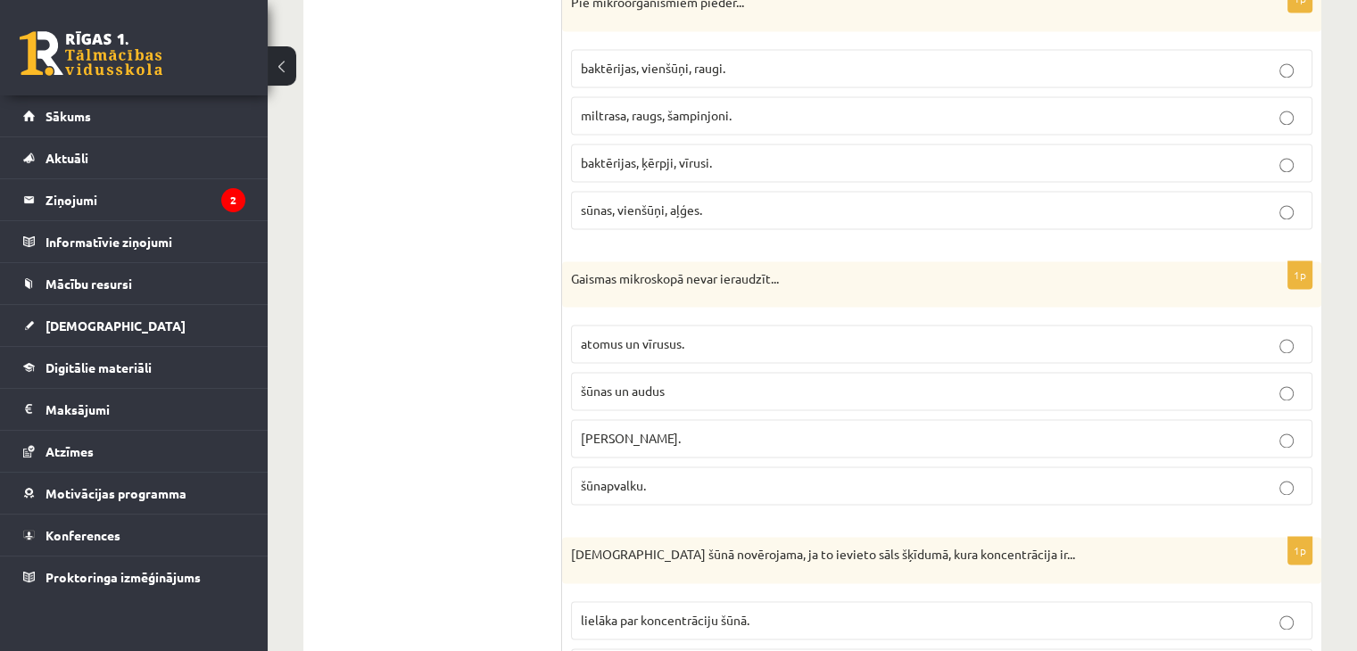
click at [753, 49] on label "baktērijas, vienšūņi, raugi." at bounding box center [941, 68] width 741 height 38
click at [615, 335] on span "atomus un vīrusus." at bounding box center [632, 343] width 103 height 16
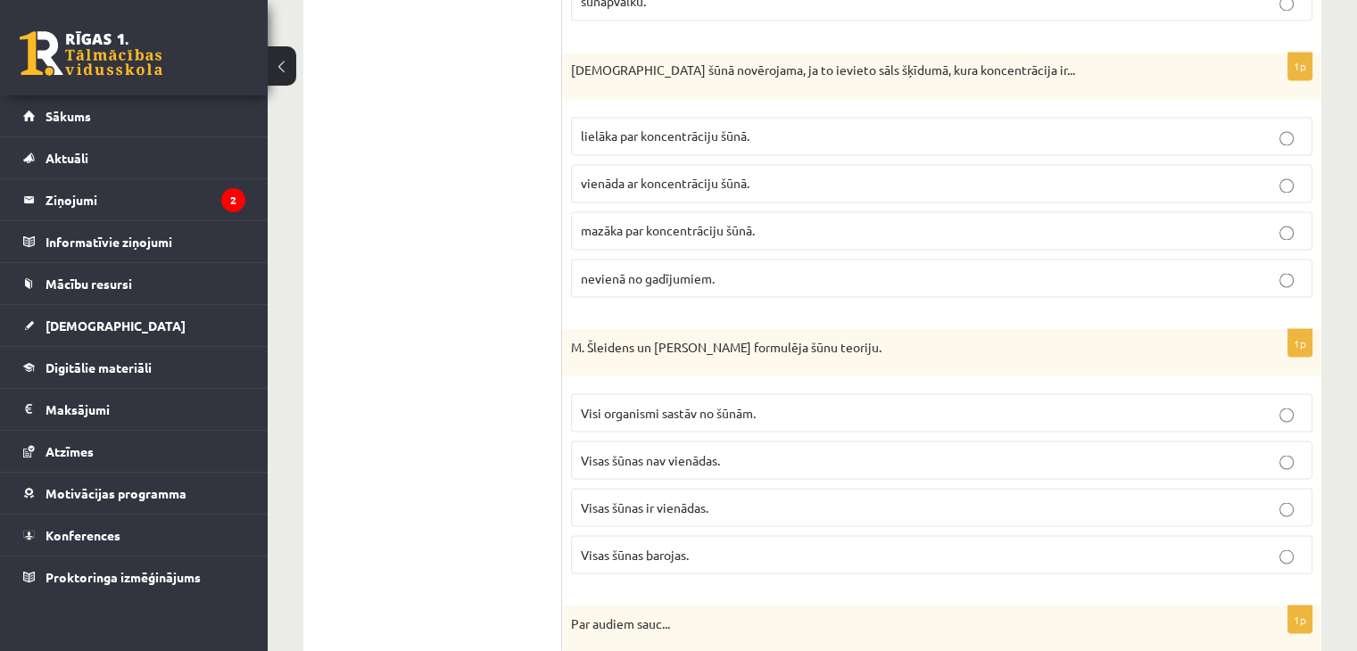
scroll to position [3163, 0]
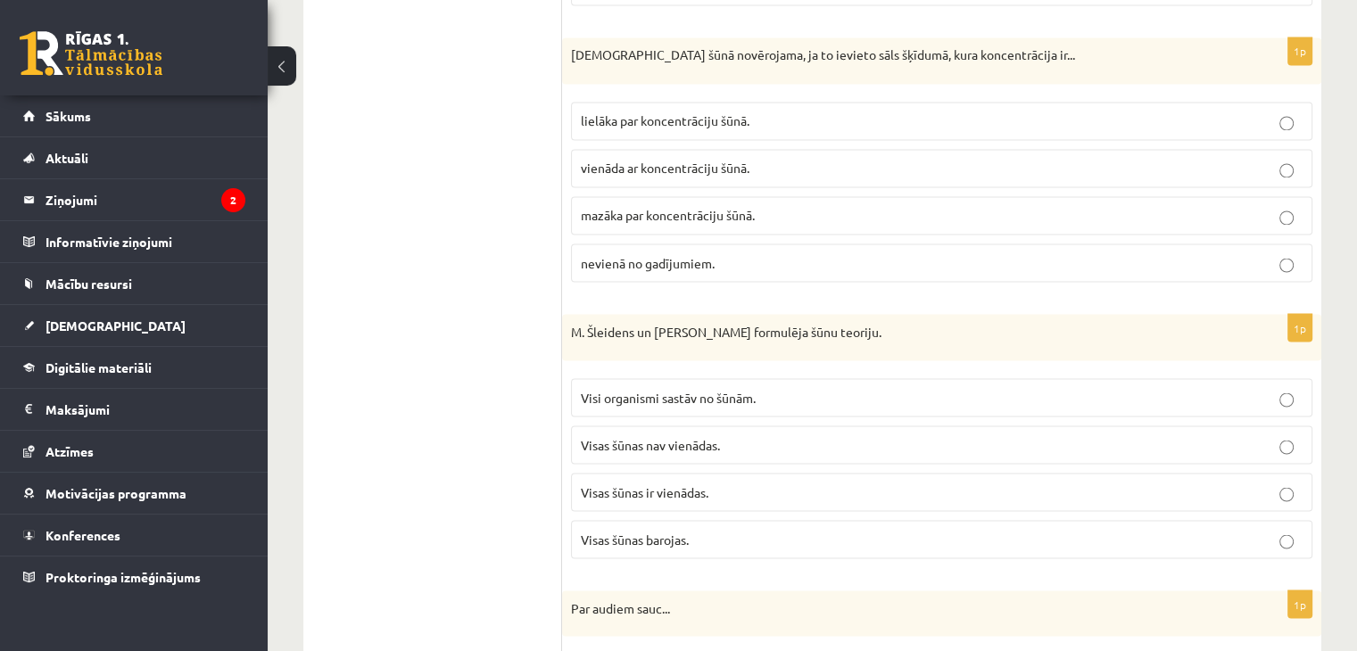
click at [649, 210] on label "mazāka par koncentrāciju šūnā." at bounding box center [941, 215] width 741 height 38
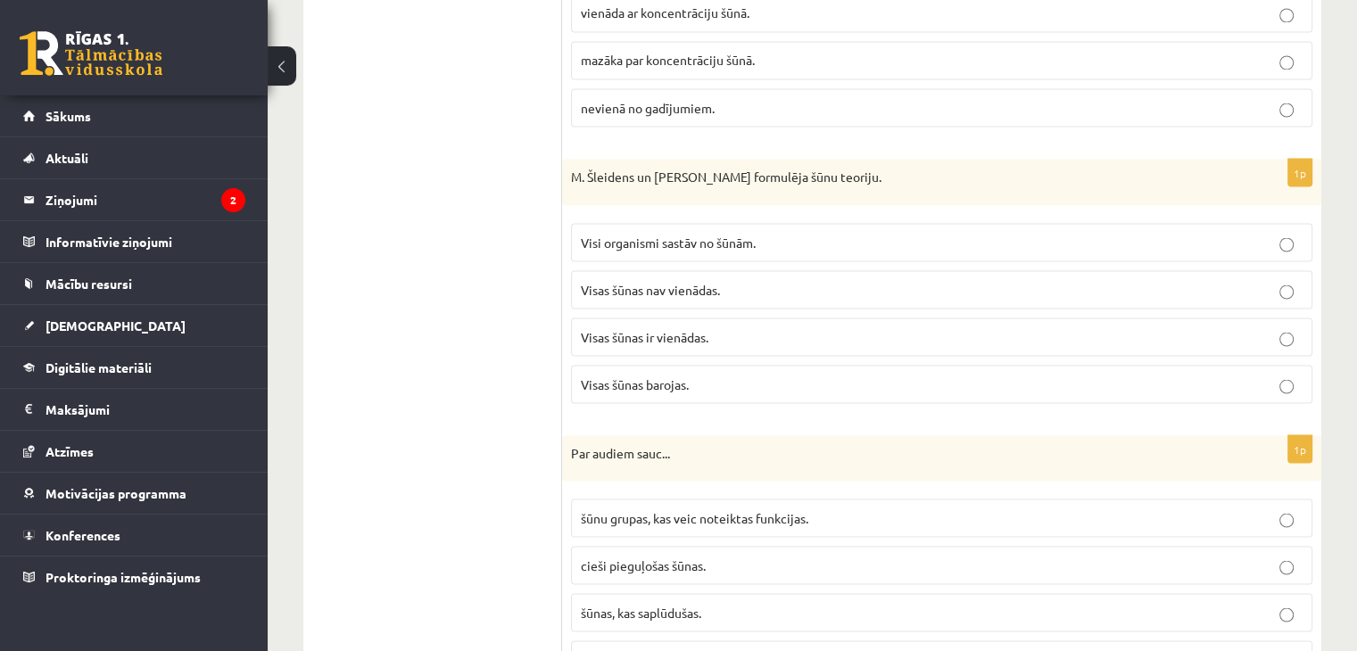
scroll to position [3354, 0]
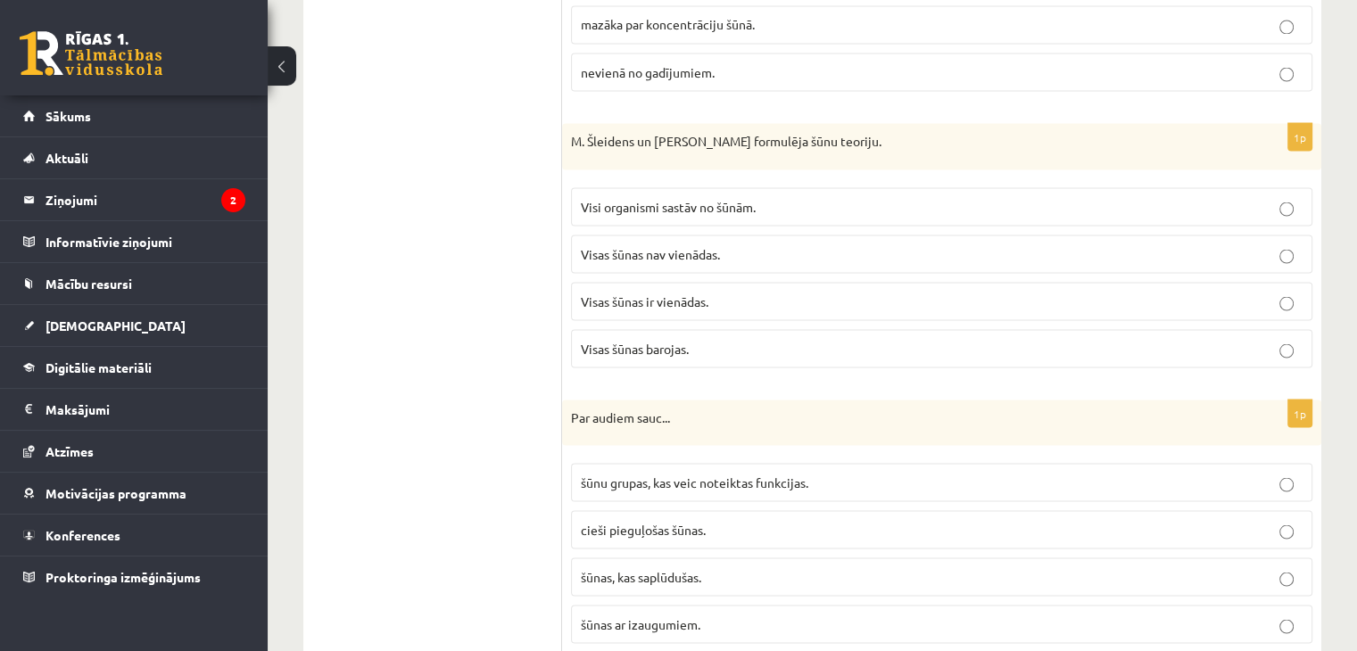
click at [699, 202] on label "Visi organismi sastāv no šūnām." at bounding box center [941, 206] width 741 height 38
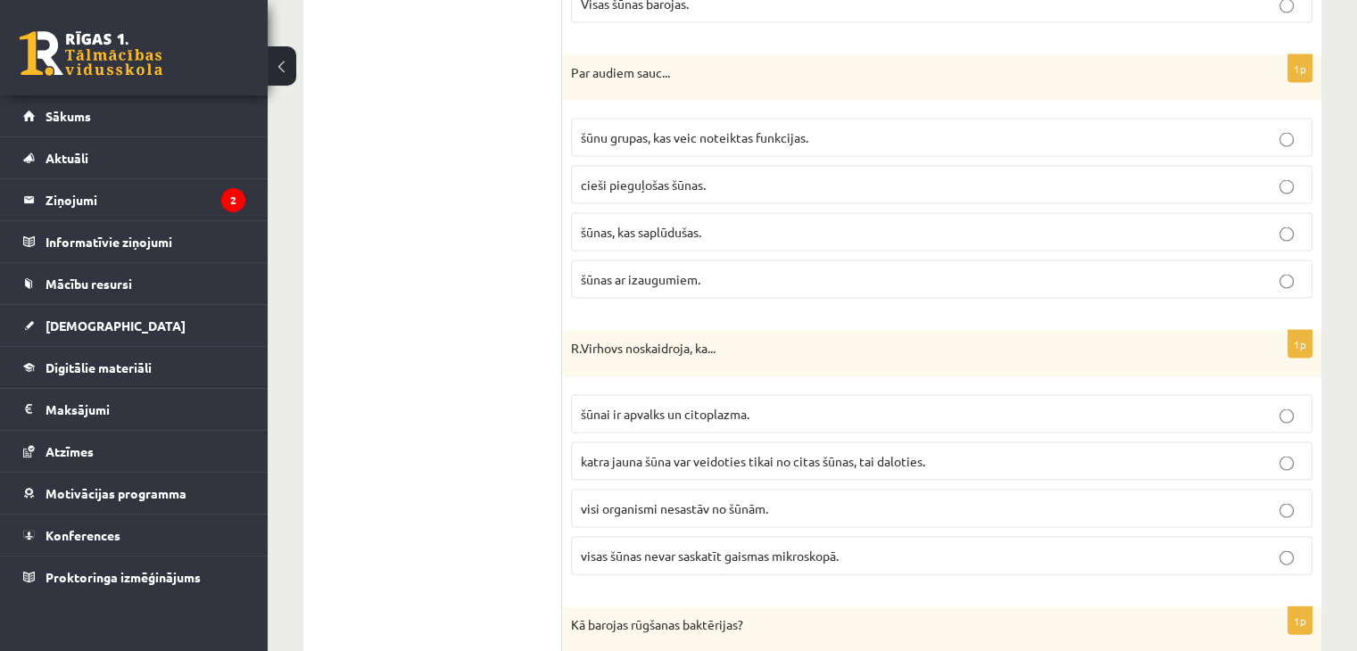
scroll to position [3710, 0]
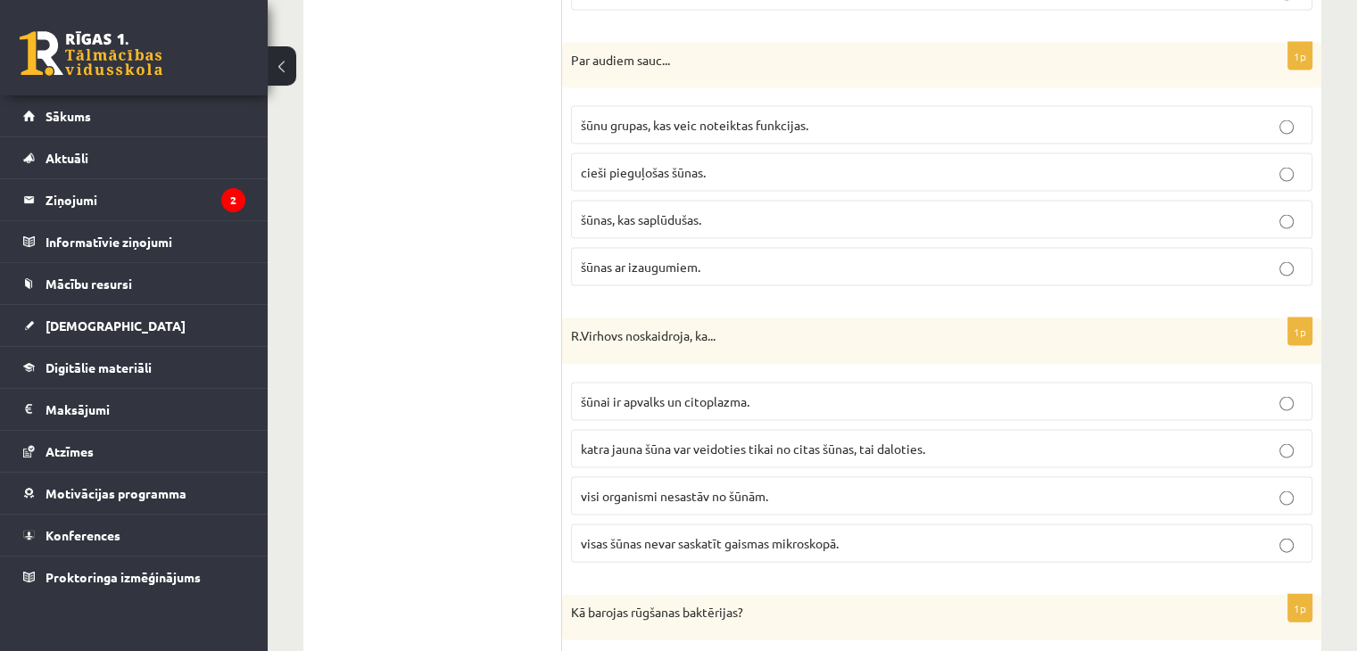
click at [685, 106] on label "šūnu grupas, kas veic noteiktas funkcijas." at bounding box center [941, 125] width 741 height 38
click at [600, 441] on span "katra jauna šūna var veidoties tikai no citas šūnas, tai daloties." at bounding box center [753, 449] width 344 height 16
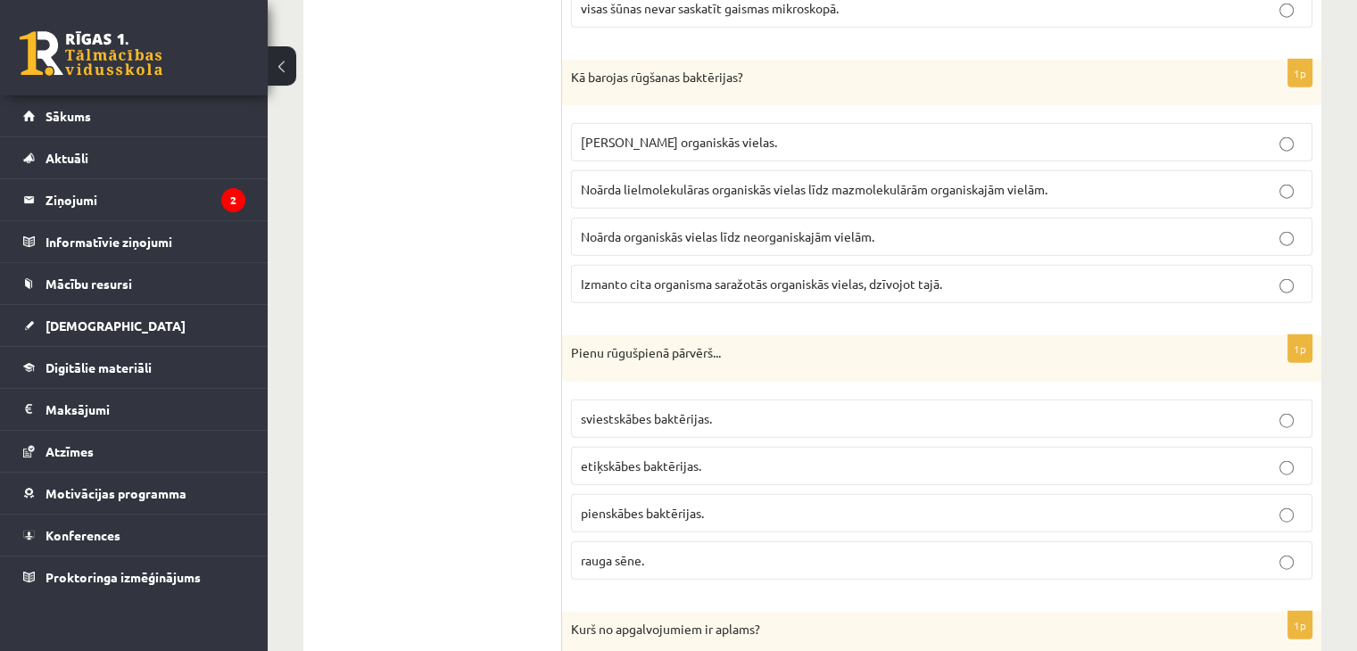
scroll to position [4281, 0]
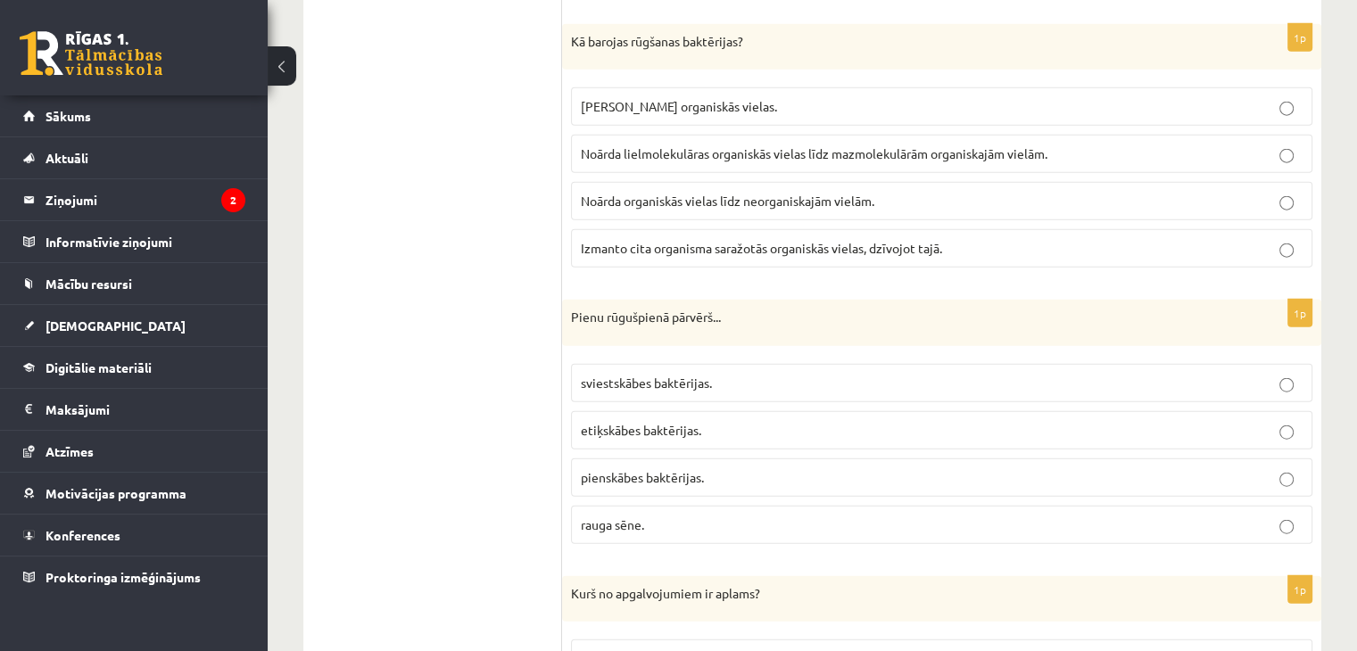
click at [659, 146] on label "Noārda lielmolekulāras organiskās vielas līdz mazmolekulārām organiskajām vielā…" at bounding box center [941, 154] width 741 height 38
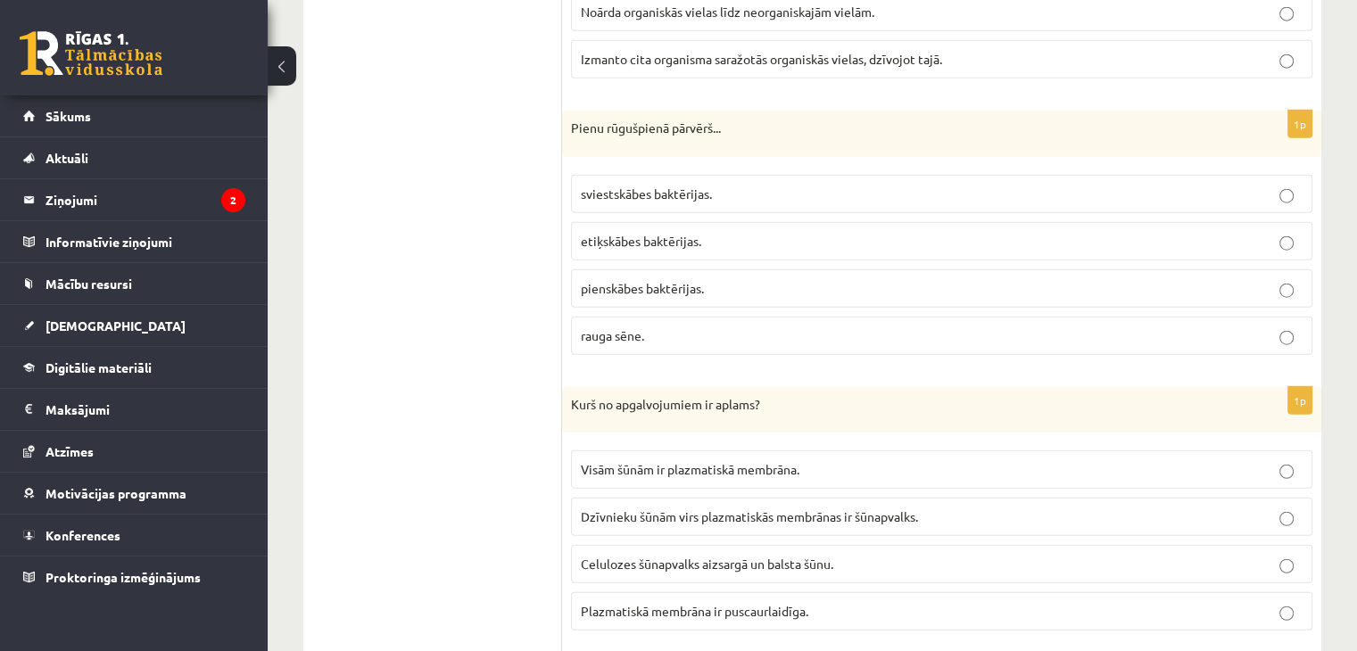
scroll to position [4485, 0]
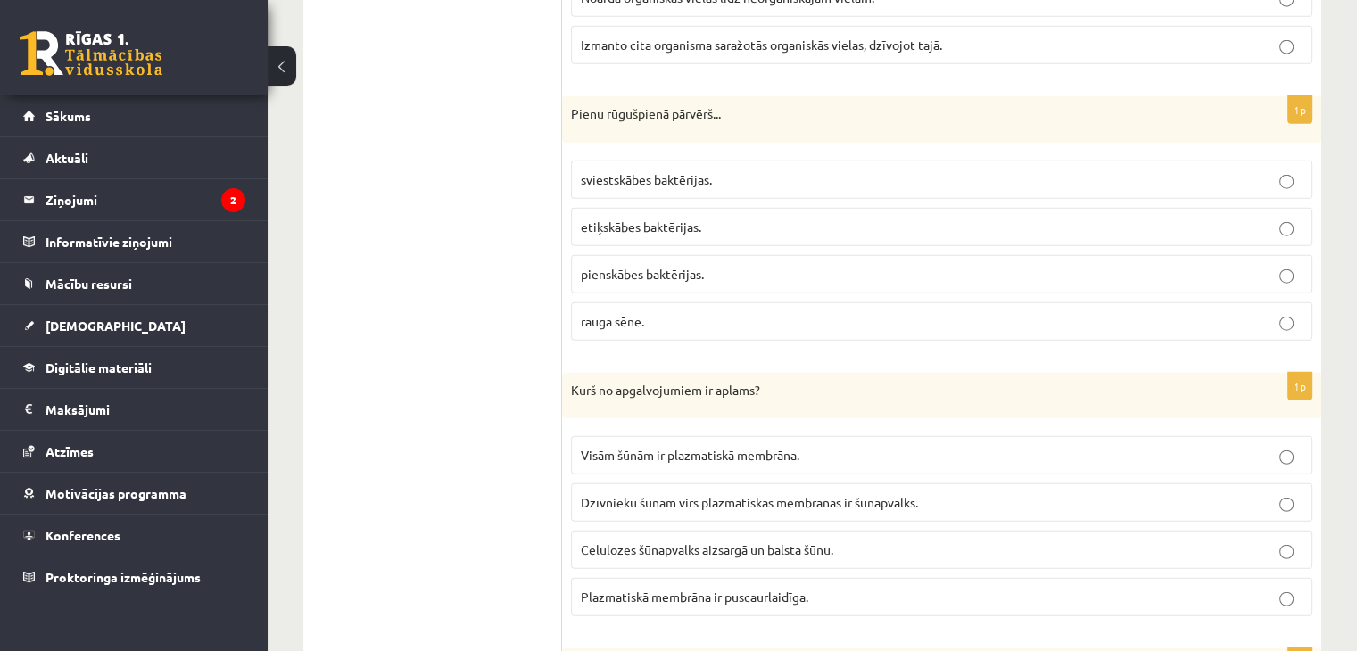
click at [694, 266] on span "pienskābes baktērijas." at bounding box center [642, 274] width 123 height 16
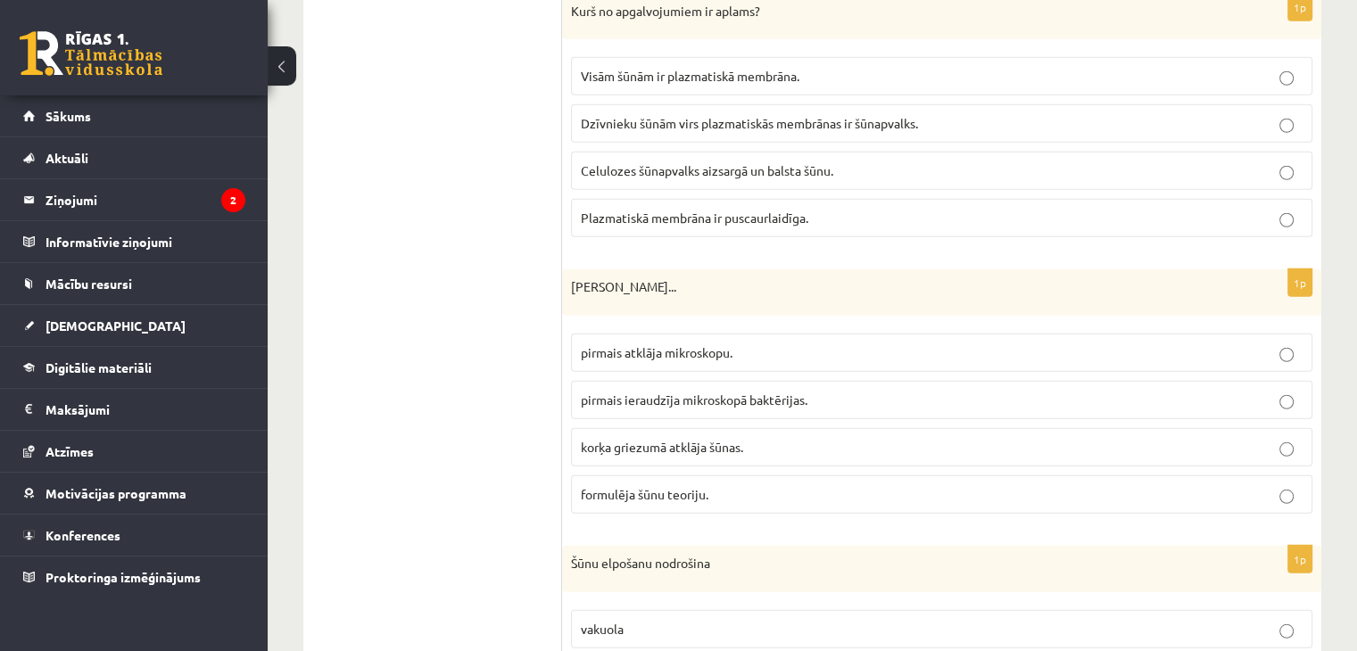
scroll to position [4877, 0]
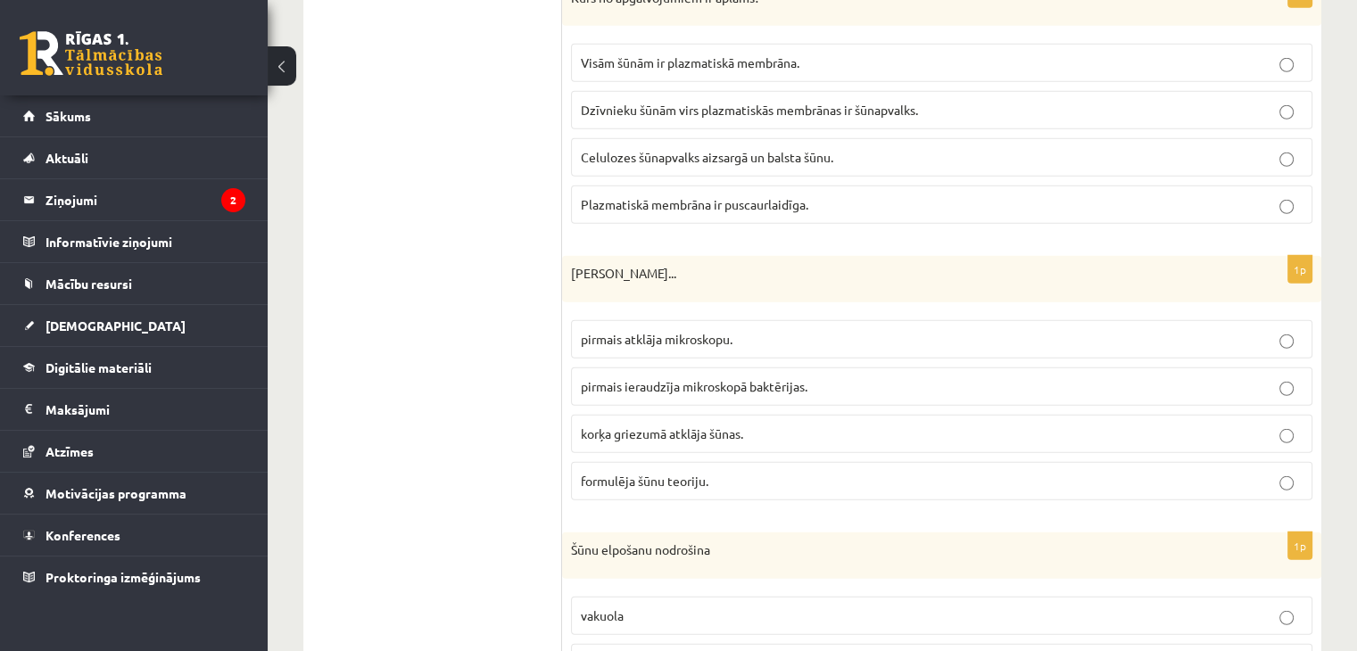
click at [692, 426] on span "korķa griezumā atklāja šūnas." at bounding box center [662, 434] width 162 height 16
click at [635, 102] on span "Dzīvnieku šūnām virs plazmatiskās membrānas ir šūnapvalks." at bounding box center [749, 110] width 337 height 16
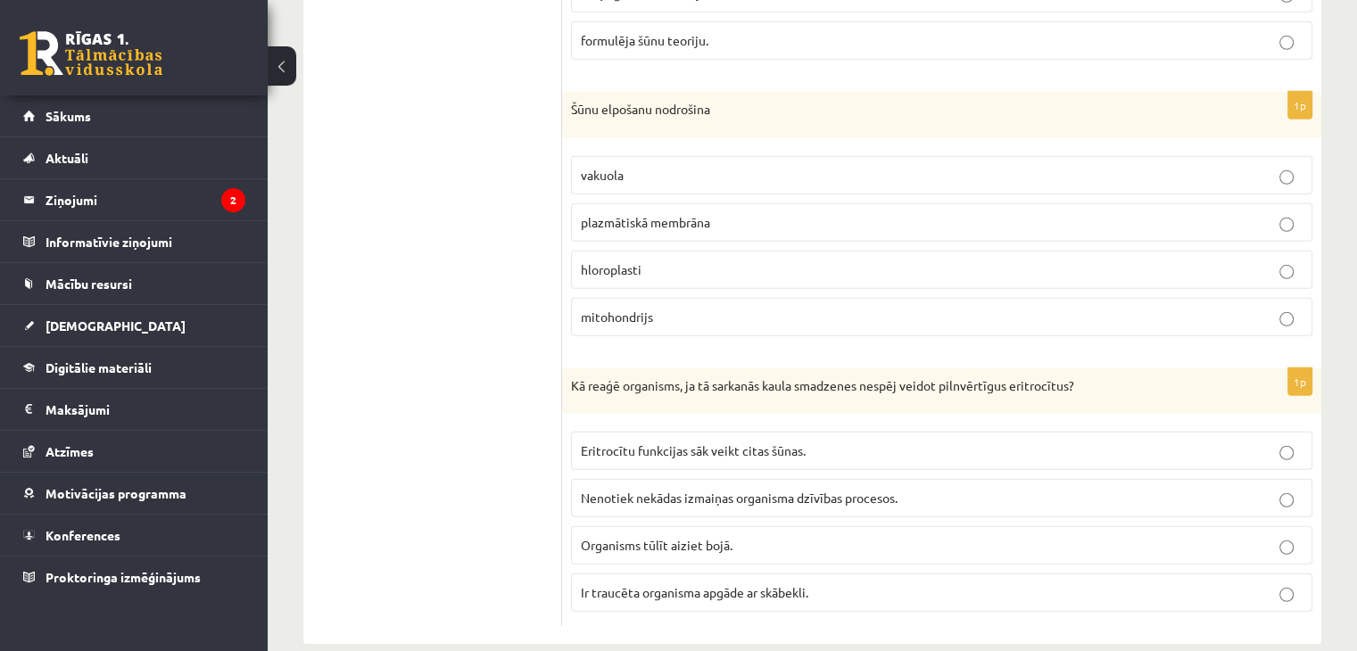
scroll to position [5319, 0]
click at [643, 573] on label "Ir traucēta organisma apgāde ar skābekli." at bounding box center [941, 592] width 741 height 38
click at [633, 301] on label "mitohondrijs" at bounding box center [941, 316] width 741 height 38
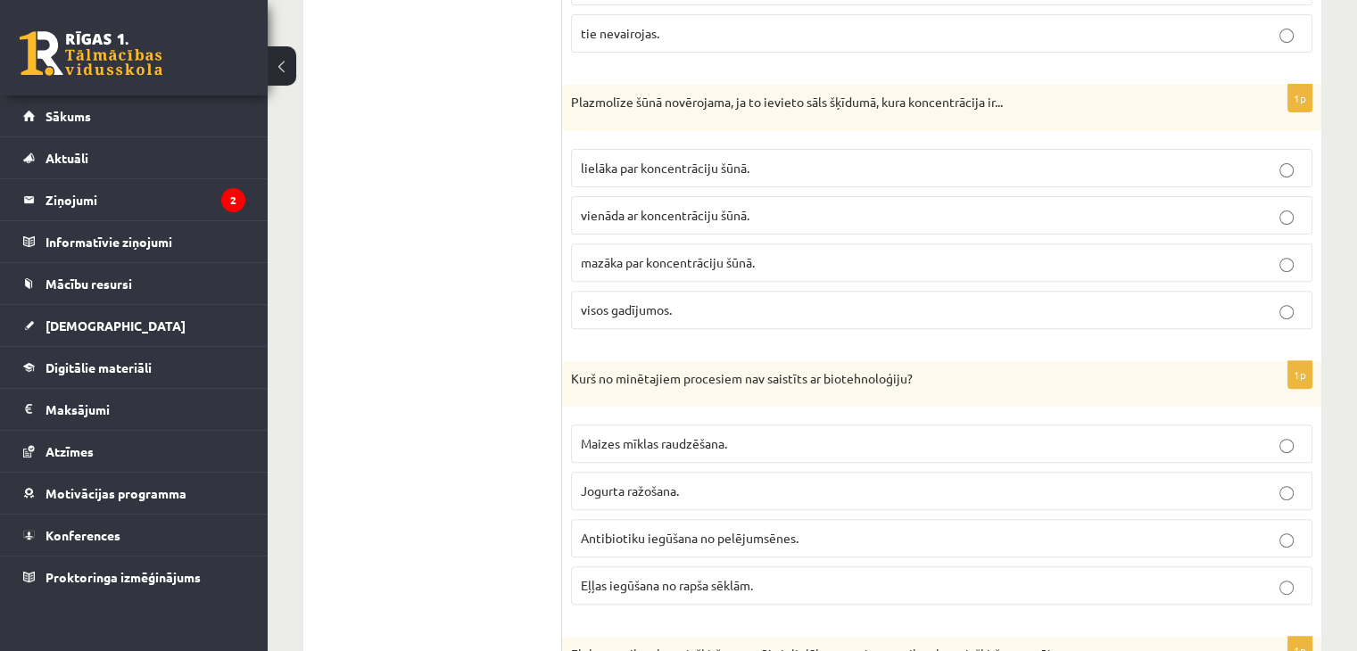
scroll to position [0, 0]
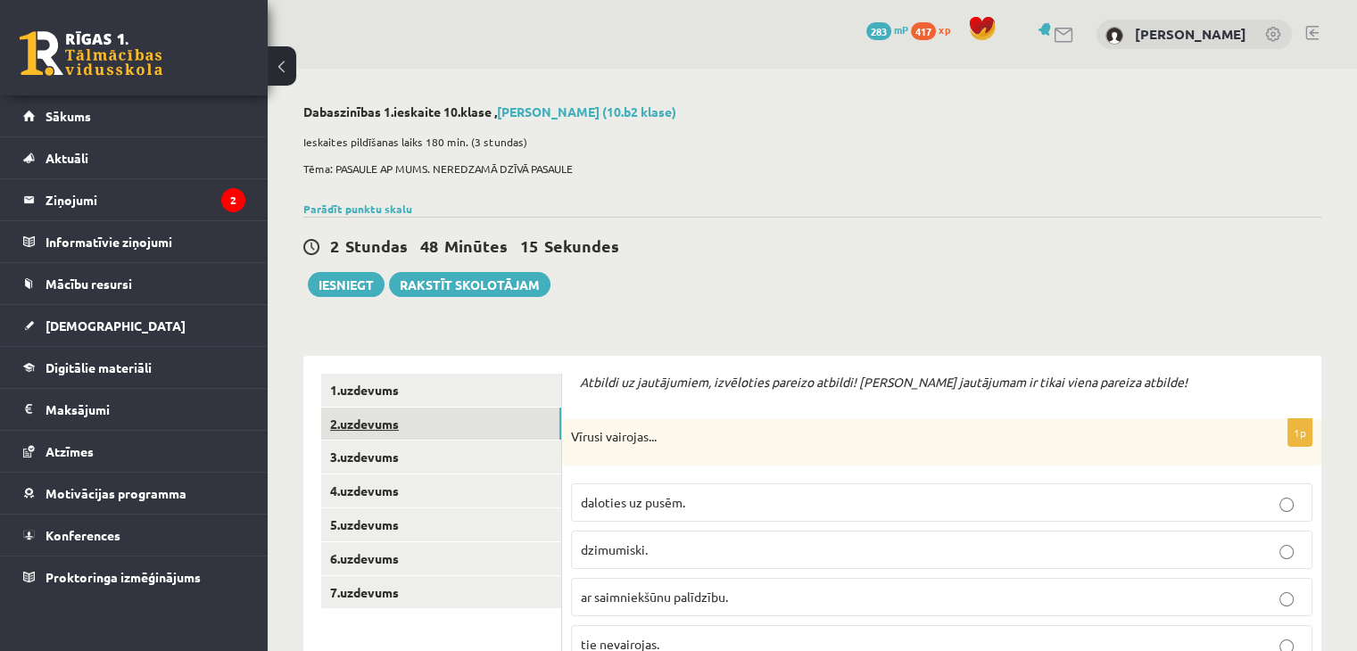
click at [374, 429] on link "2.uzdevums" at bounding box center [441, 424] width 240 height 33
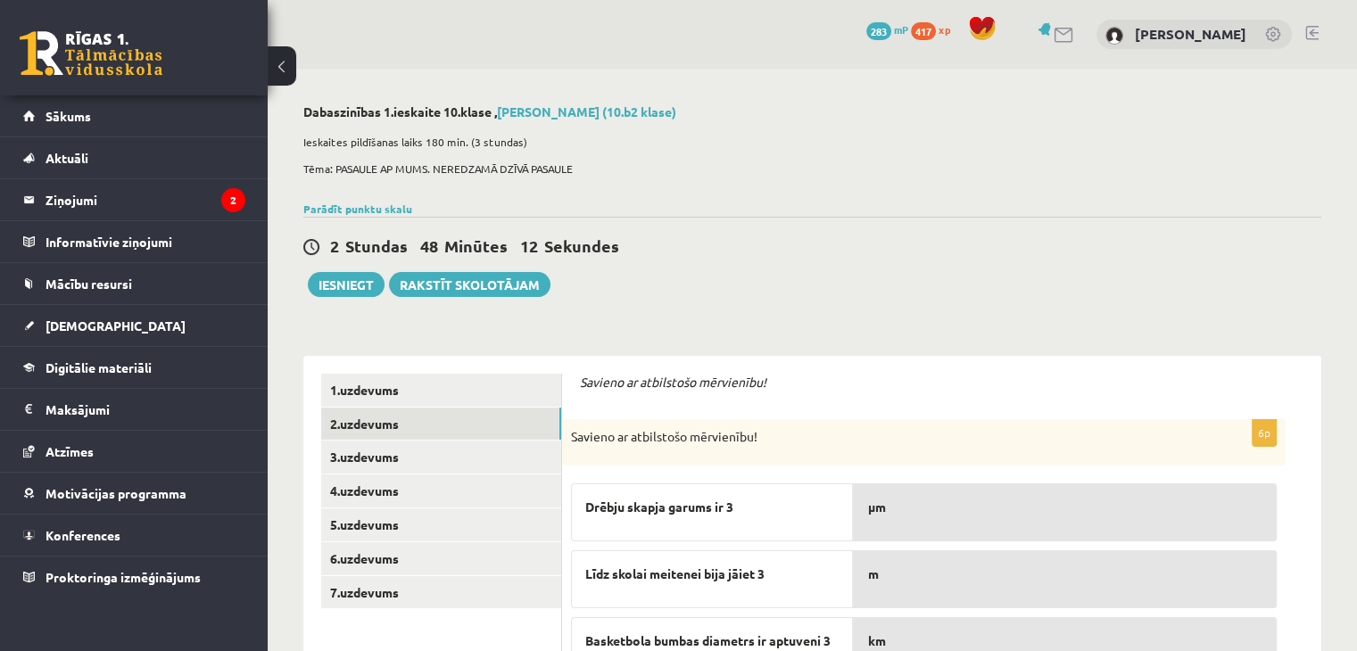
click at [831, 283] on div "2 Stundas 48 Minūtes 12 Sekundes Ieskaite saglabāta! Iesniegt Rakstīt skolotājam" at bounding box center [812, 257] width 1018 height 80
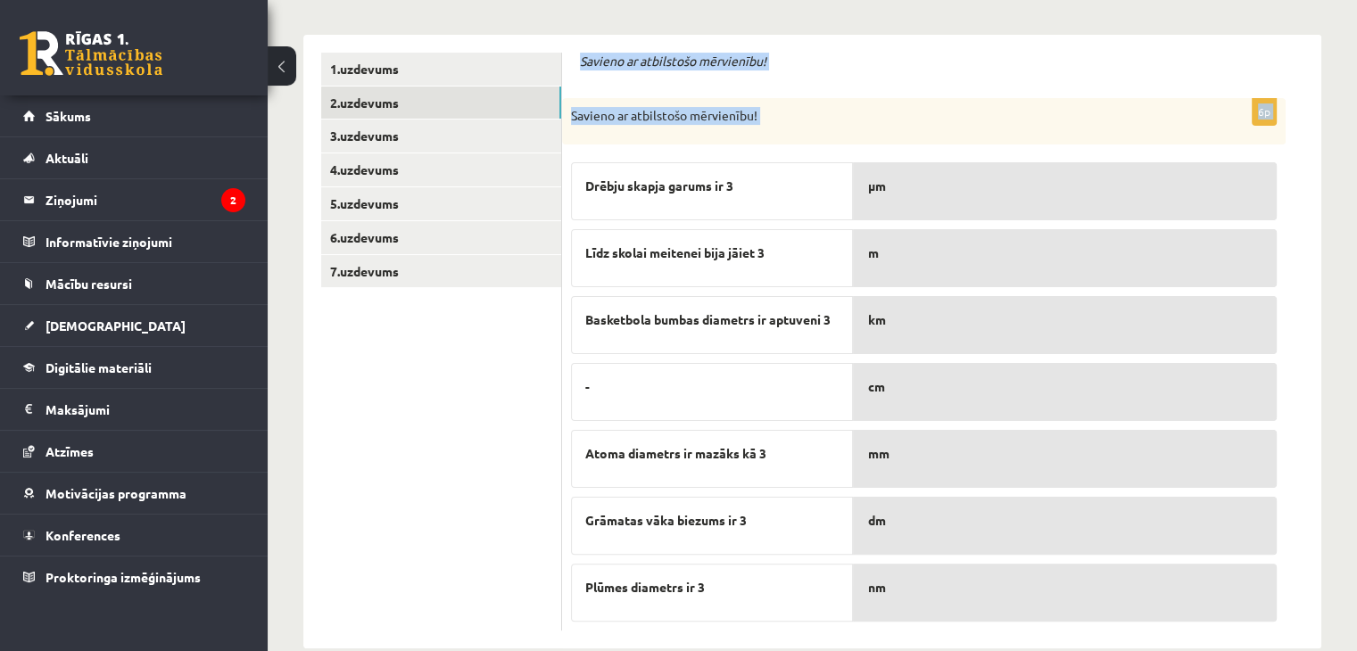
scroll to position [352, 0]
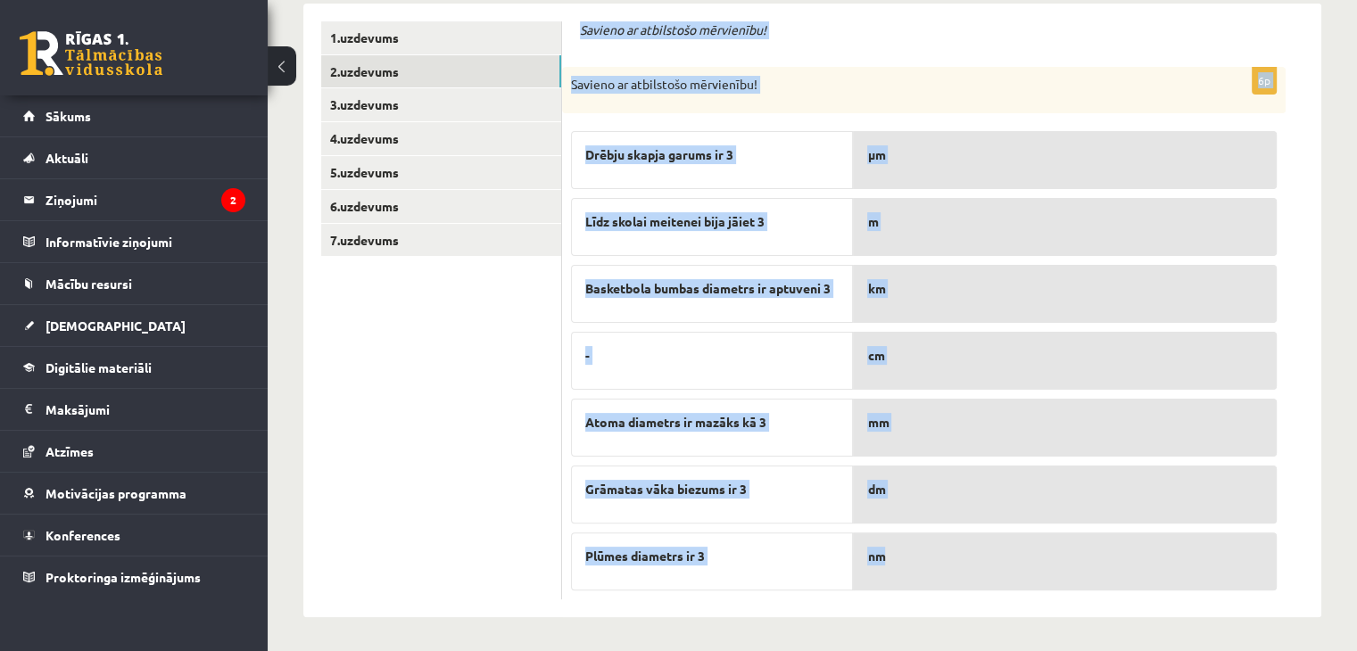
drag, startPoint x: 575, startPoint y: 183, endPoint x: 947, endPoint y: 562, distance: 530.6
click at [947, 562] on div "Savieno ar atbilstošo mērvienību! 6p Savieno ar atbilstošo mērvienību! Drēbju s…" at bounding box center [941, 311] width 759 height 614
copy form "Savieno ar atbilstošo mērvienību! 6p Savieno ar atbilstošo mērvienību! Drēbju s…"
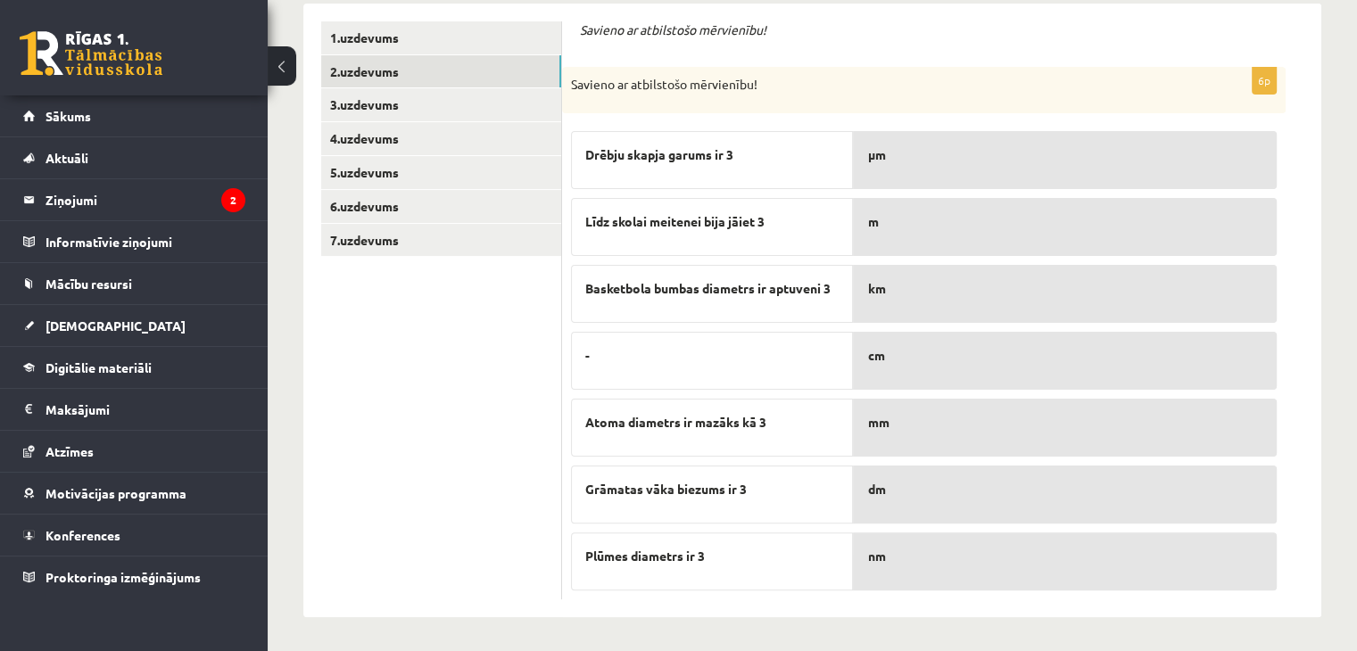
click at [441, 405] on ul "1.uzdevums 2.uzdevums 3.uzdevums 4.uzdevums 5.uzdevums 6.uzdevums 7.uzdevums" at bounding box center [441, 310] width 241 height 578
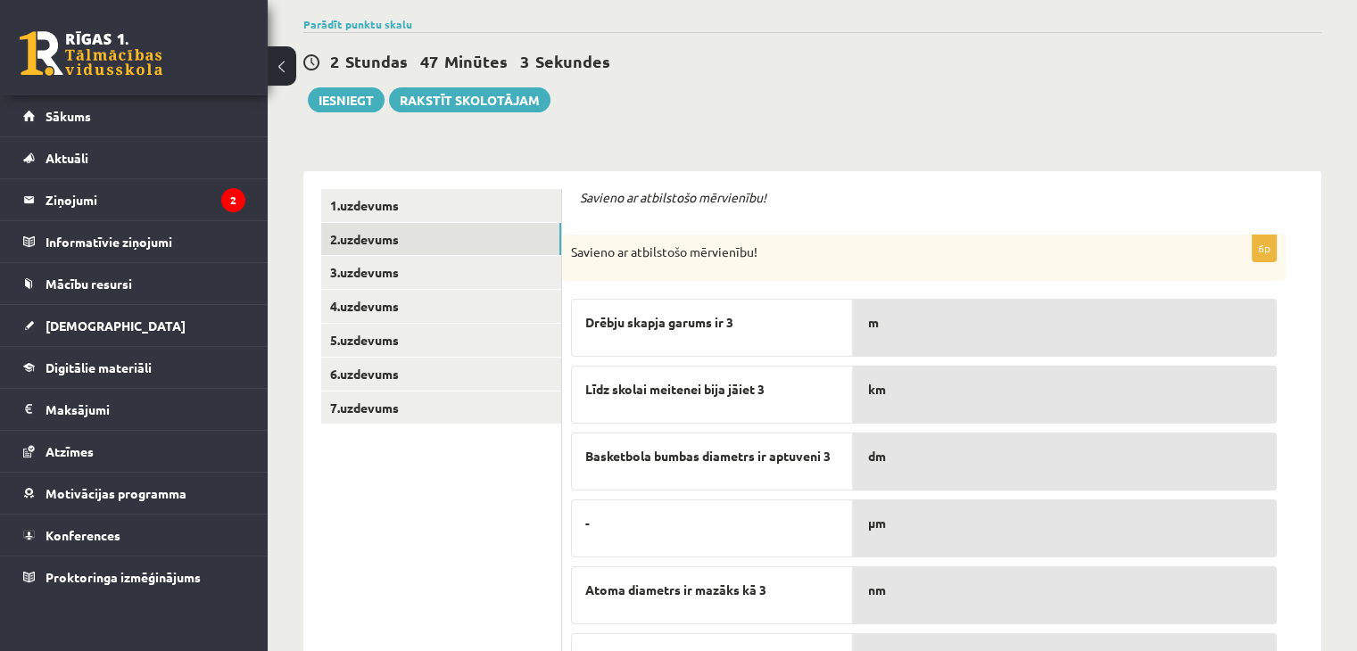
scroll to position [194, 0]
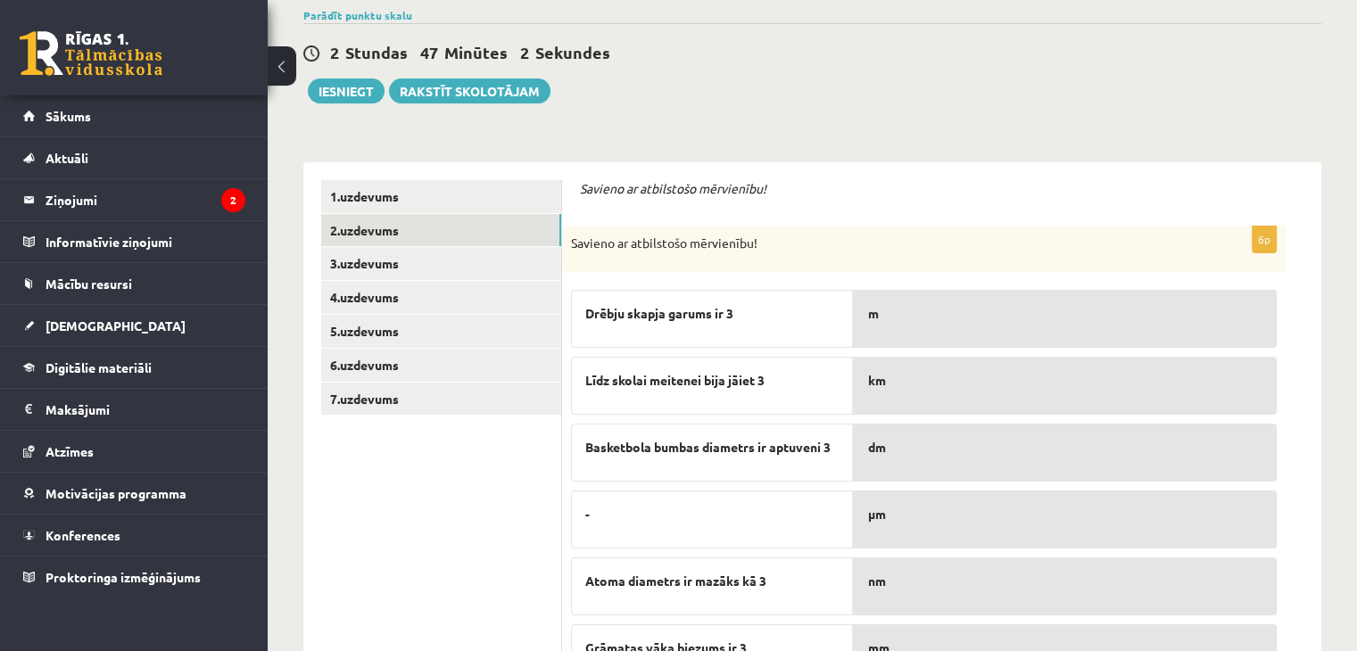
click at [626, 525] on div "-" at bounding box center [712, 520] width 282 height 58
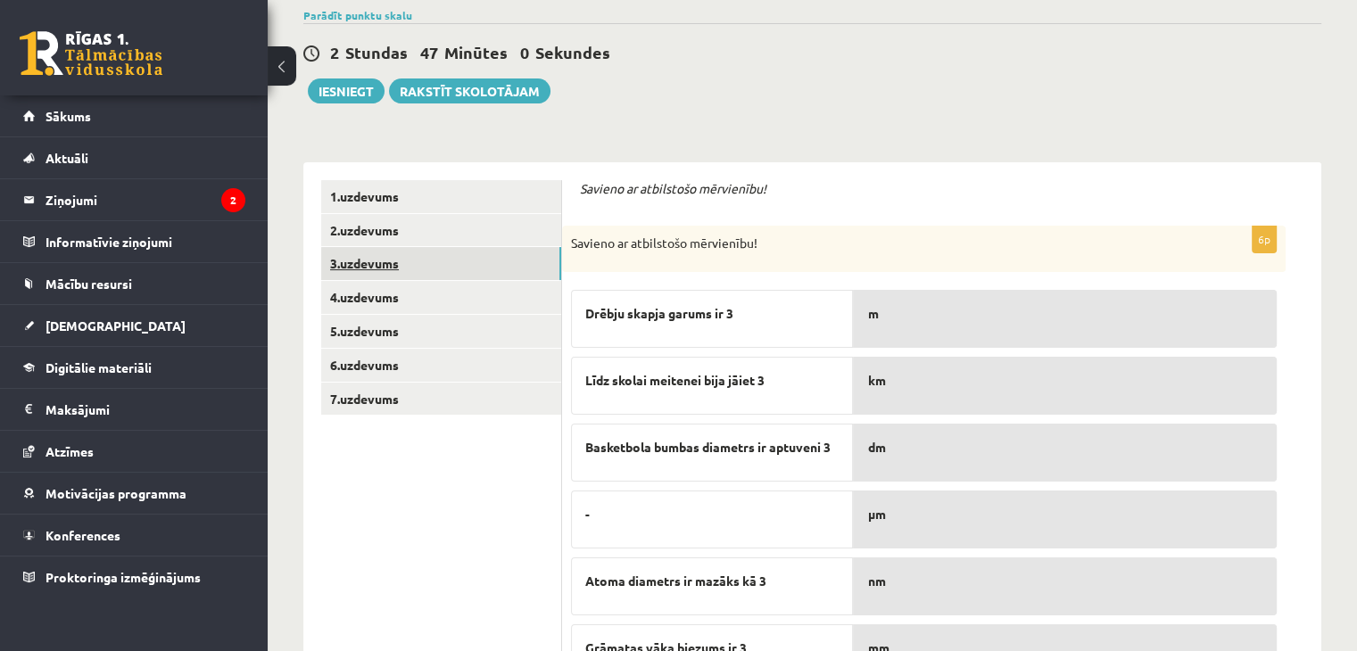
click at [453, 249] on link "3.uzdevums" at bounding box center [441, 263] width 240 height 33
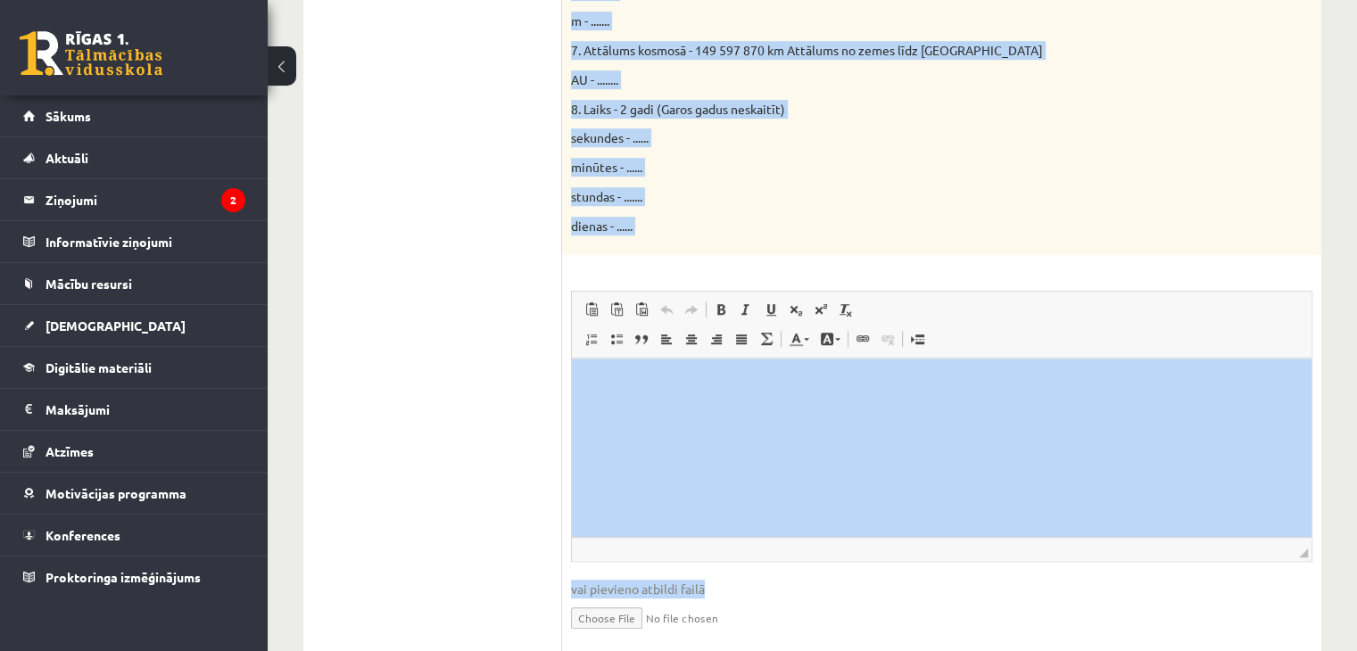
scroll to position [1086, 0]
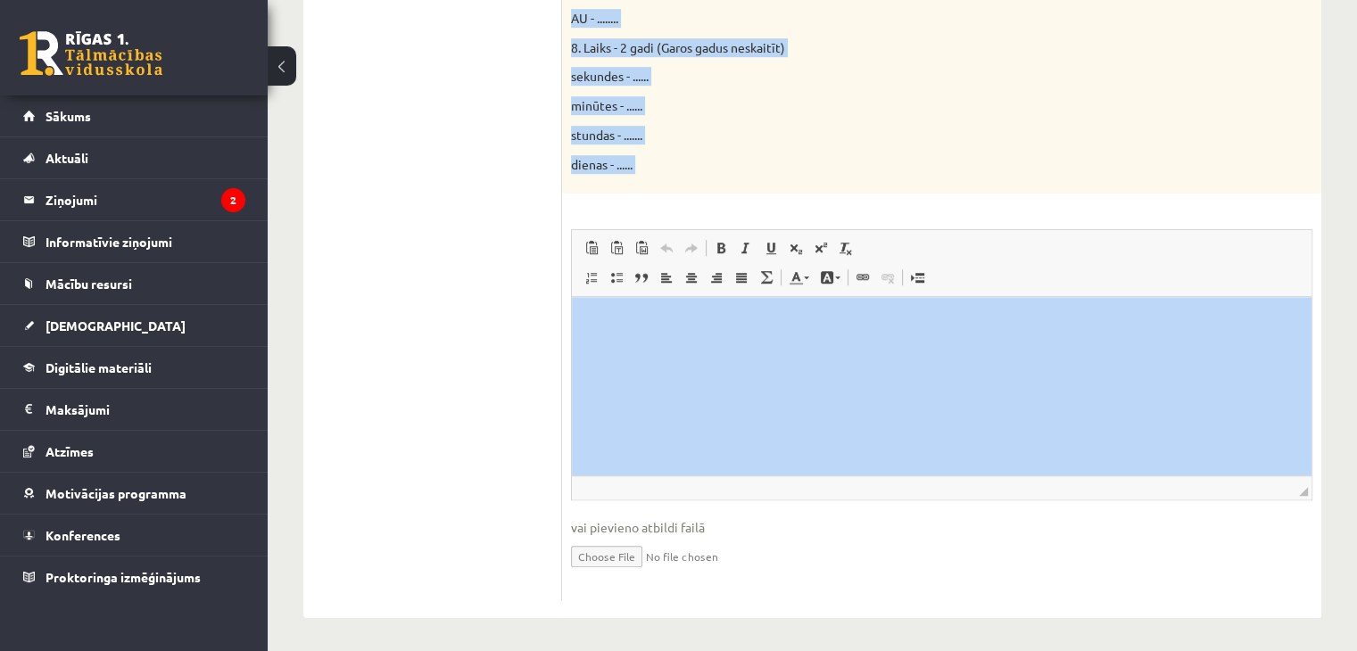
drag, startPoint x: 574, startPoint y: 26, endPoint x: 1124, endPoint y: 485, distance: 717.0
copy div "Lore ipsumdolo sitamet co ad elitseddoei. Temporin utlaboreetd magna aliquaenim…"
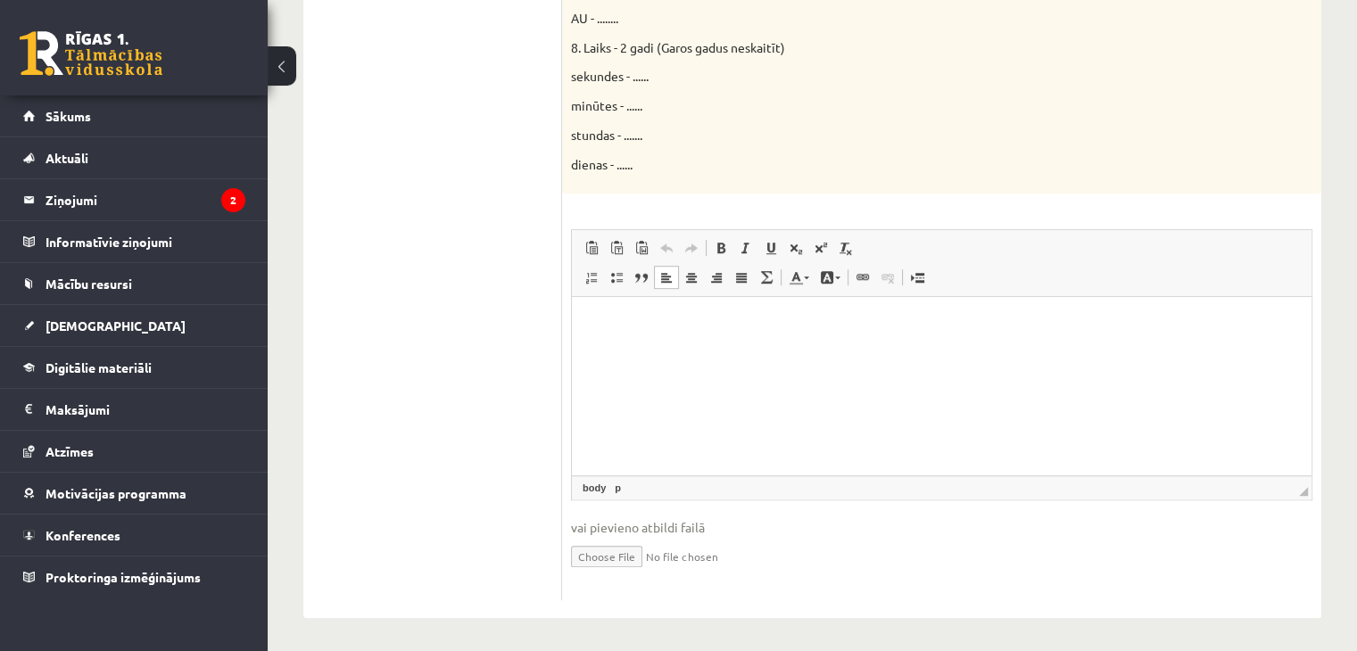
click at [632, 329] on p "Rich Text Editor, wiswyg-editor-user-answer-47433838895840" at bounding box center [942, 323] width 704 height 19
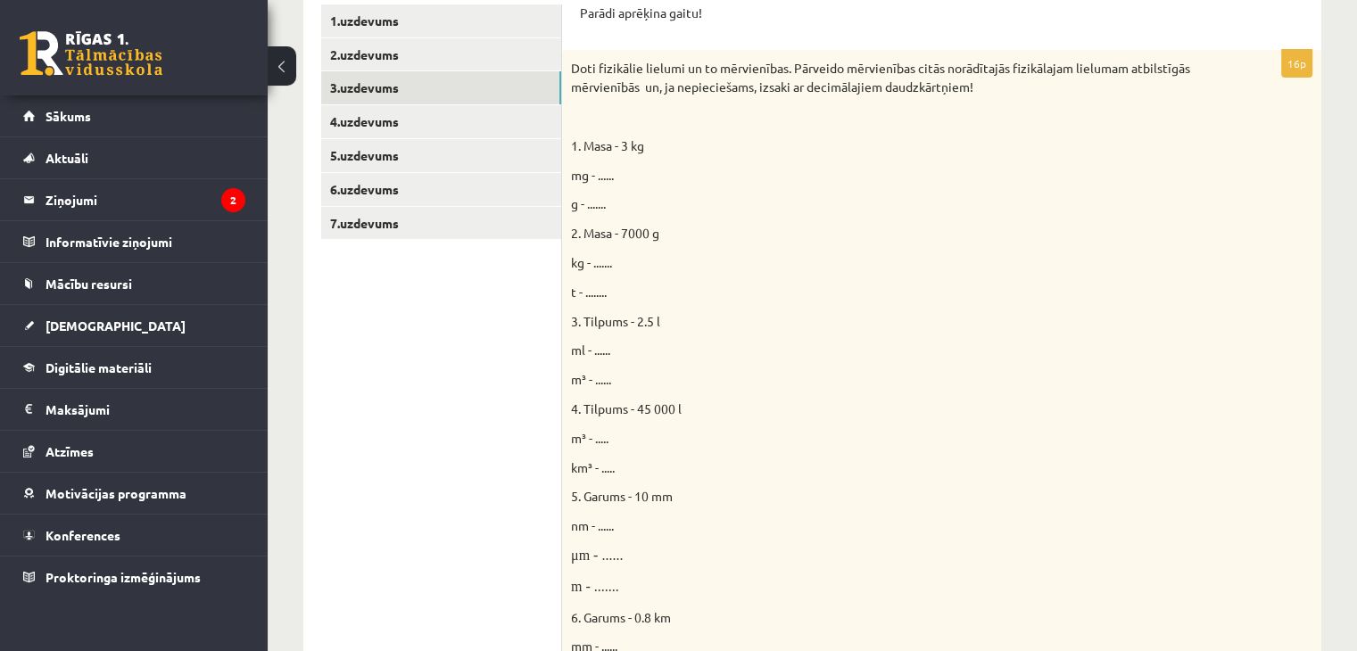
scroll to position [318, 0]
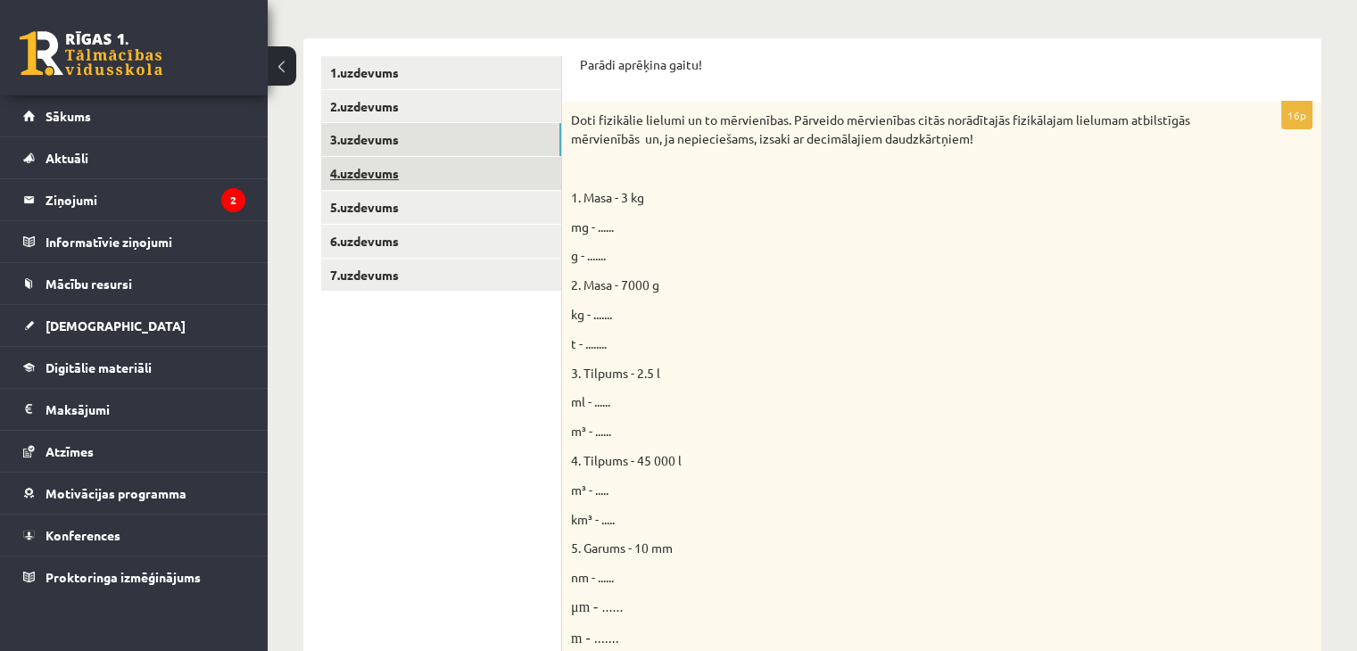
click at [383, 169] on link "4.uzdevums" at bounding box center [441, 173] width 240 height 33
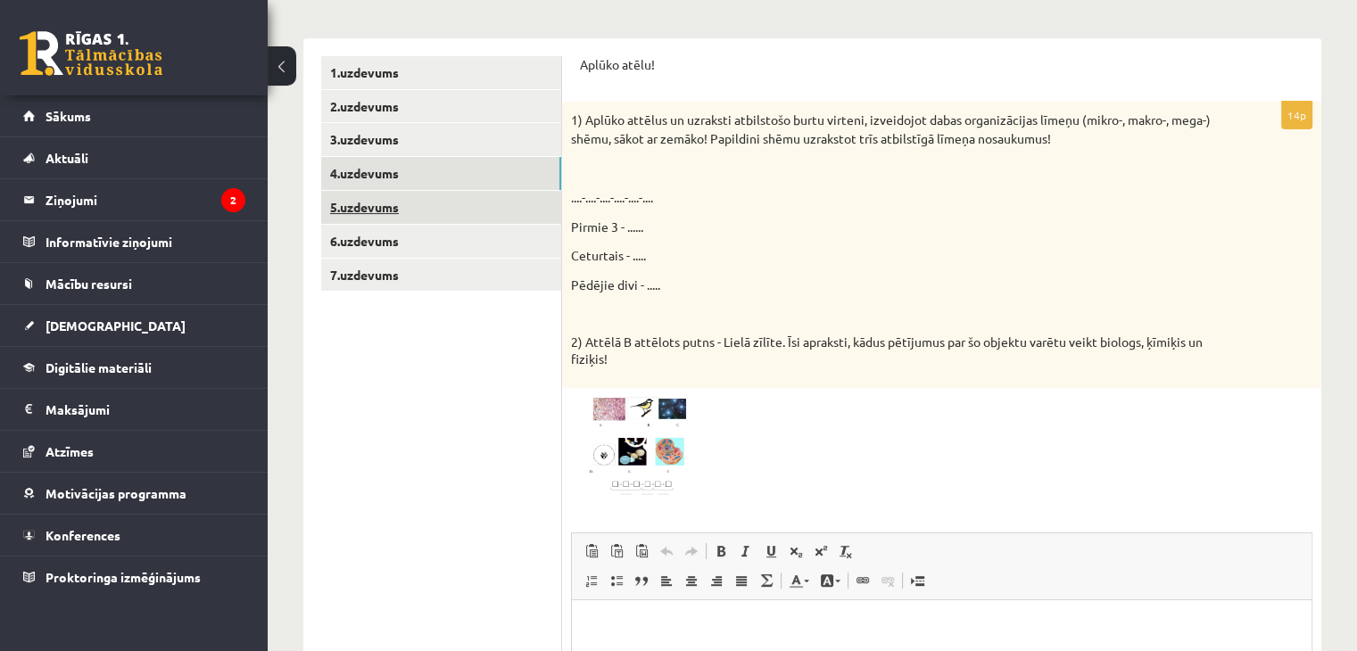
scroll to position [0, 0]
click at [434, 213] on link "5.uzdevums" at bounding box center [441, 207] width 240 height 33
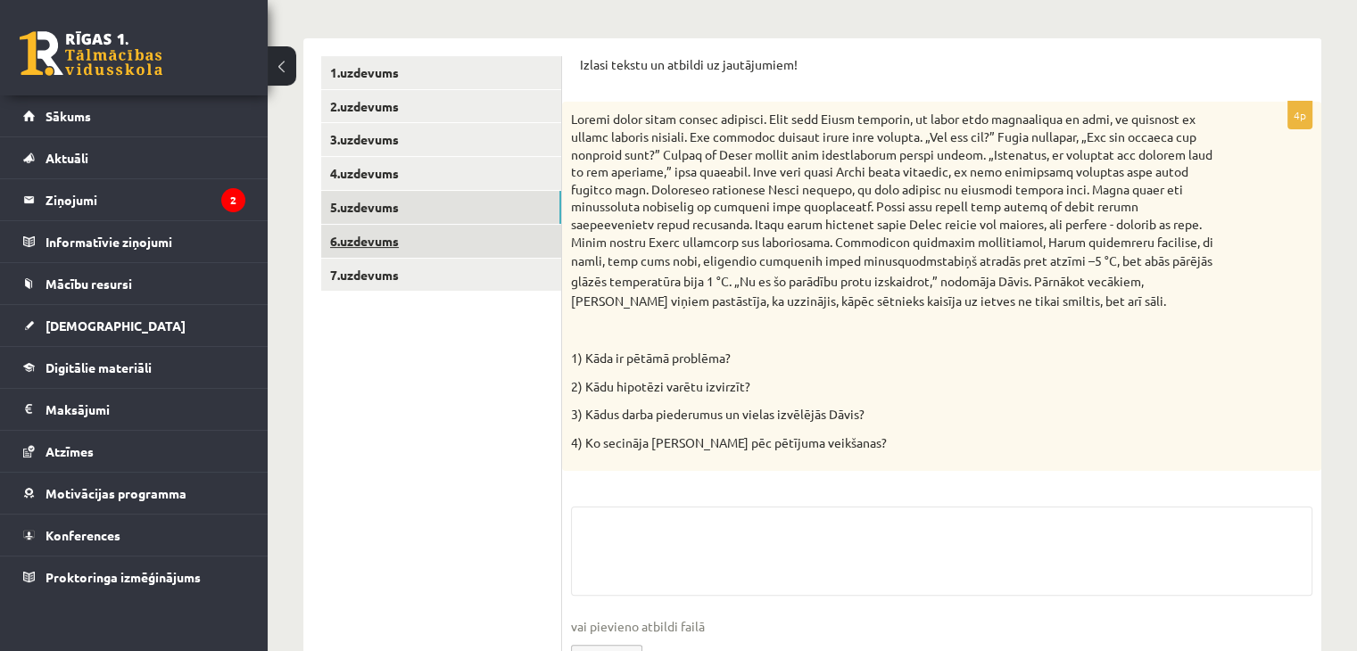
click at [403, 247] on link "6.uzdevums" at bounding box center [441, 241] width 240 height 33
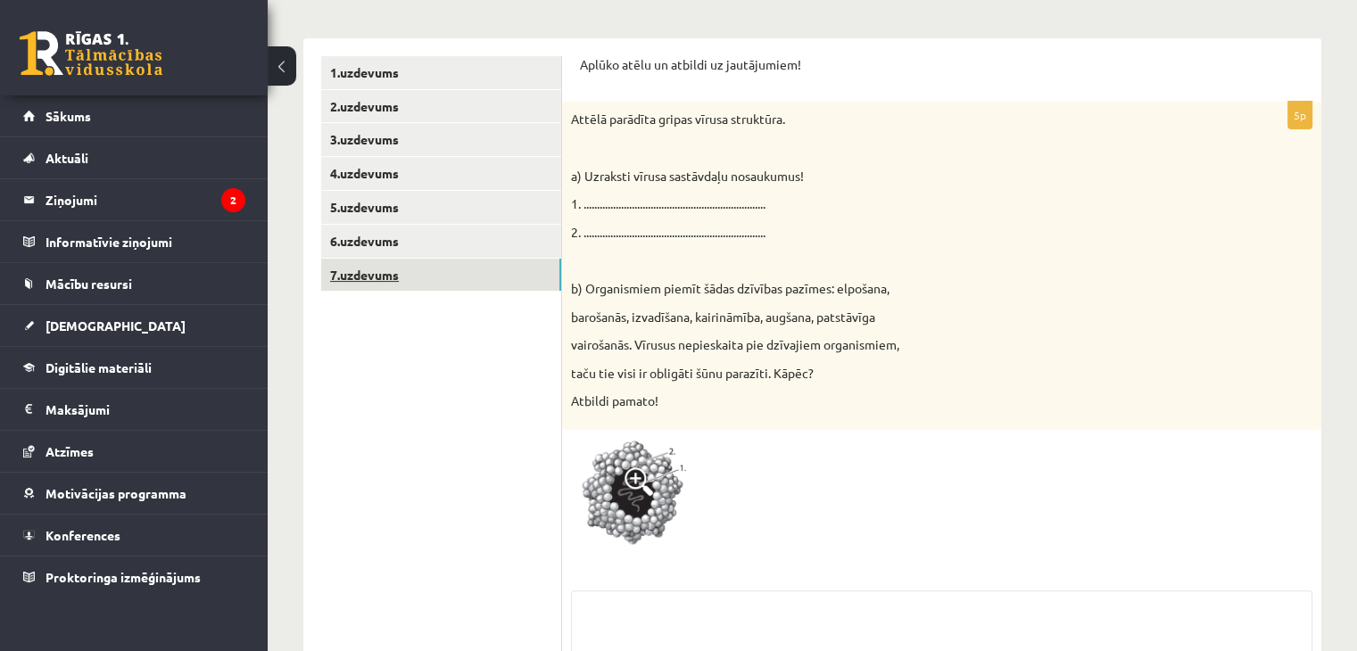
click at [387, 279] on link "7.uzdevums" at bounding box center [441, 275] width 240 height 33
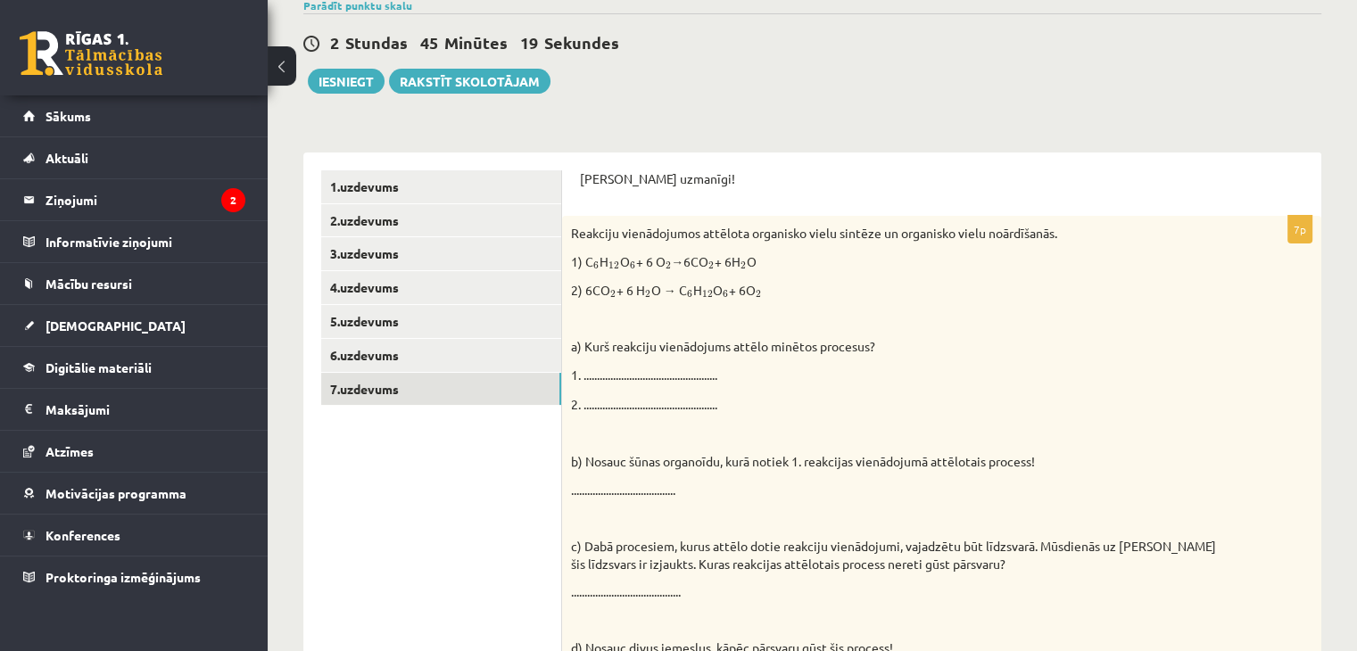
scroll to position [151, 0]
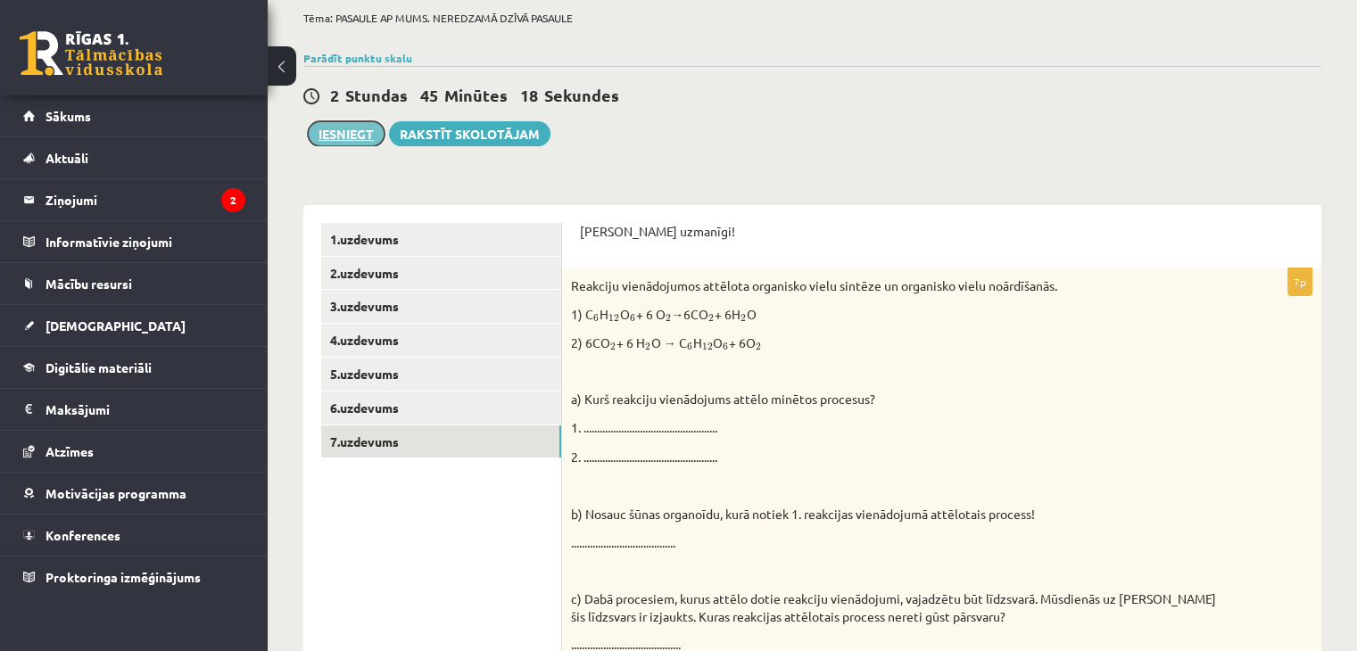
click at [327, 140] on button "Iesniegt" at bounding box center [346, 133] width 77 height 25
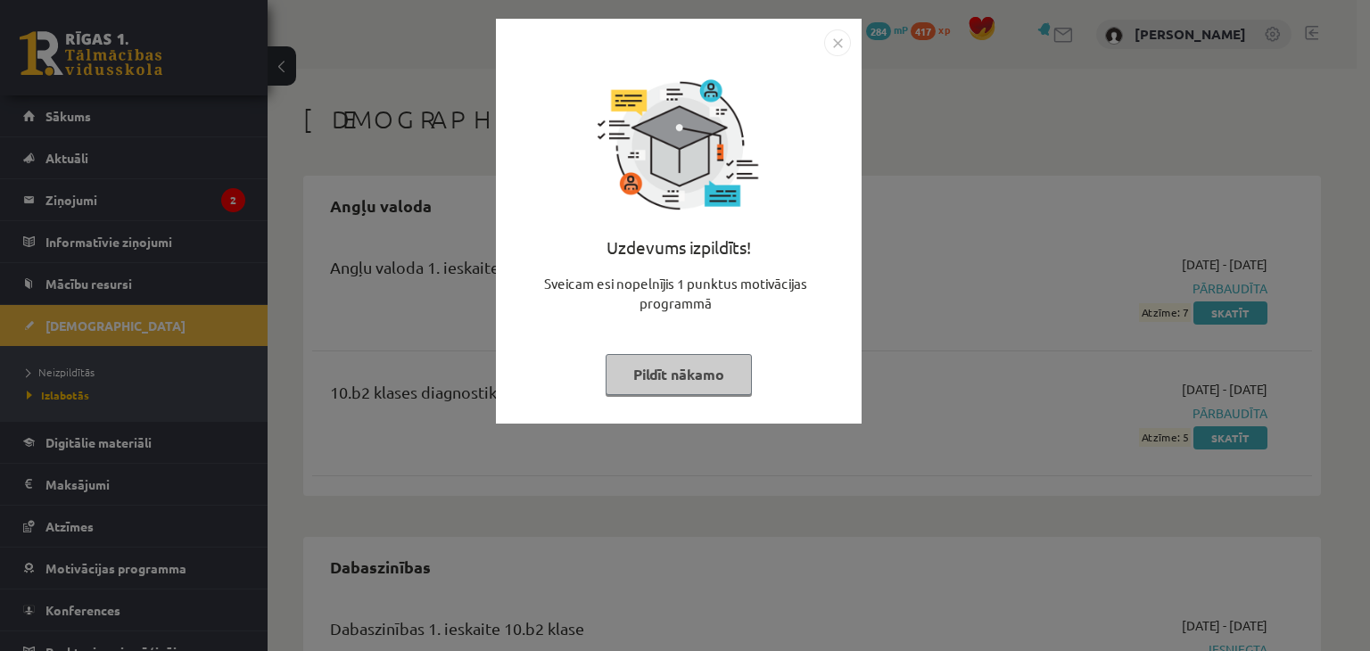
click at [646, 364] on button "Pildīt nākamo" at bounding box center [679, 374] width 146 height 41
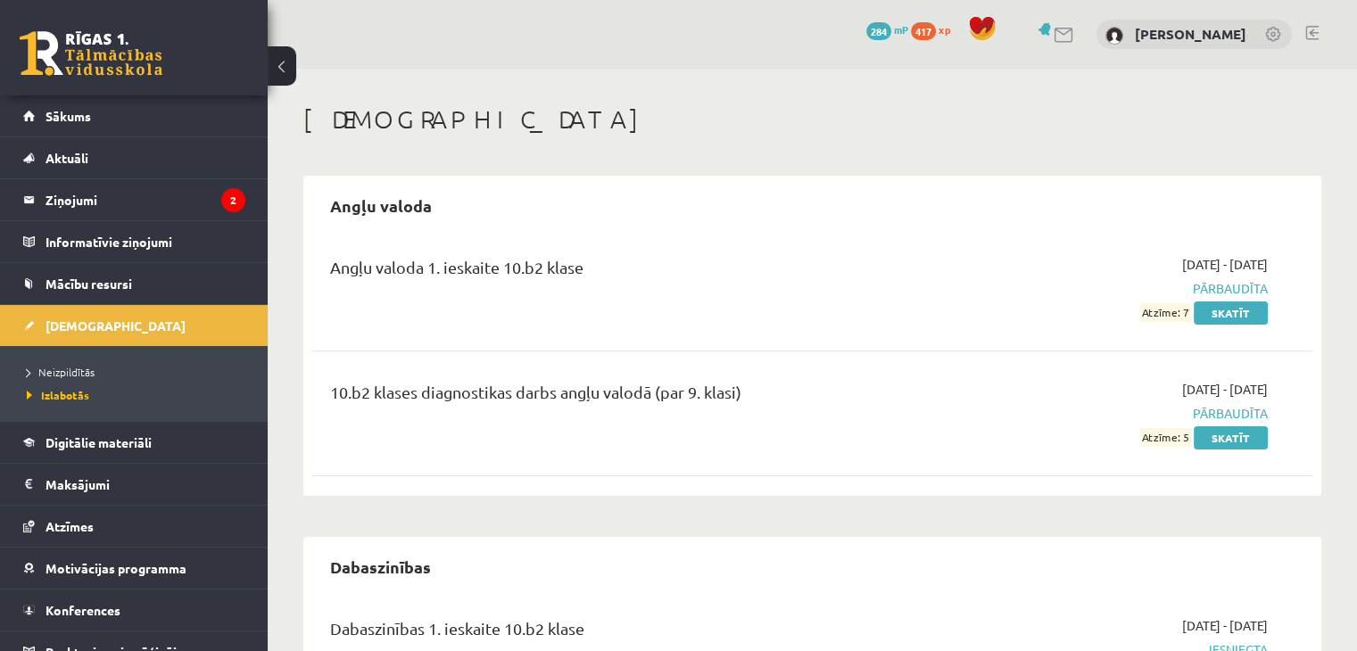
click at [1309, 27] on link at bounding box center [1311, 33] width 13 height 14
